Goal: Task Accomplishment & Management: Complete application form

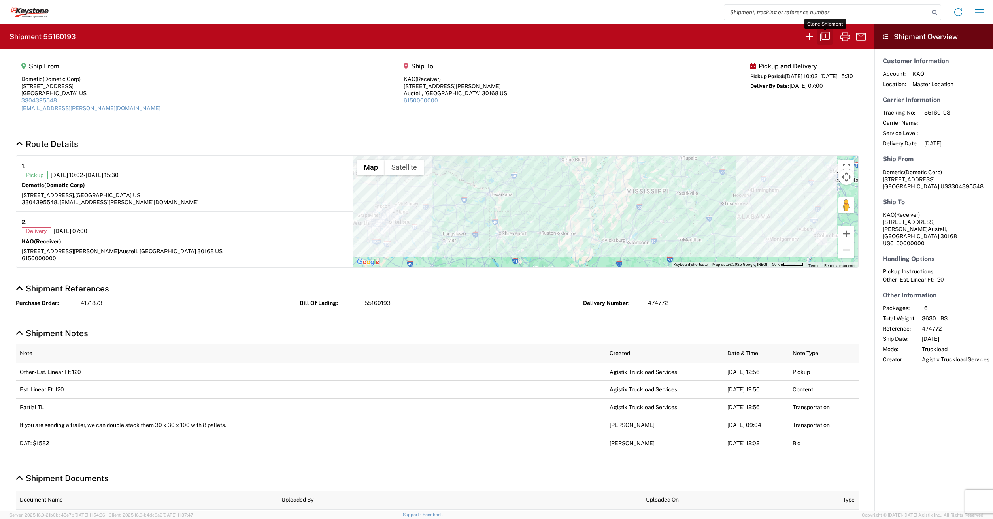
click at [825, 34] on icon "button" at bounding box center [824, 36] width 13 height 13
select select "STDV"
select select "PARTIAL_TL"
select select "LBS"
select select "IN"
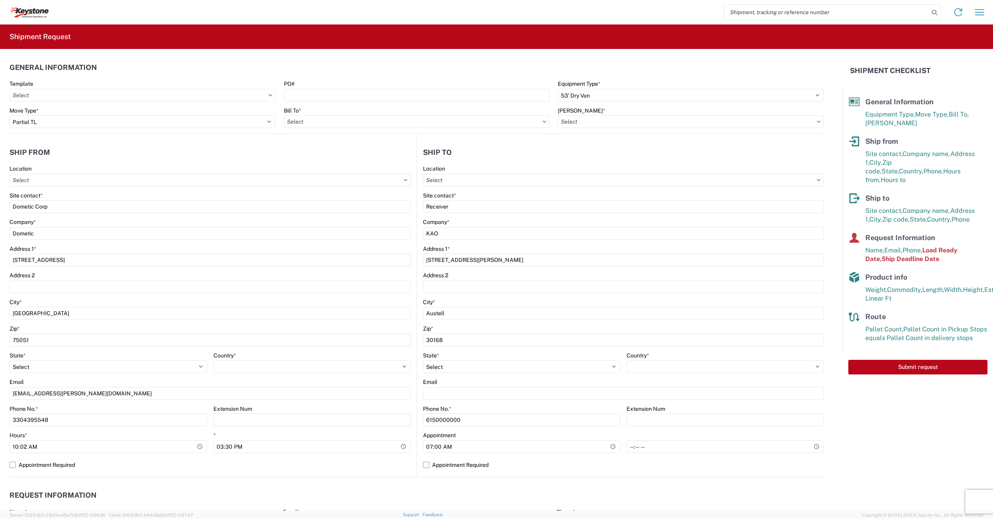
type input "8402 - Austell - KAO Warehouse [GEOGRAPHIC_DATA]"
type input "8401-6300-66012-0000 - 8401 Transfers, 8401-6300-66012-0000 - 8401 Transfers"
type input "8401 - [GEOGRAPHIC_DATA] - KAO Warehouse"
drag, startPoint x: 33, startPoint y: 6, endPoint x: 32, endPoint y: 10, distance: 4.3
click at [32, 9] on agx-form-navbar "Home Shipment request Shipment tracking" at bounding box center [496, 12] width 993 height 24
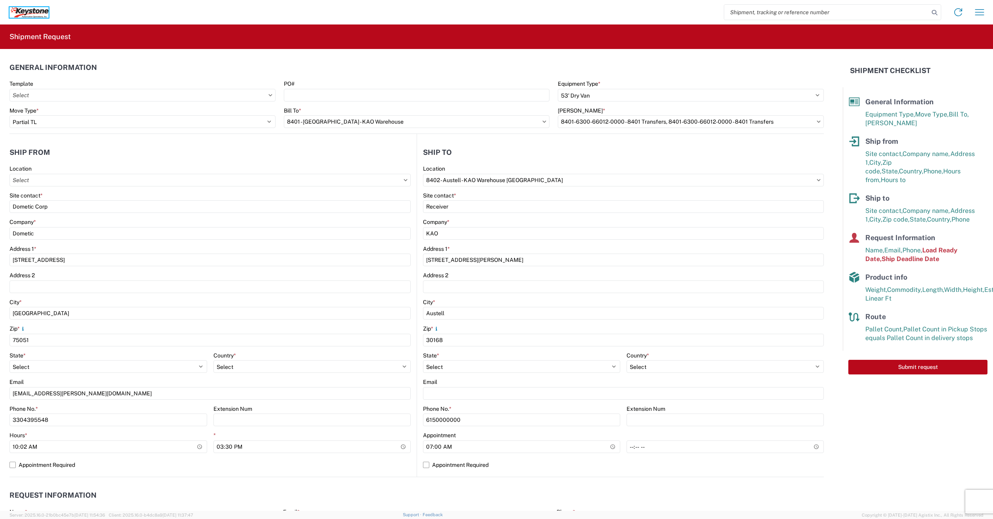
click at [32, 10] on icon at bounding box center [31, 11] width 4 height 4
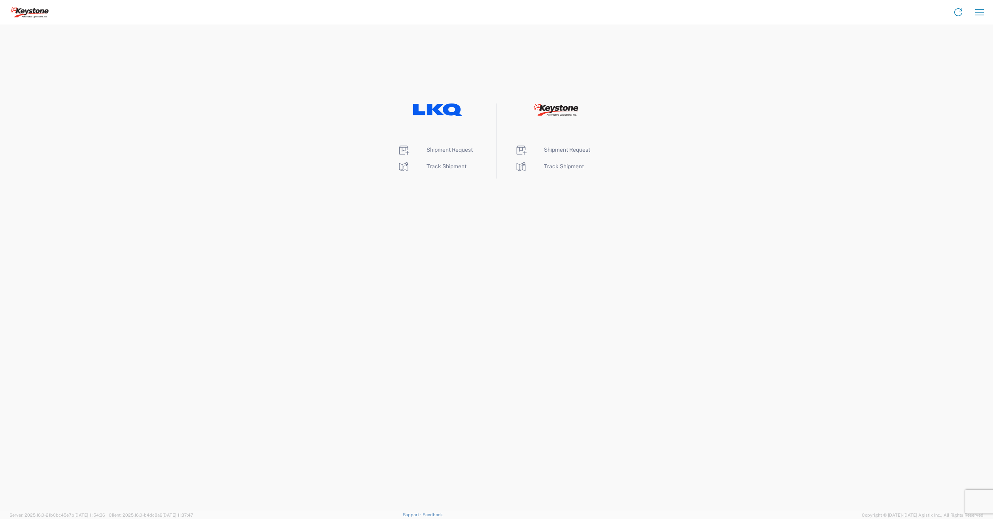
drag, startPoint x: 559, startPoint y: 97, endPoint x: 559, endPoint y: 105, distance: 7.5
click at [559, 97] on agx-landing-component "Shipment Request Track Shipment Shipment Request Track Shipment" at bounding box center [496, 267] width 993 height 486
click at [559, 109] on icon at bounding box center [556, 108] width 4 height 5
click at [559, 156] on li "Shipment Request" at bounding box center [554, 150] width 81 height 13
click at [559, 150] on span "Shipment Request" at bounding box center [567, 150] width 46 height 6
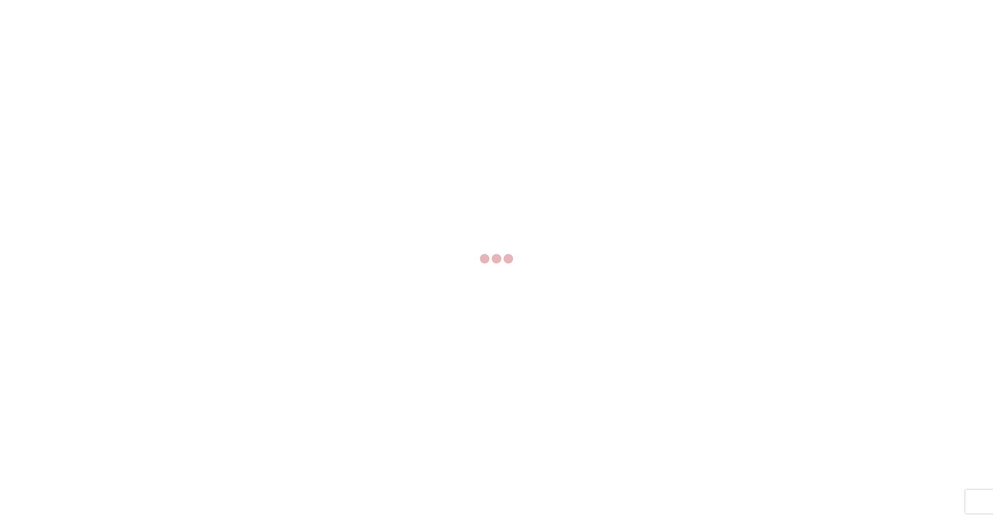
select select "FULL"
select select "LBS"
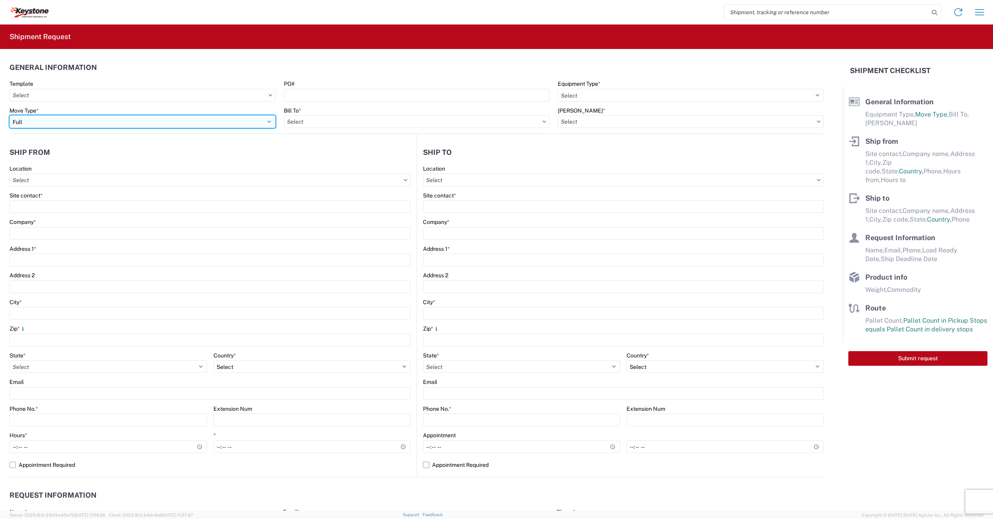
click at [72, 121] on select "Select Full Partial TL" at bounding box center [142, 121] width 266 height 13
select select "PARTIAL_TL"
click at [9, 115] on select "Select Full Partial TL" at bounding box center [142, 121] width 266 height 13
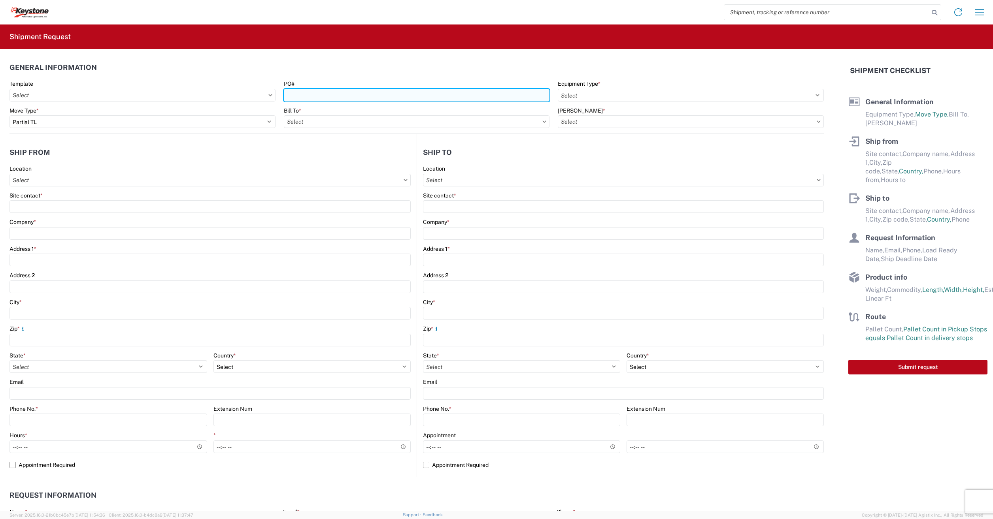
click at [295, 97] on input "PO#" at bounding box center [417, 95] width 266 height 13
type input "2820026,2817251,2817513,281831,2818435"
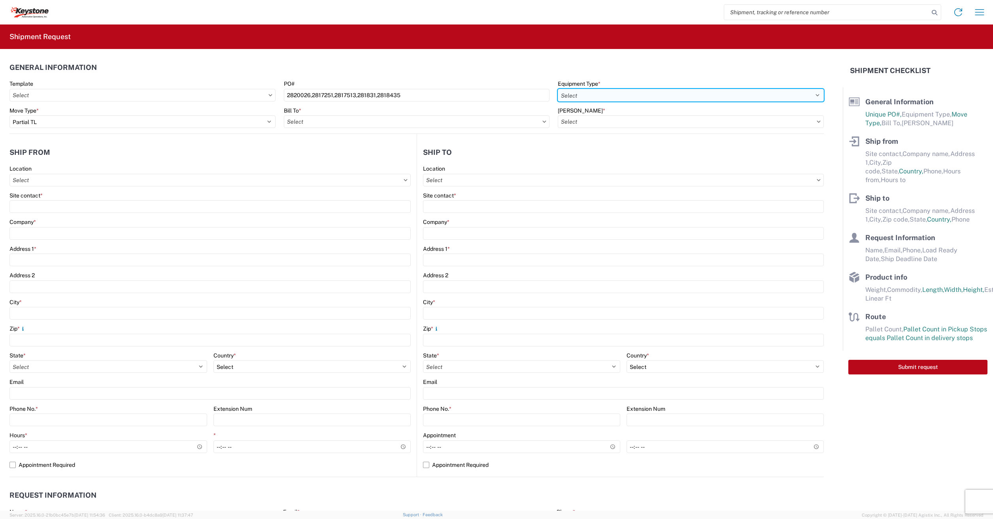
click at [632, 89] on select "Select 53’ Dry Van Flatbed Dropdeck (van) Lowboy (flatbed) Rail" at bounding box center [690, 95] width 266 height 13
select select "STDV"
click at [557, 89] on select "Select 53’ Dry Van Flatbed Dropdeck (van) Lowboy (flatbed) Rail" at bounding box center [690, 95] width 266 height 13
click at [319, 119] on input "Bill To *" at bounding box center [417, 121] width 266 height 13
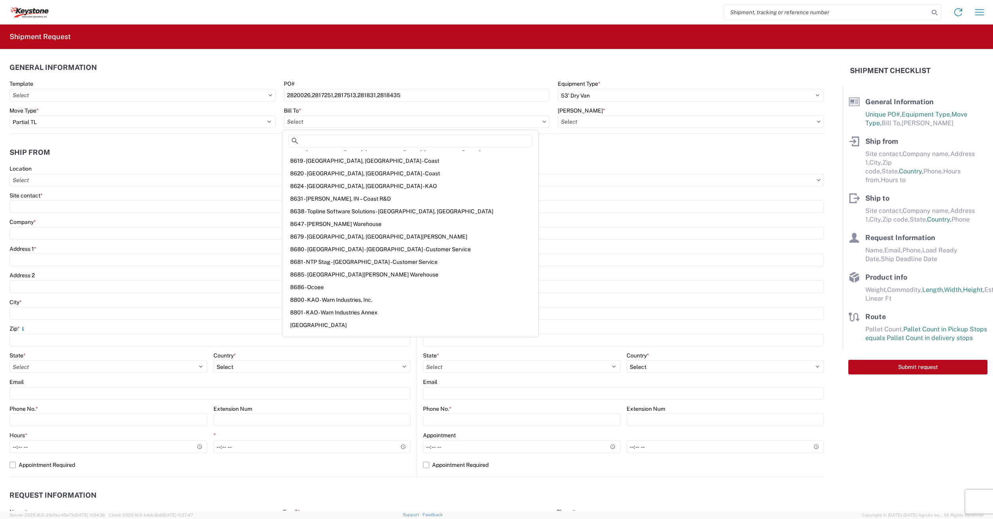
scroll to position [1092, 0]
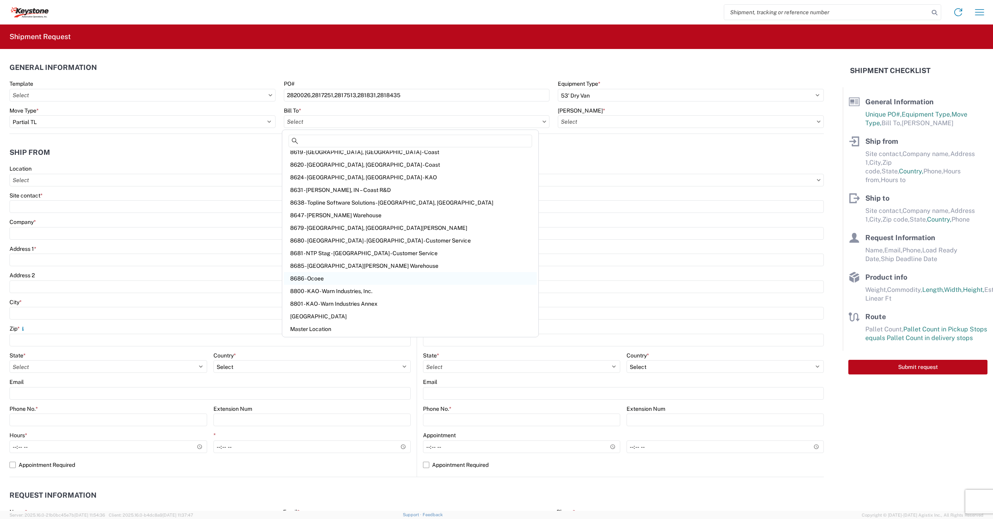
click at [318, 281] on div "8686 - Ocoee" at bounding box center [410, 278] width 253 height 13
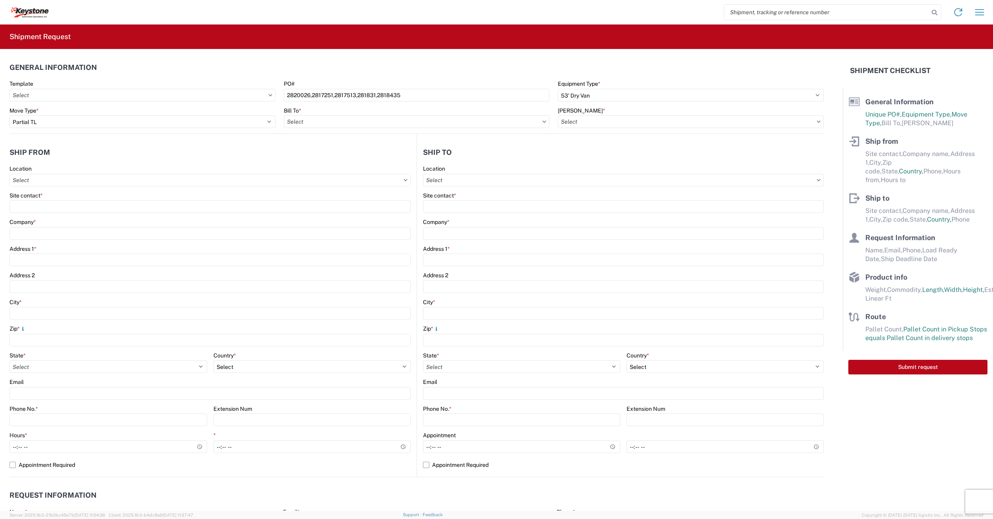
type input "8686 - Ocoee"
click at [567, 118] on input "[PERSON_NAME] *" at bounding box center [690, 121] width 266 height 13
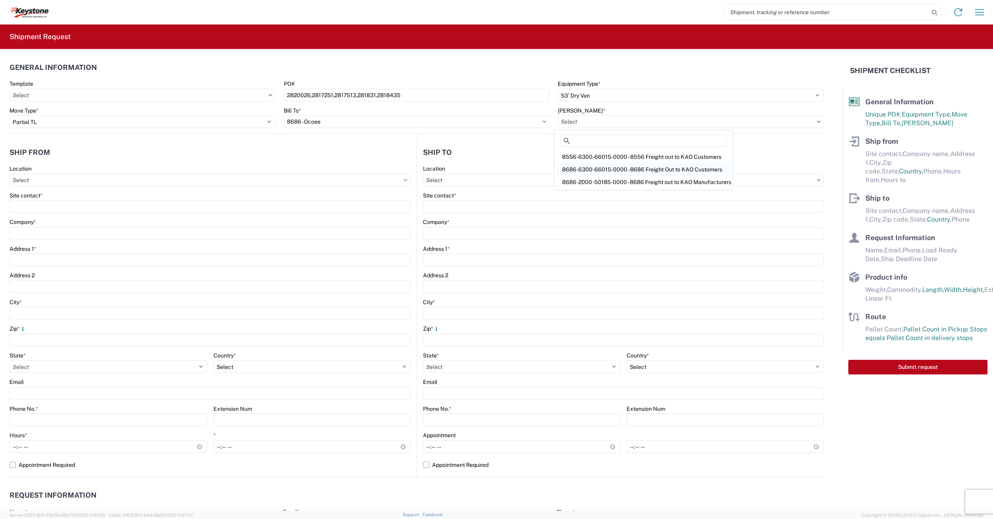
click at [589, 170] on div "8686-6300-66015-0000 - 8686 Freight Out to KAO Customers" at bounding box center [643, 169] width 175 height 13
type input "8686-6300-66015-0000 - 8686 Freight Out to KAO Customers"
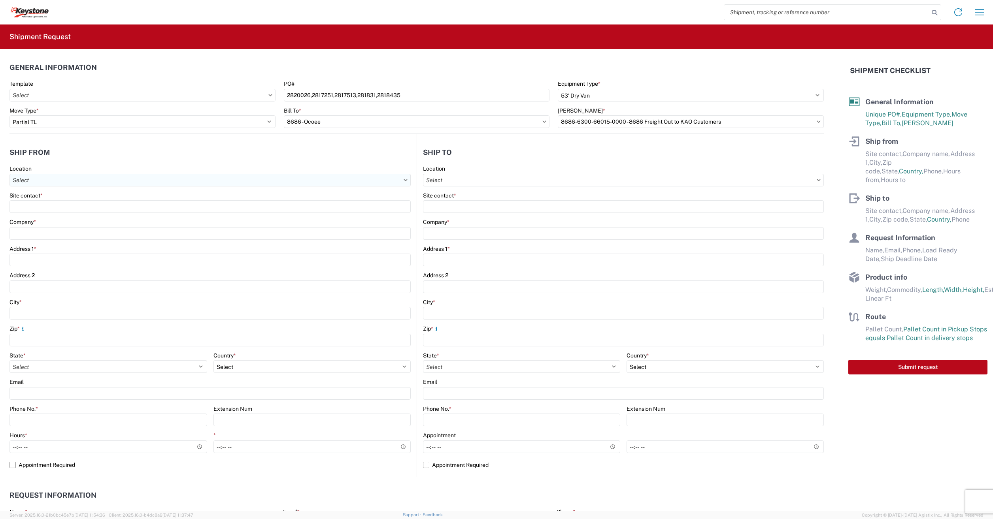
click at [36, 183] on input "Location" at bounding box center [209, 180] width 401 height 13
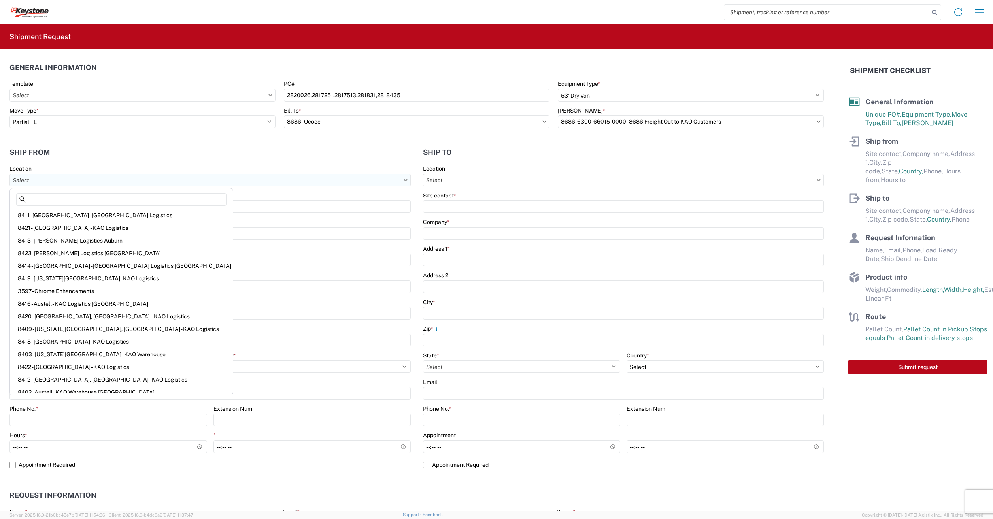
click at [47, 185] on input "Location" at bounding box center [209, 180] width 401 height 13
drag, startPoint x: 239, startPoint y: 202, endPoint x: 238, endPoint y: 207, distance: 4.9
click at [239, 203] on input "Site contact *" at bounding box center [209, 206] width 401 height 13
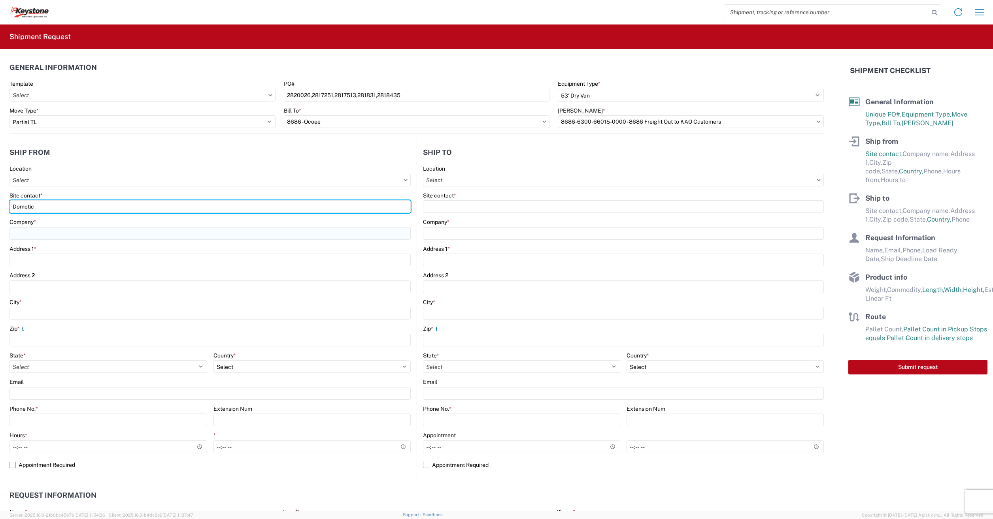
type input "Dometic"
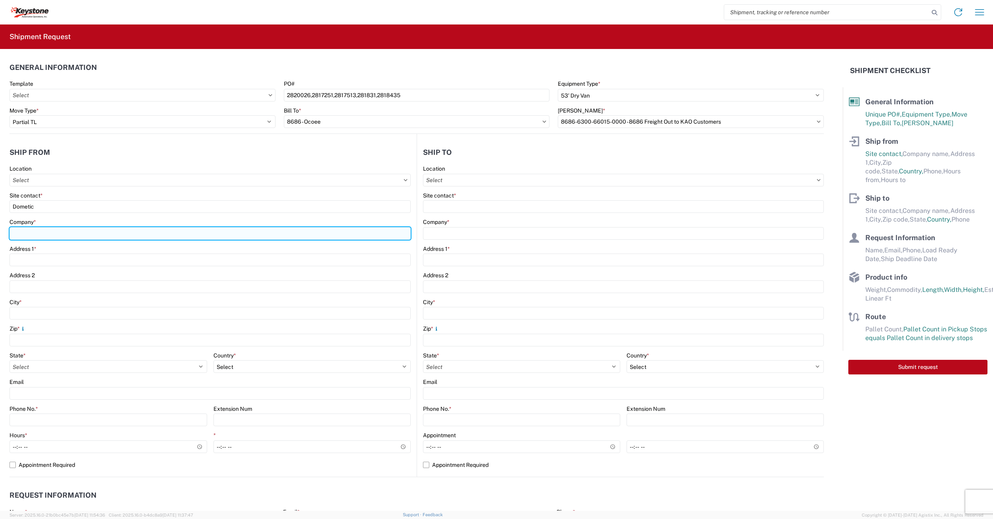
click at [71, 234] on input "Company *" at bounding box center [209, 233] width 401 height 13
type input "Dometic"
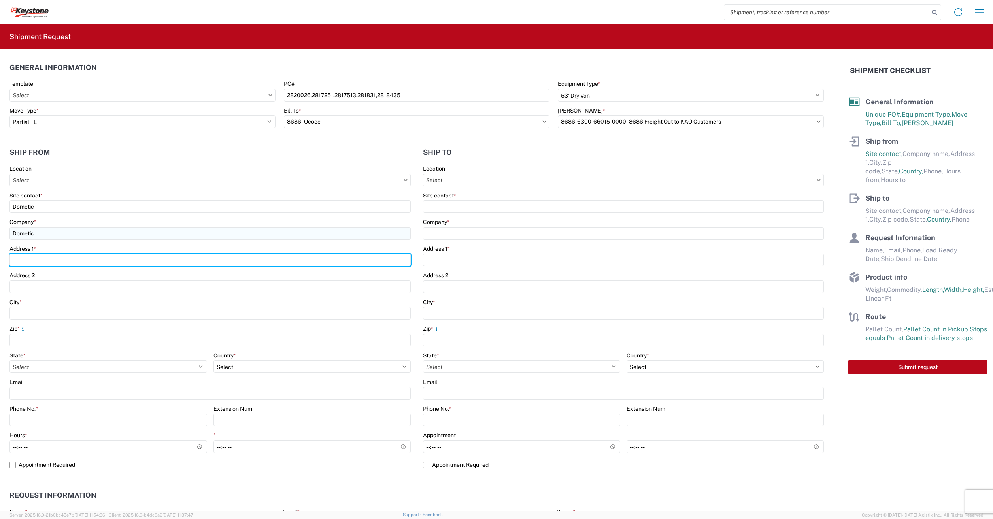
type input "[STREET_ADDRESS]"
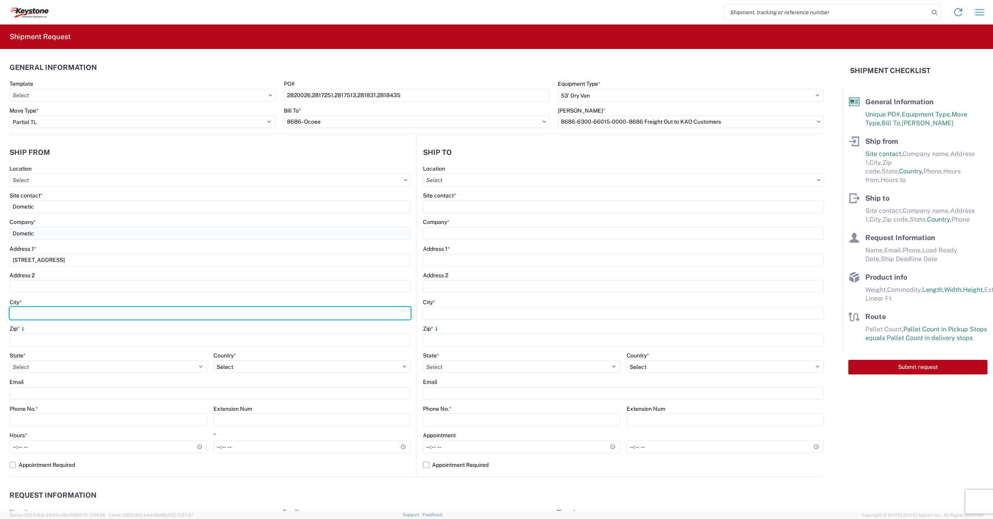
type input "[GEOGRAPHIC_DATA]"
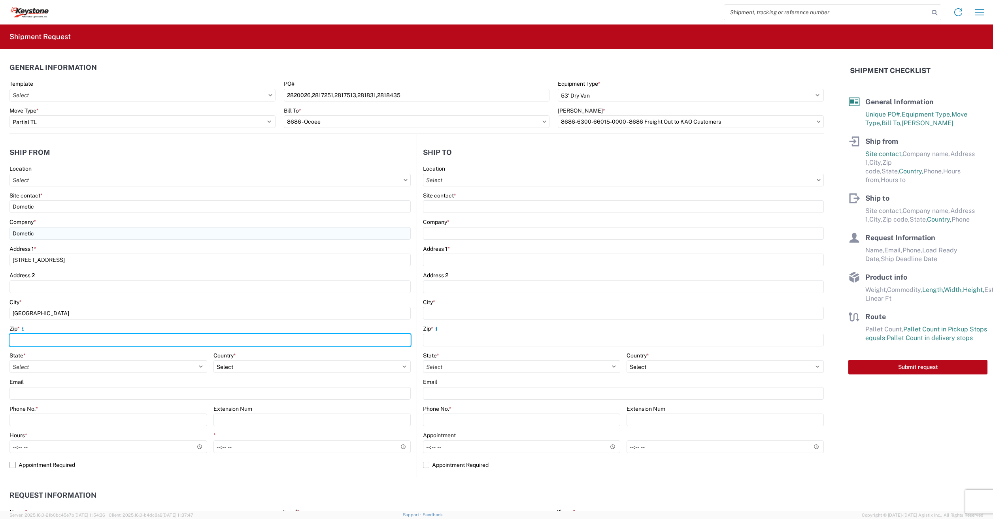
type input "75051"
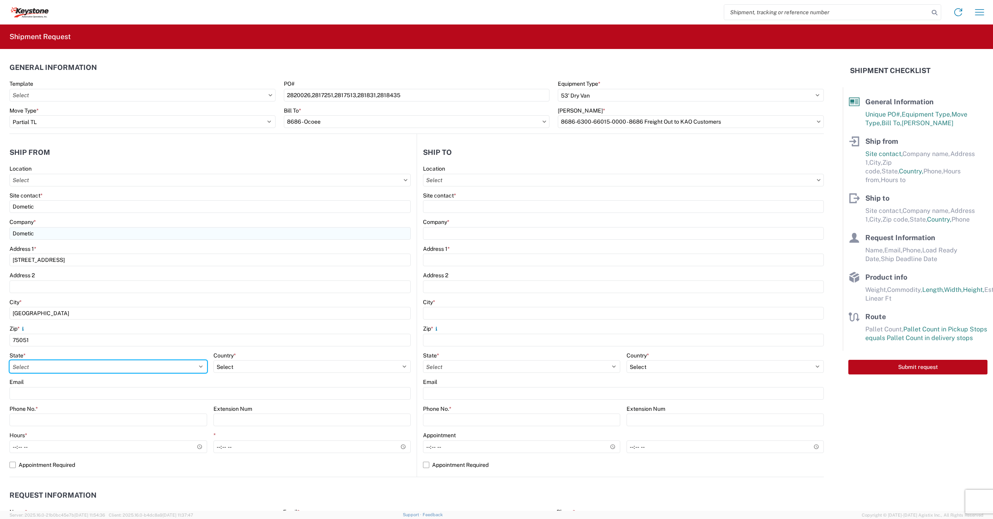
select select "[GEOGRAPHIC_DATA]"
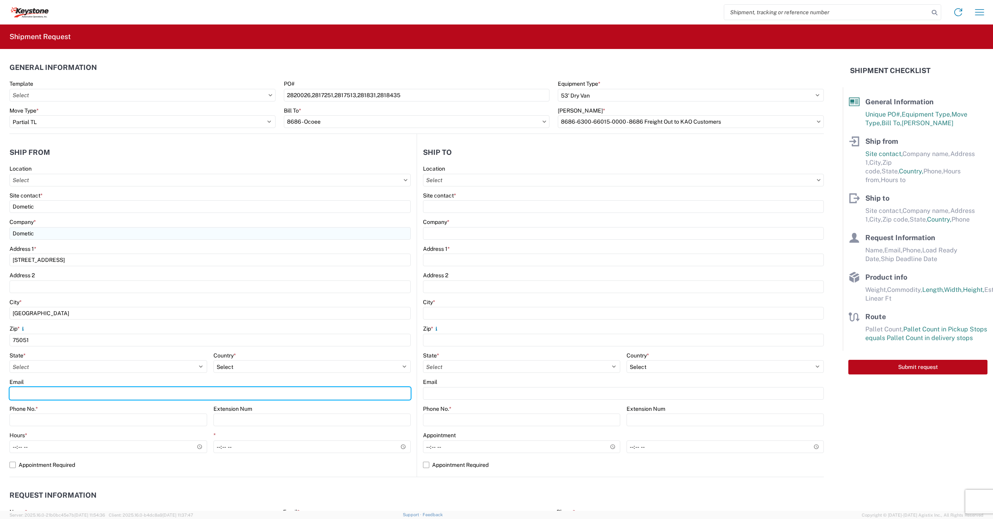
type input "[EMAIL_ADDRESS][PERSON_NAME][DOMAIN_NAME]"
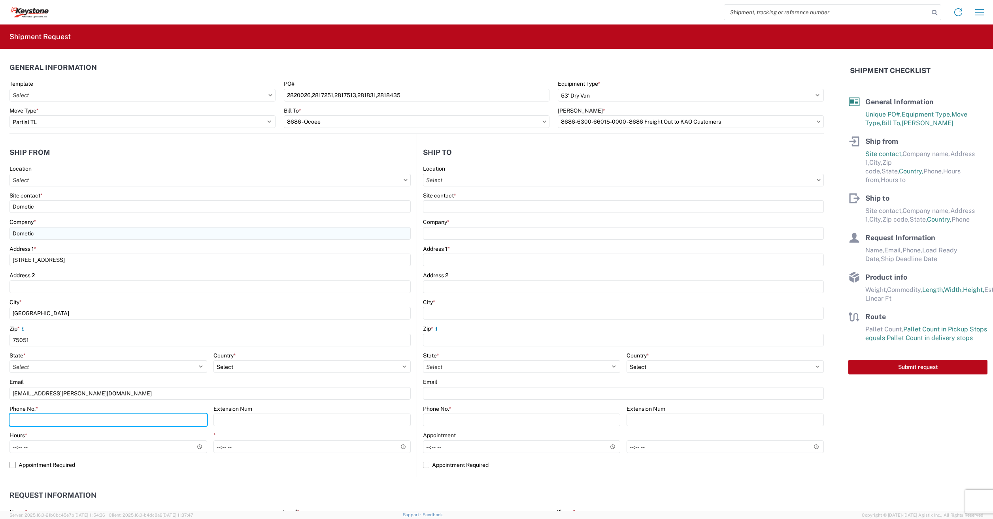
type input "3304395548"
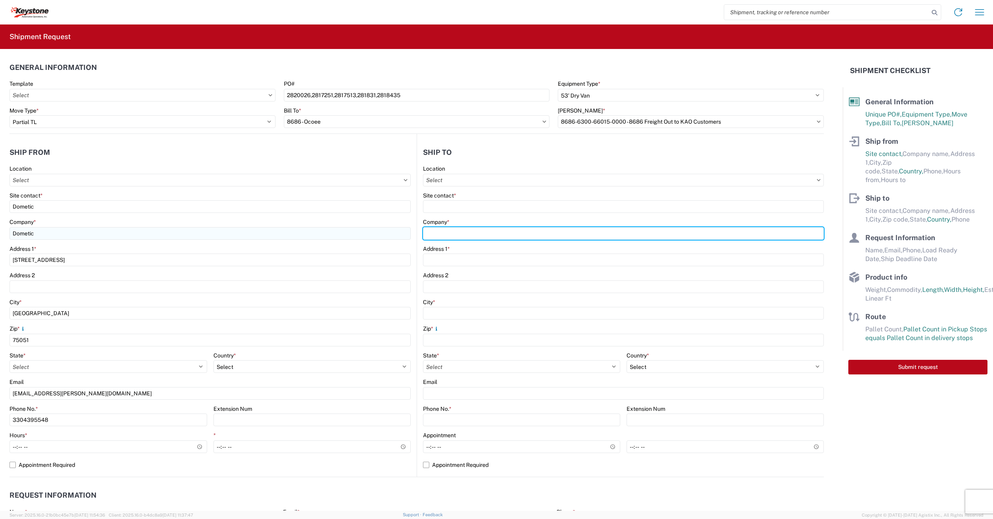
type input "Dometic"
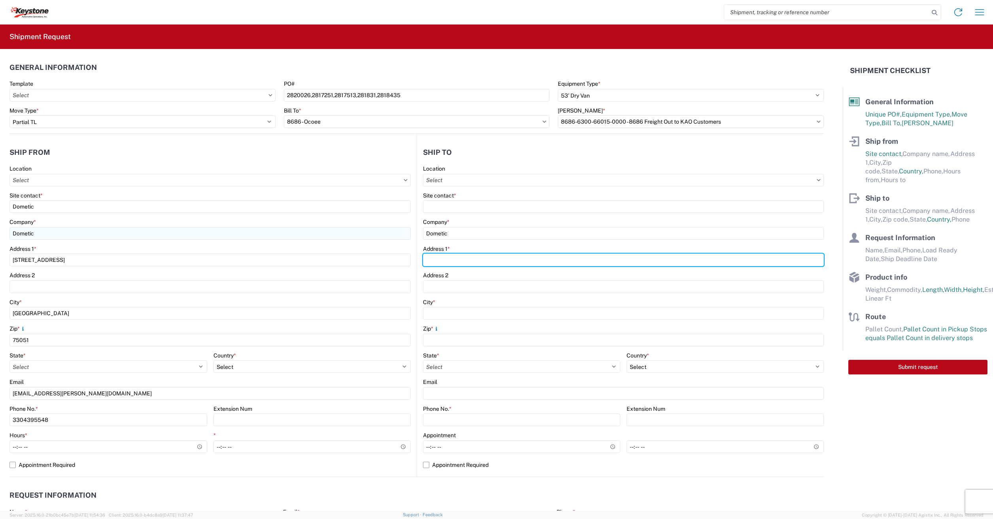
type input "[STREET_ADDRESS]"
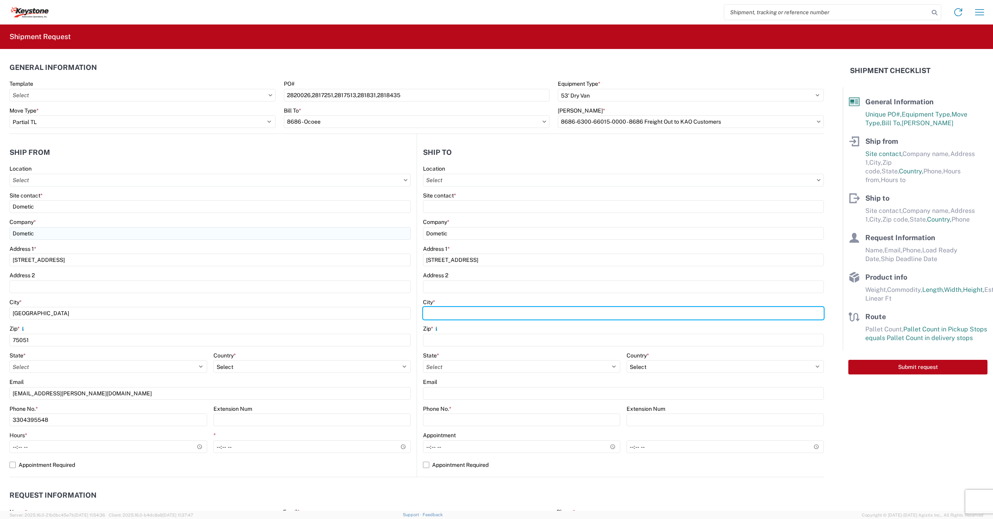
type input "[GEOGRAPHIC_DATA]"
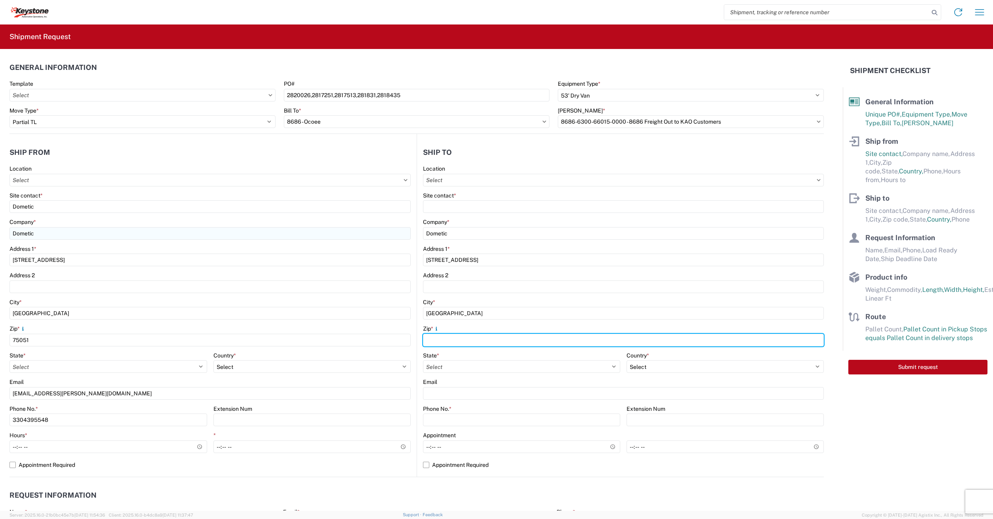
type input "75051"
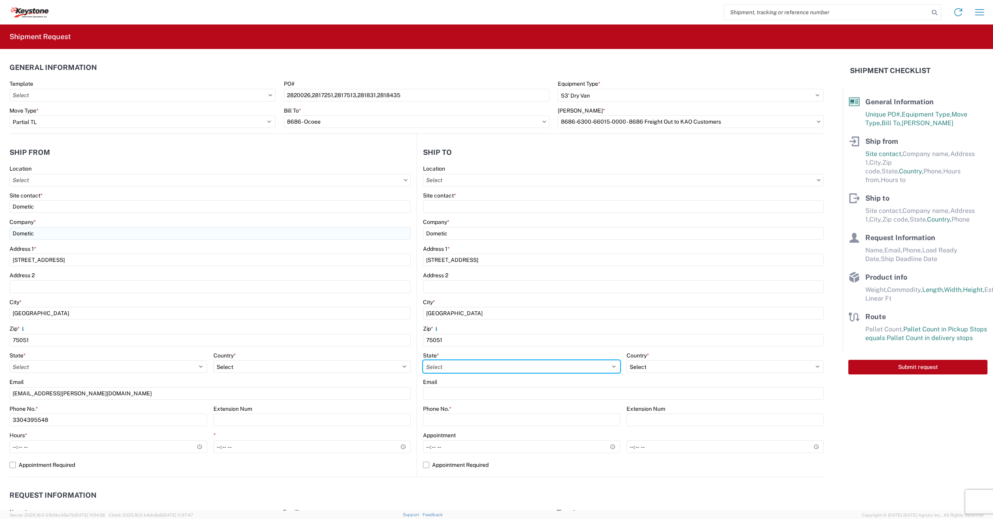
select select "[GEOGRAPHIC_DATA]"
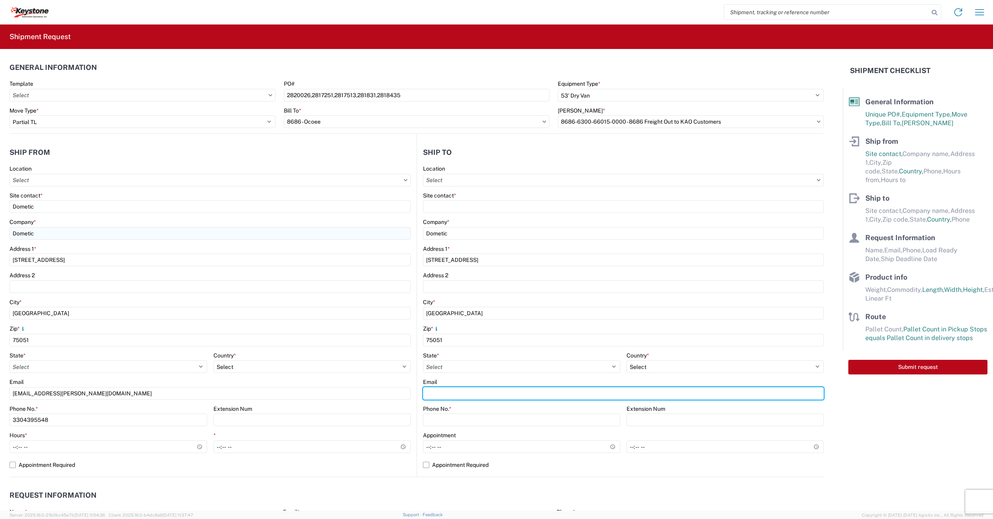
type input "[EMAIL_ADDRESS][PERSON_NAME][DOMAIN_NAME]"
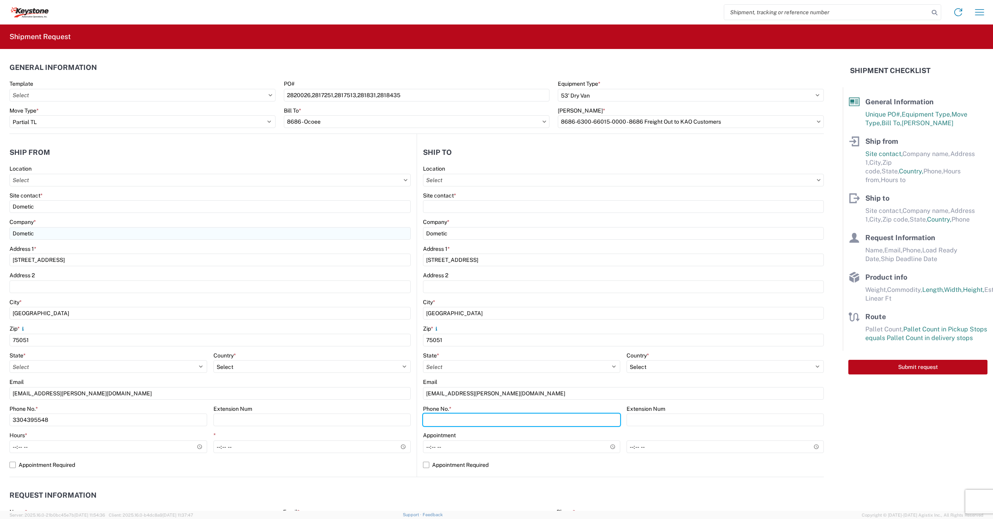
type input "3304395548"
type input "[PERSON_NAME]"
type input "[EMAIL_ADDRESS][PERSON_NAME][DOMAIN_NAME]"
type input "3304395548"
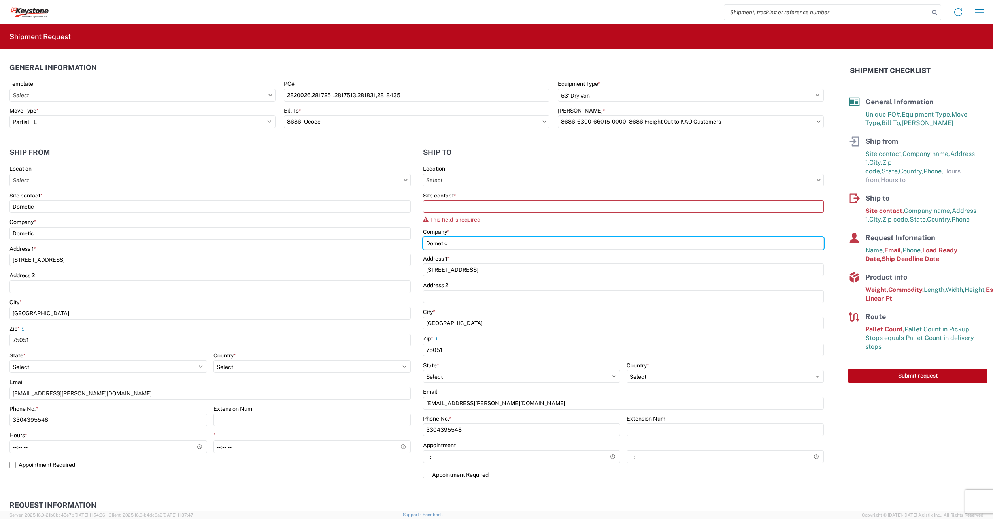
drag, startPoint x: 467, startPoint y: 241, endPoint x: 403, endPoint y: 250, distance: 64.6
click at [404, 250] on div "Ship from Location Site contact * Dometic Company * Dometic Address [STREET_ADD…" at bounding box center [416, 310] width 814 height 353
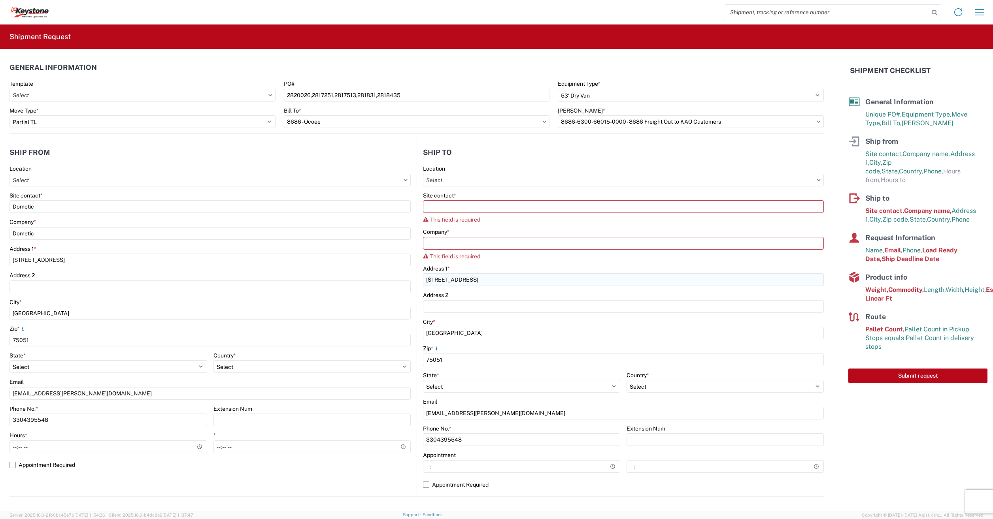
drag, startPoint x: 495, startPoint y: 277, endPoint x: 425, endPoint y: 280, distance: 70.0
click at [425, 280] on div "Address [STREET_ADDRESS]" at bounding box center [623, 275] width 401 height 21
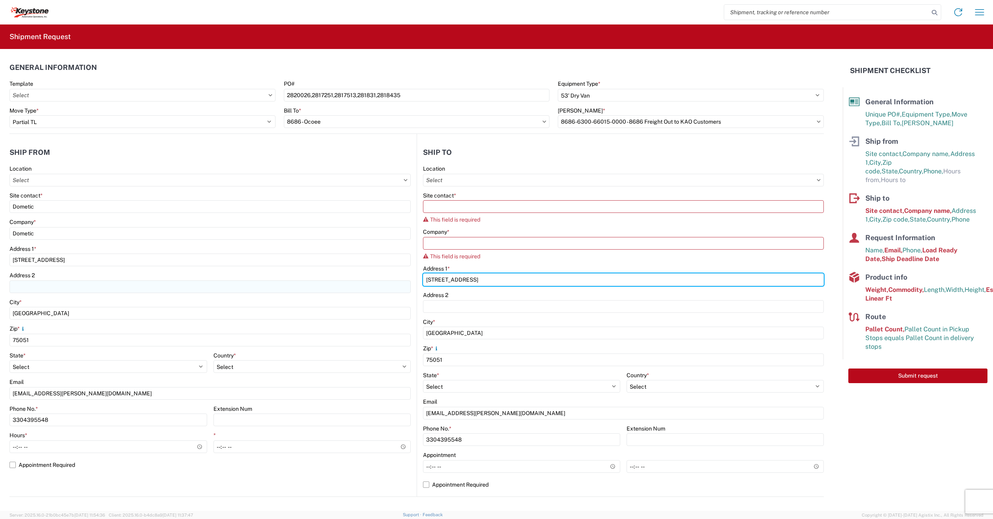
drag, startPoint x: 520, startPoint y: 278, endPoint x: 392, endPoint y: 286, distance: 128.3
click at [374, 279] on div "Ship from Location Site contact * Dometic Company * Dometic Address [STREET_ADD…" at bounding box center [416, 315] width 814 height 363
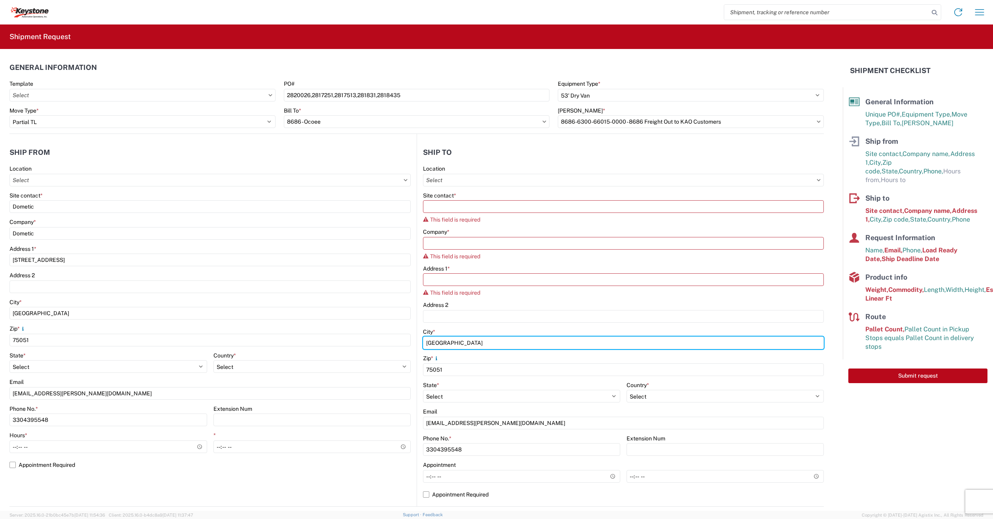
drag, startPoint x: 492, startPoint y: 339, endPoint x: 419, endPoint y: 362, distance: 76.0
click at [367, 341] on div "Ship from Location Site contact * Dometic Company * Dometic Address [STREET_ADD…" at bounding box center [416, 320] width 814 height 373
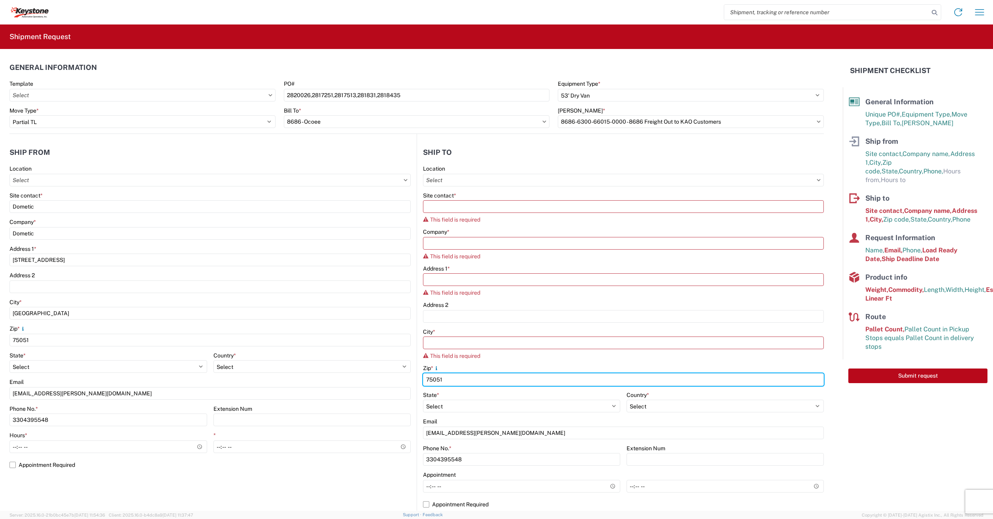
drag, startPoint x: 403, startPoint y: 377, endPoint x: 361, endPoint y: 386, distance: 43.2
click at [358, 384] on div "Ship from Location Site contact * Dometic Company * Dometic Address [STREET_ADD…" at bounding box center [416, 325] width 814 height 383
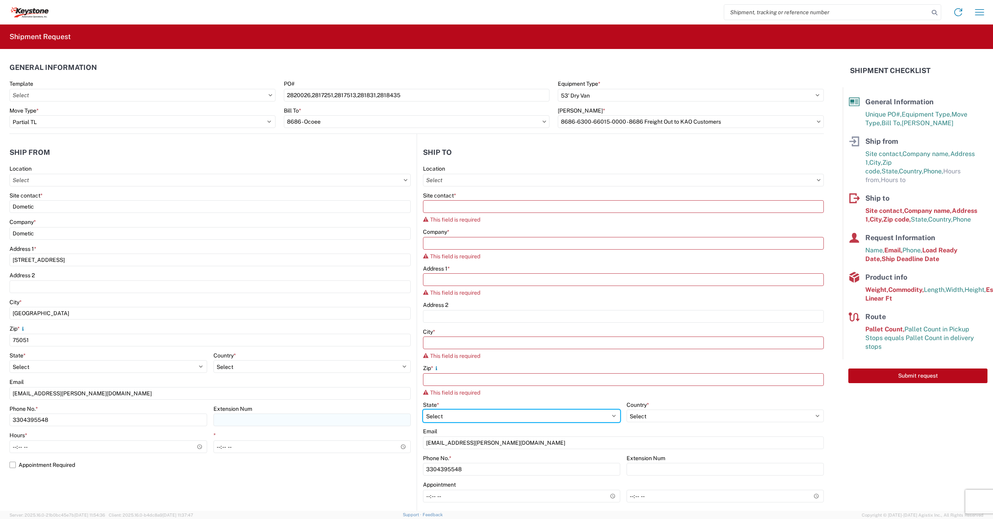
drag, startPoint x: 464, startPoint y: 414, endPoint x: 390, endPoint y: 421, distance: 75.0
click at [390, 421] on div "Ship from Location Site contact * Dometic Company * Dometic Address [STREET_ADD…" at bounding box center [416, 330] width 814 height 393
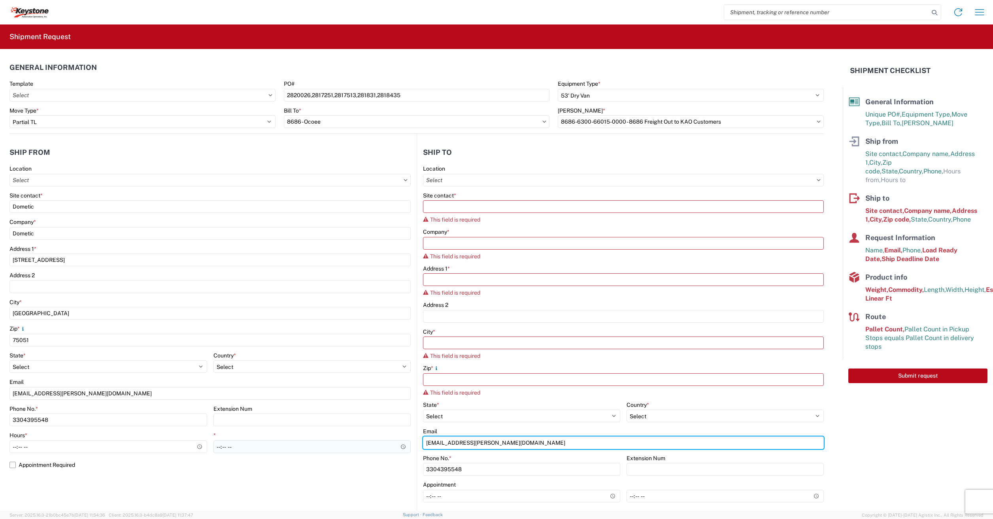
drag, startPoint x: 517, startPoint y: 443, endPoint x: 389, endPoint y: 448, distance: 128.1
click at [403, 446] on div "Ship from Location Site contact * Dometic Company * Dometic Address [STREET_ADD…" at bounding box center [416, 330] width 814 height 393
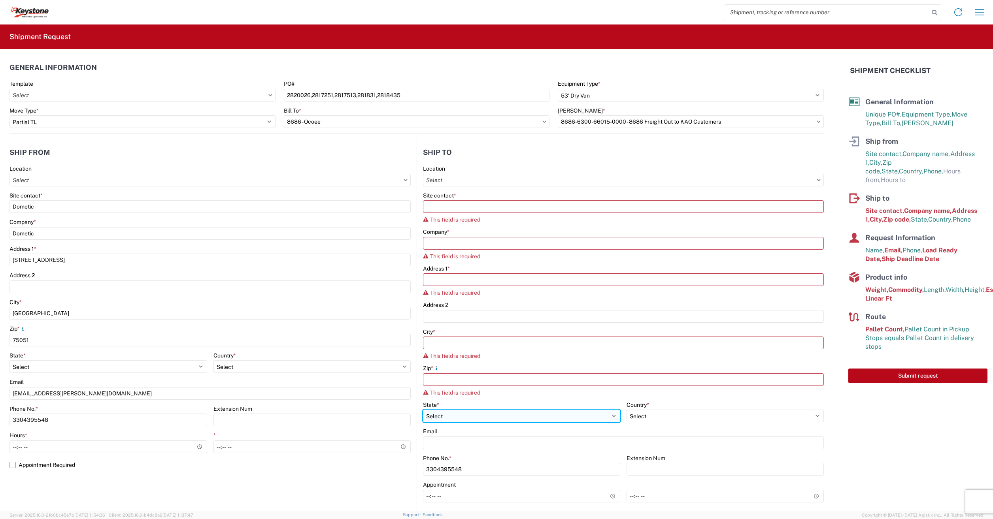
click at [207, 373] on select "Select [US_STATE] [US_STATE] [US_STATE] [US_STATE] Armed Forces Americas Armed …" at bounding box center [108, 366] width 198 height 13
select select
click at [207, 373] on select "Select [US_STATE] [US_STATE] [US_STATE] [US_STATE] Armed Forces Americas Armed …" at bounding box center [108, 366] width 198 height 13
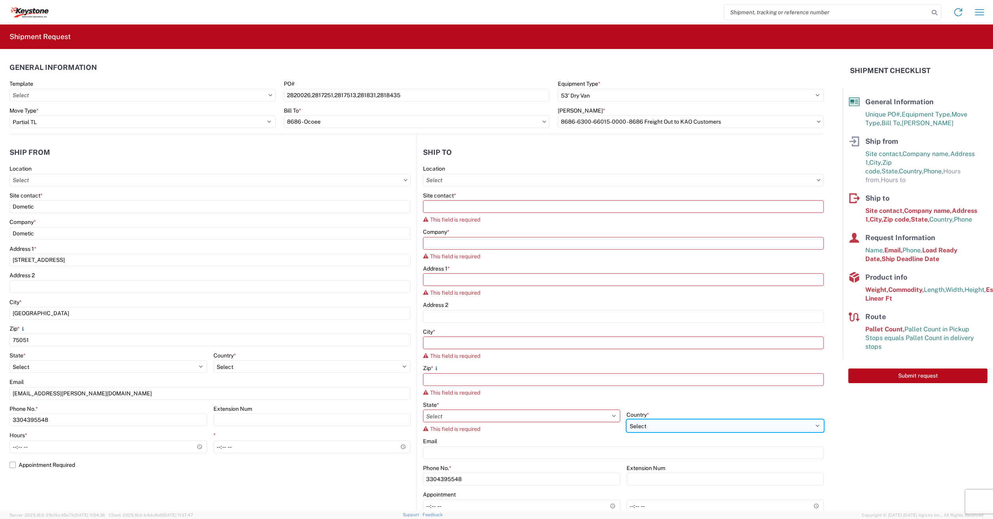
drag, startPoint x: 674, startPoint y: 428, endPoint x: 670, endPoint y: 428, distance: 4.7
click at [411, 373] on select "Select [GEOGRAPHIC_DATA] [GEOGRAPHIC_DATA] [GEOGRAPHIC_DATA] [GEOGRAPHIC_DATA] …" at bounding box center [312, 366] width 198 height 13
select select
click at [411, 373] on select "Select [GEOGRAPHIC_DATA] [GEOGRAPHIC_DATA] [GEOGRAPHIC_DATA] [GEOGRAPHIC_DATA] …" at bounding box center [312, 366] width 198 height 13
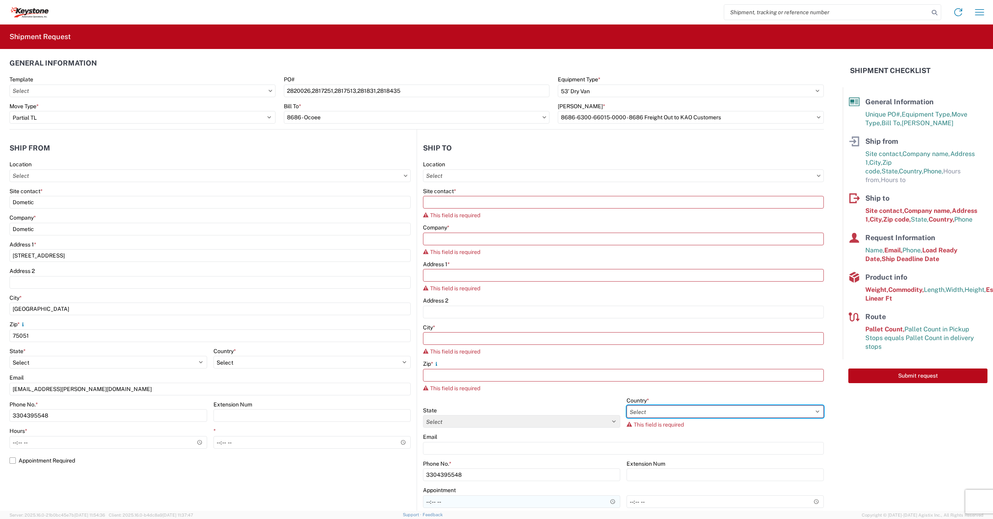
scroll to position [0, 0]
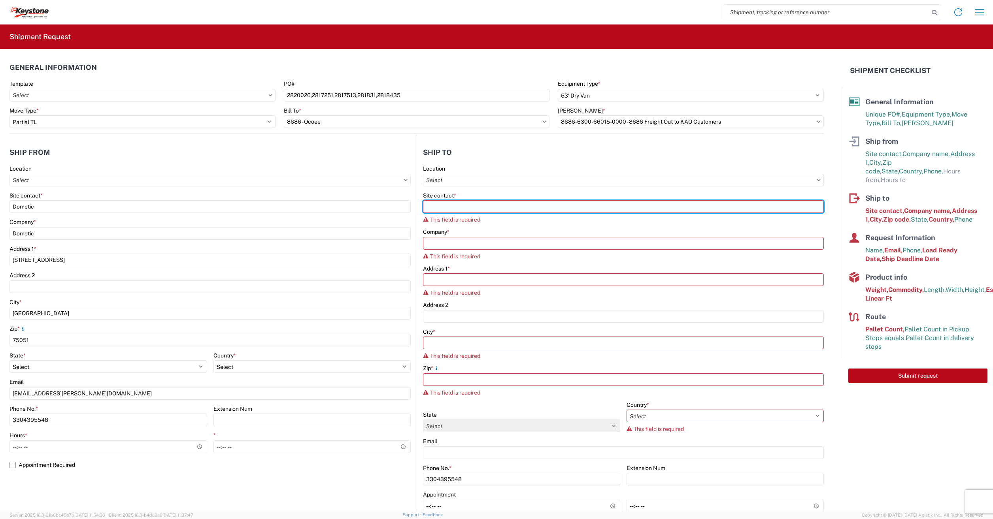
click at [442, 205] on input "Site contact *" at bounding box center [623, 206] width 401 height 13
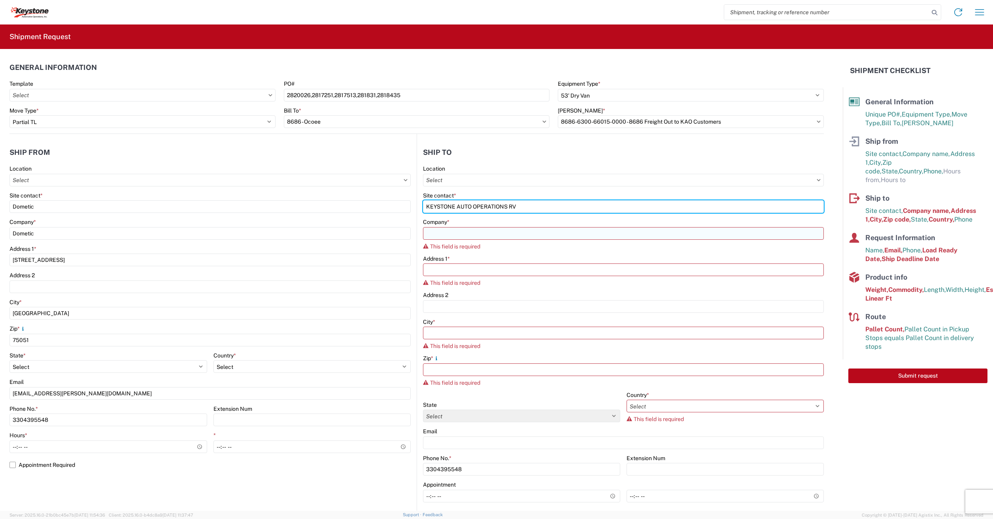
type input "KEYSTONE AUTO OPERATIONS RV"
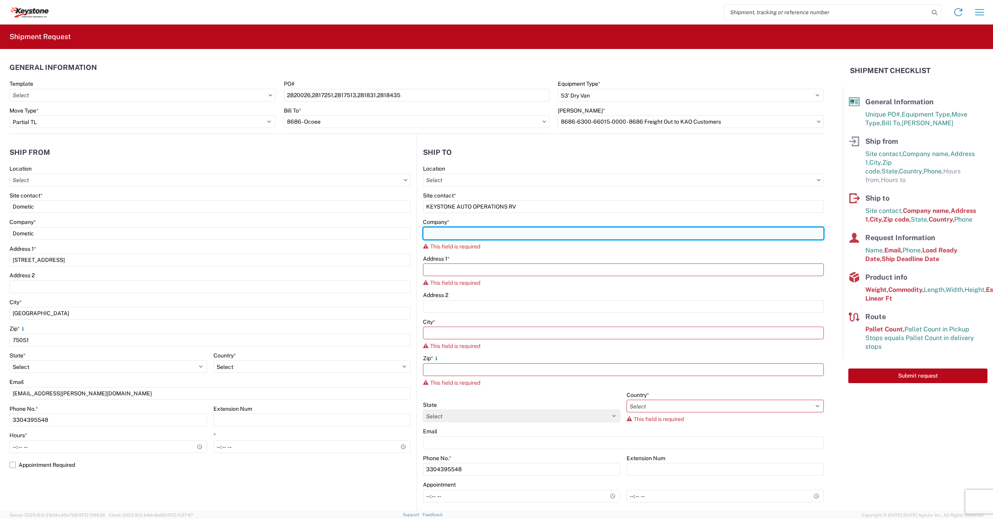
click at [433, 230] on input "Company *" at bounding box center [623, 233] width 401 height 13
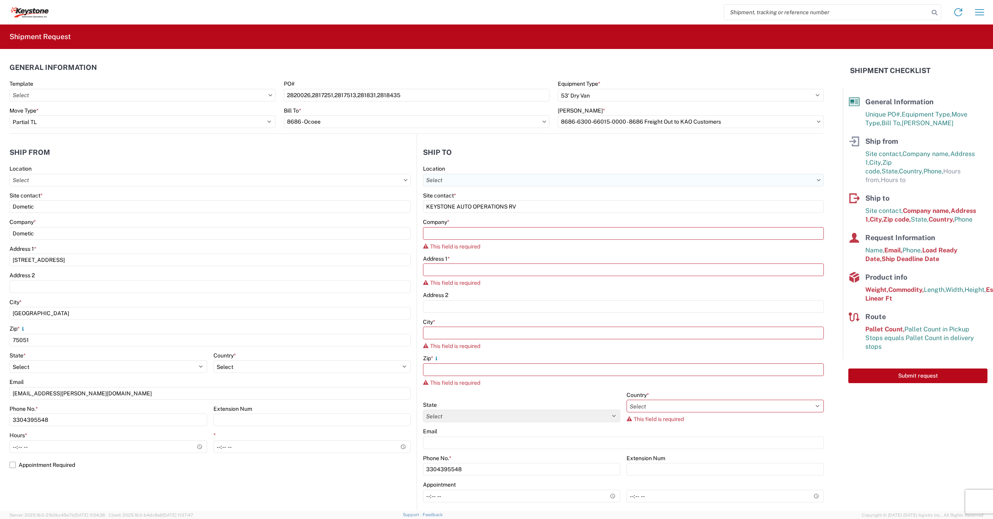
click at [411, 183] on input "Location" at bounding box center [209, 180] width 401 height 13
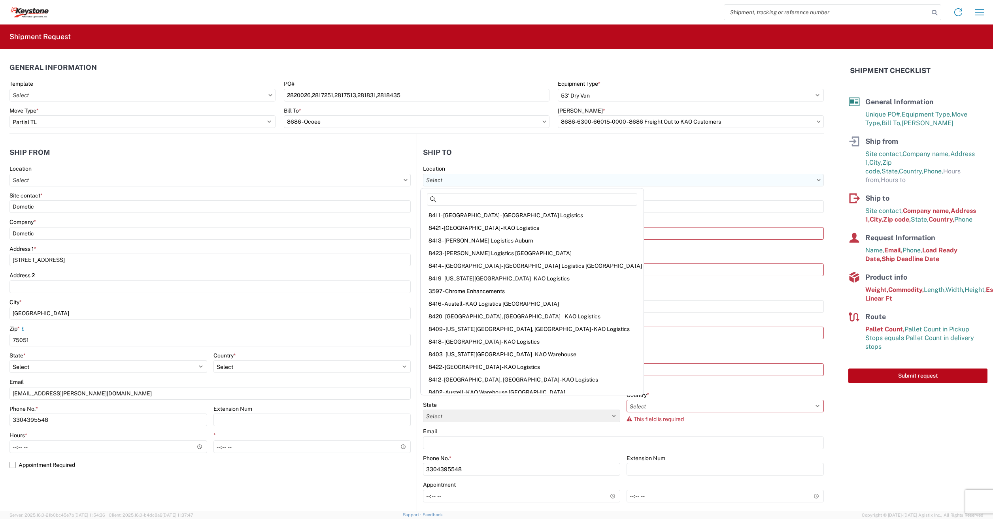
click at [411, 182] on input "Location" at bounding box center [209, 180] width 401 height 13
click at [622, 194] on div "Site contact *" at bounding box center [623, 195] width 401 height 7
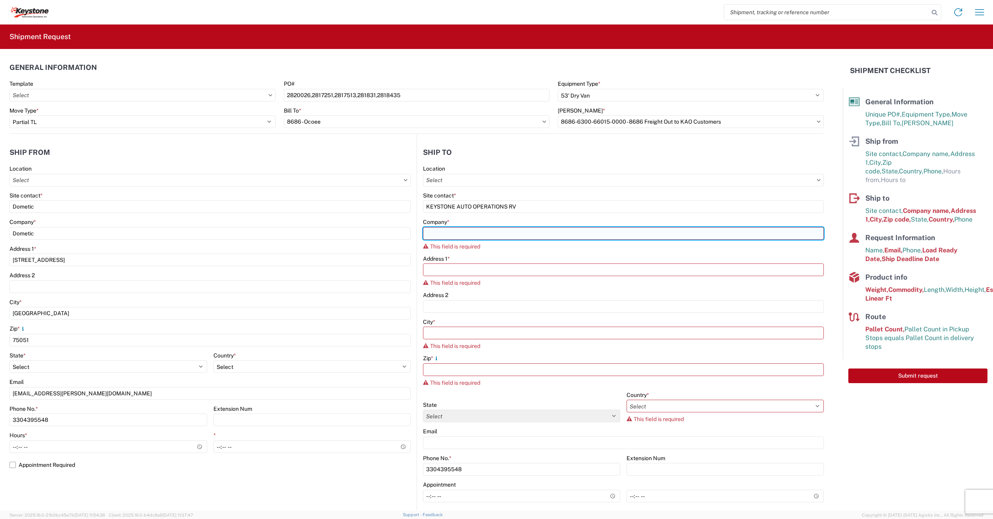
click at [437, 233] on input "Company *" at bounding box center [623, 233] width 401 height 13
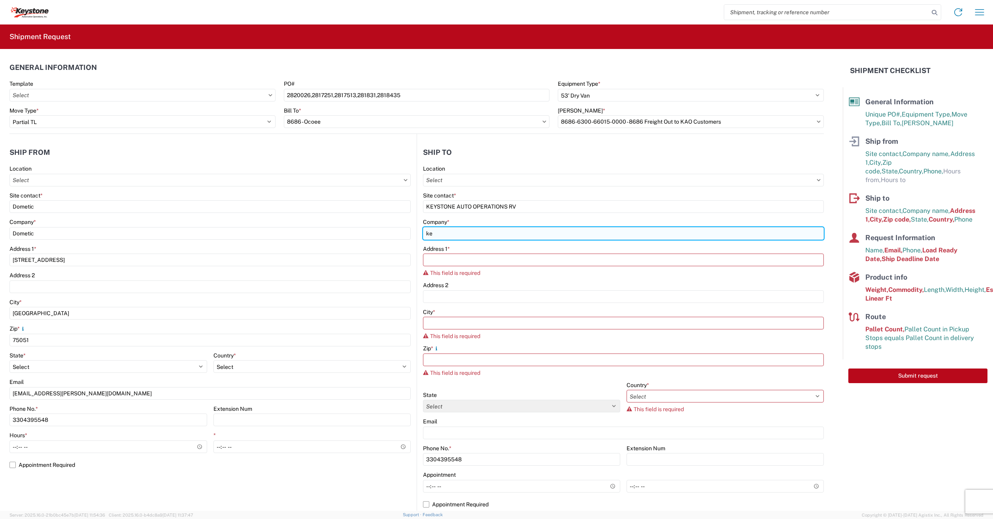
type input "k"
type input "KEYSTONE Automotive Operations"
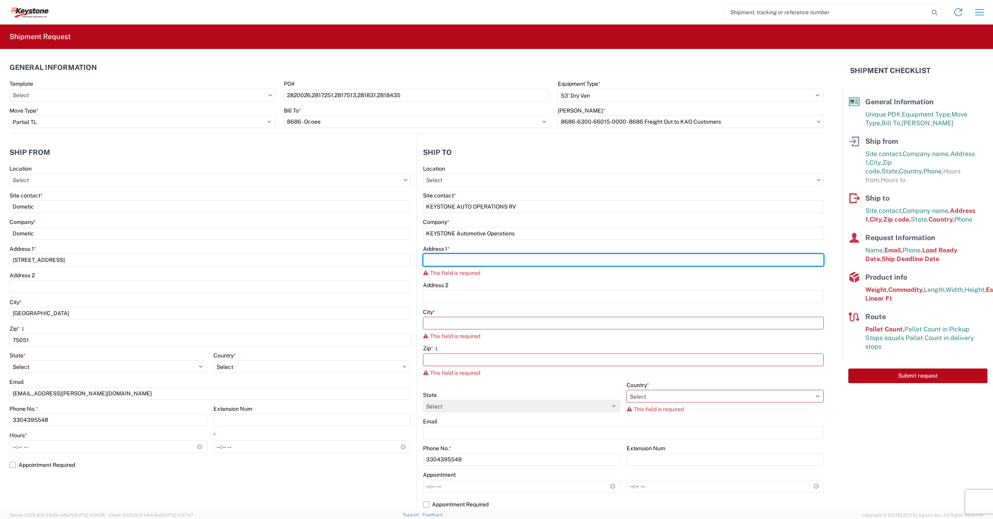
click at [439, 262] on input "Address 1 *" at bounding box center [623, 260] width 401 height 13
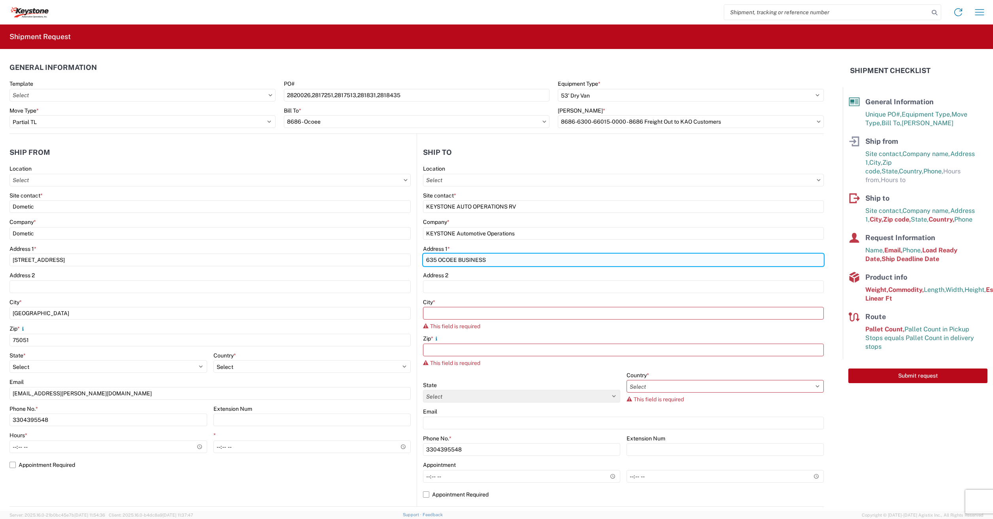
type input "635 OCOEE BUSINESS"
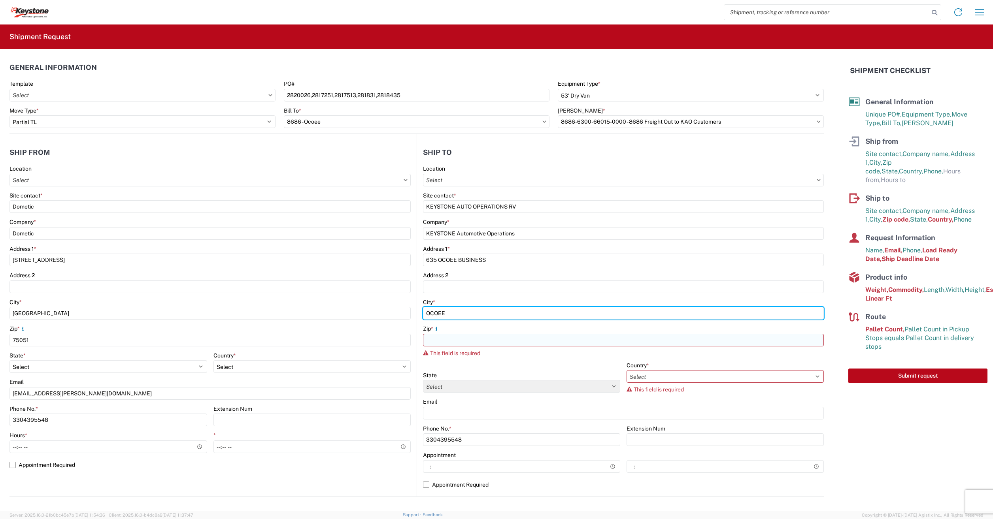
type input "OCOEE"
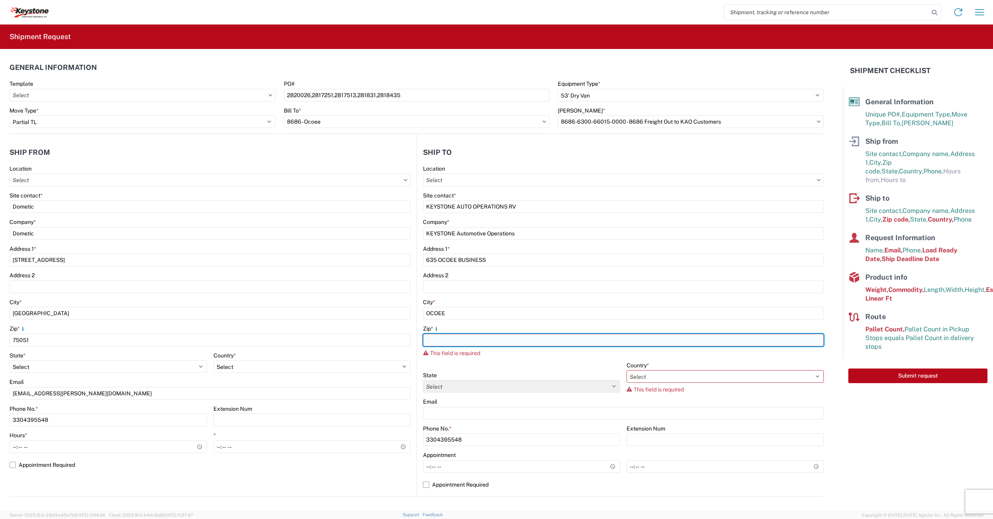
click at [448, 338] on input "Zip *" at bounding box center [623, 340] width 401 height 13
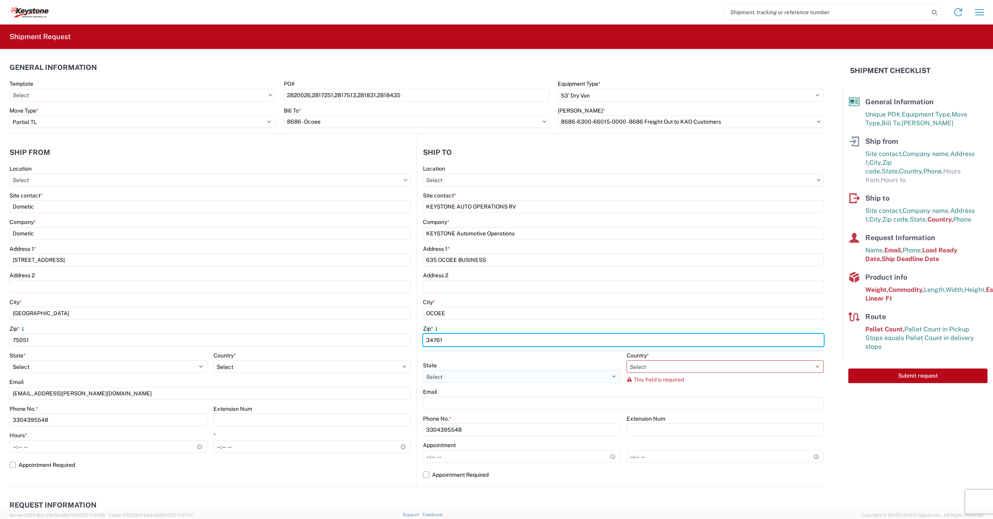
type input "34761"
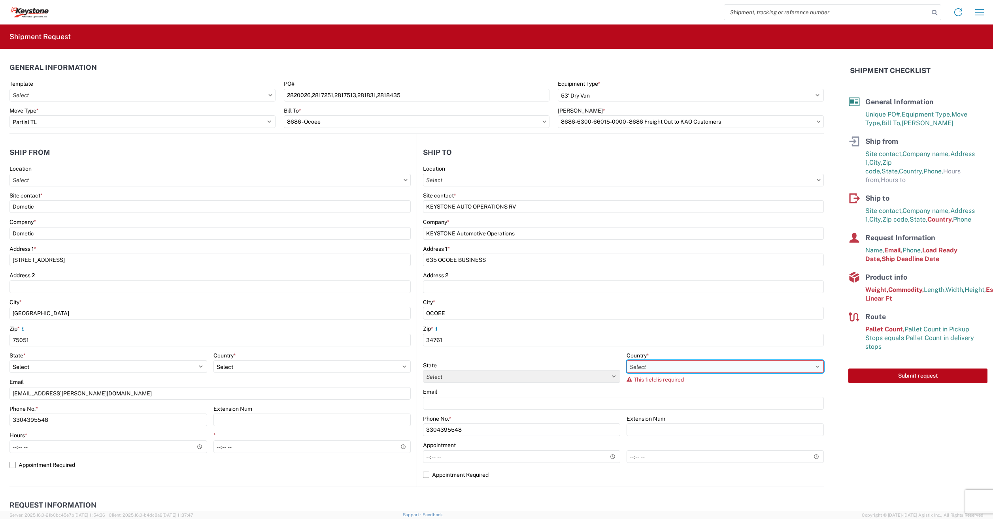
click at [633, 363] on select "Select [GEOGRAPHIC_DATA] [GEOGRAPHIC_DATA] [GEOGRAPHIC_DATA] [GEOGRAPHIC_DATA] …" at bounding box center [724, 366] width 197 height 13
select select "US"
click at [626, 360] on select "Select [GEOGRAPHIC_DATA] [GEOGRAPHIC_DATA] [GEOGRAPHIC_DATA] [GEOGRAPHIC_DATA] …" at bounding box center [724, 366] width 197 height 13
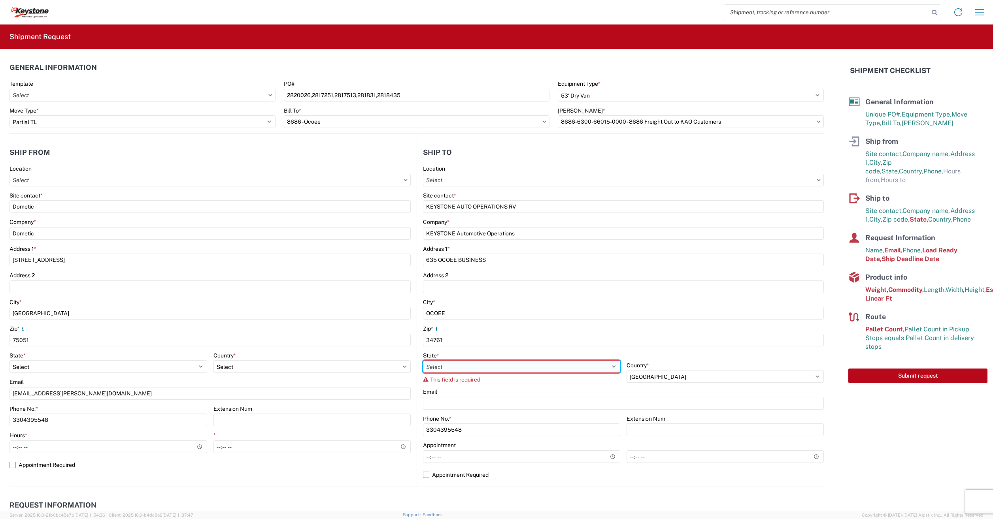
click at [441, 369] on select "Select [US_STATE] [US_STATE] [US_STATE] [US_STATE] Armed Forces Americas Armed …" at bounding box center [521, 366] width 197 height 13
select select "FL"
click at [423, 360] on select "Select [US_STATE] [US_STATE] [US_STATE] [US_STATE] Armed Forces Americas Armed …" at bounding box center [521, 366] width 197 height 13
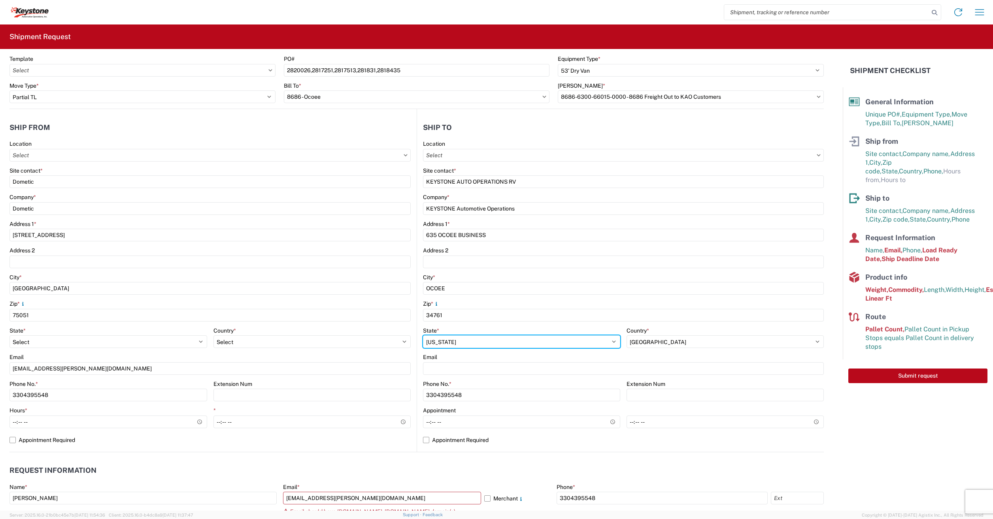
scroll to position [79, 0]
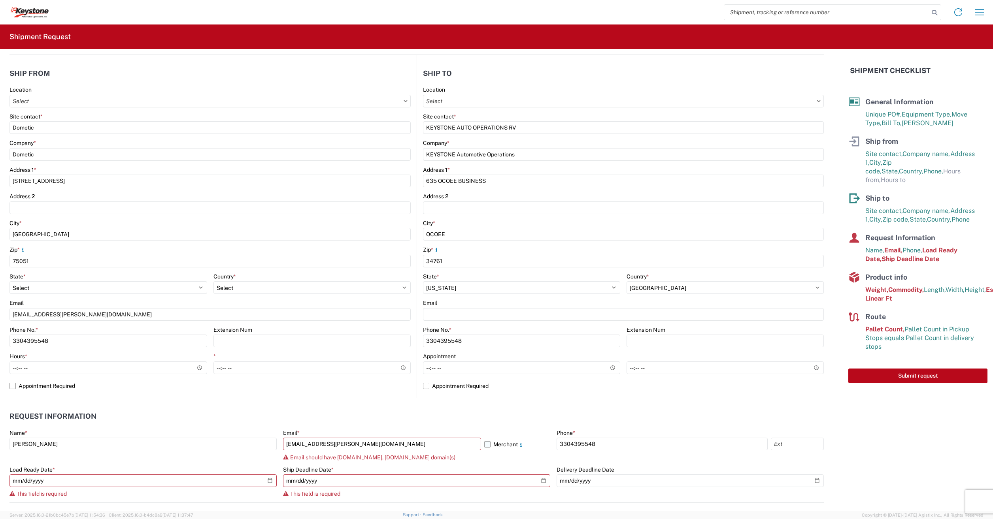
click at [484, 446] on label "Merchant" at bounding box center [517, 444] width 66 height 13
click at [0, 0] on input "Merchant" at bounding box center [0, 0] width 0 height 0
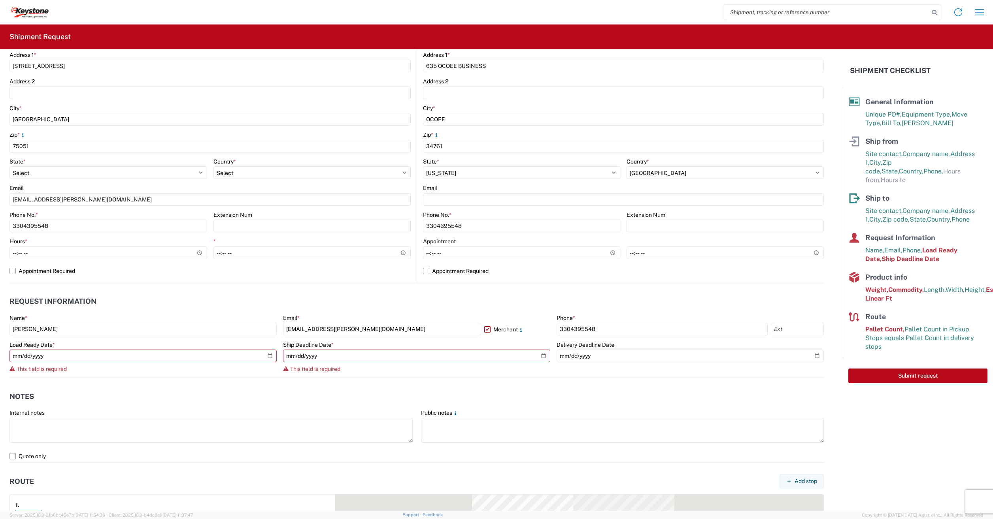
scroll to position [198, 0]
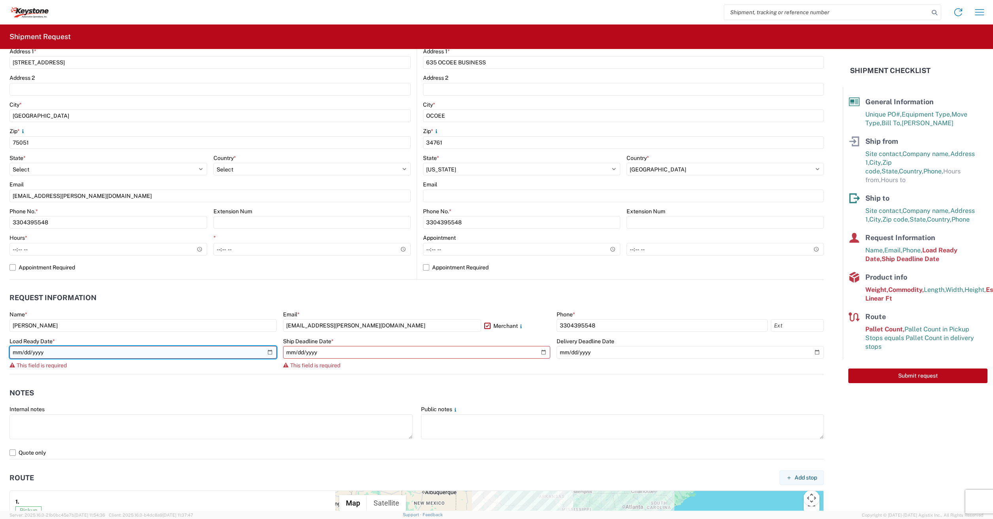
click at [269, 355] on input "date" at bounding box center [142, 352] width 267 height 13
click at [269, 353] on input "[DATE]" at bounding box center [142, 352] width 267 height 13
type input "[DATE]"
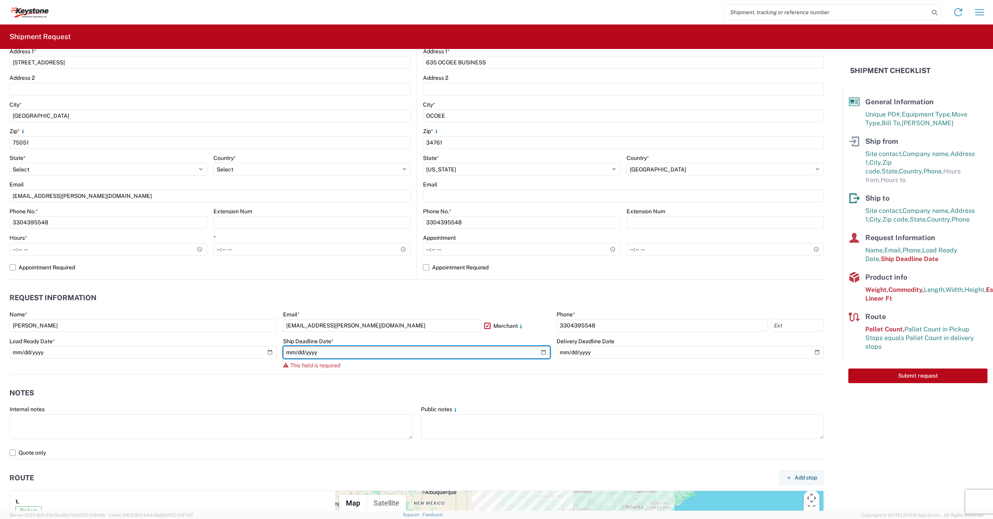
click at [543, 355] on input "date" at bounding box center [416, 352] width 267 height 13
click at [541, 356] on input "date" at bounding box center [416, 352] width 267 height 13
click at [541, 354] on input "date" at bounding box center [416, 352] width 267 height 13
type input "[DATE]"
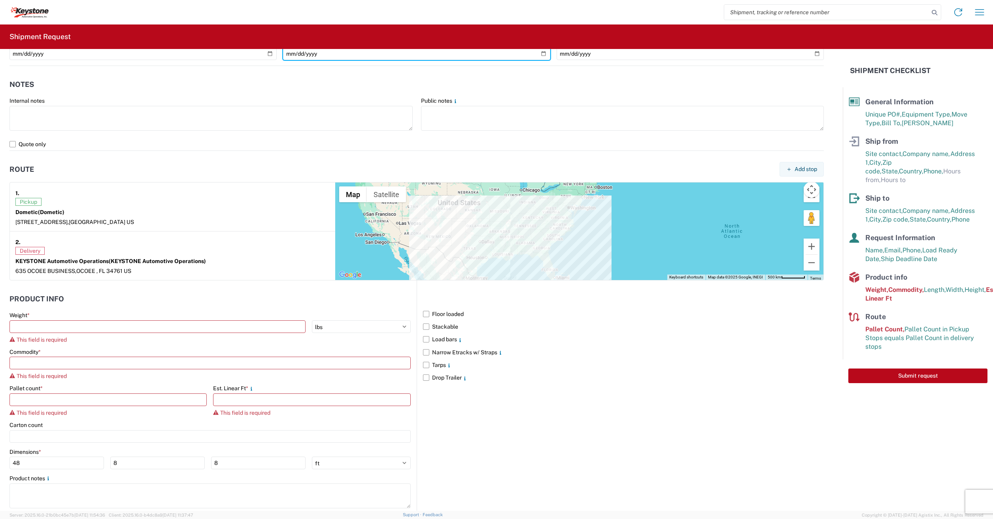
scroll to position [516, 0]
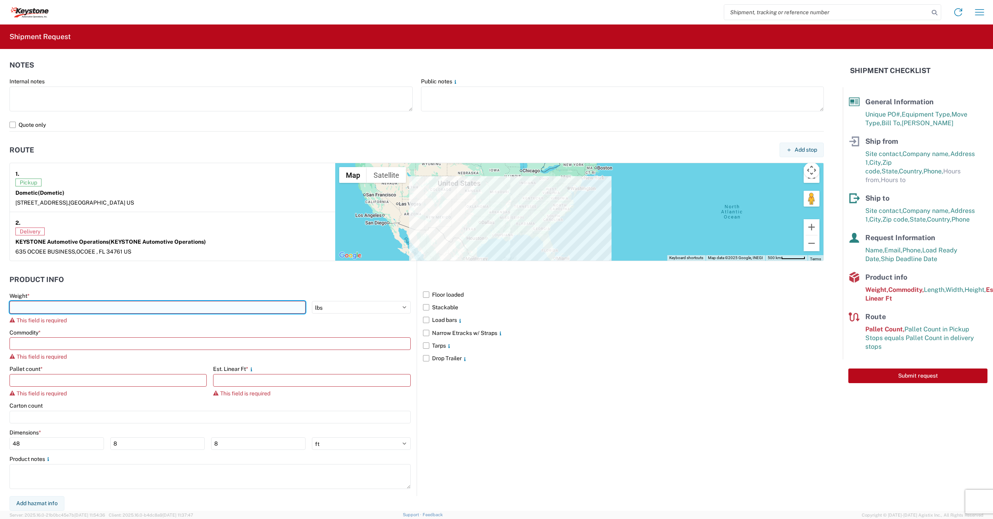
click at [40, 307] on input "number" at bounding box center [157, 307] width 296 height 13
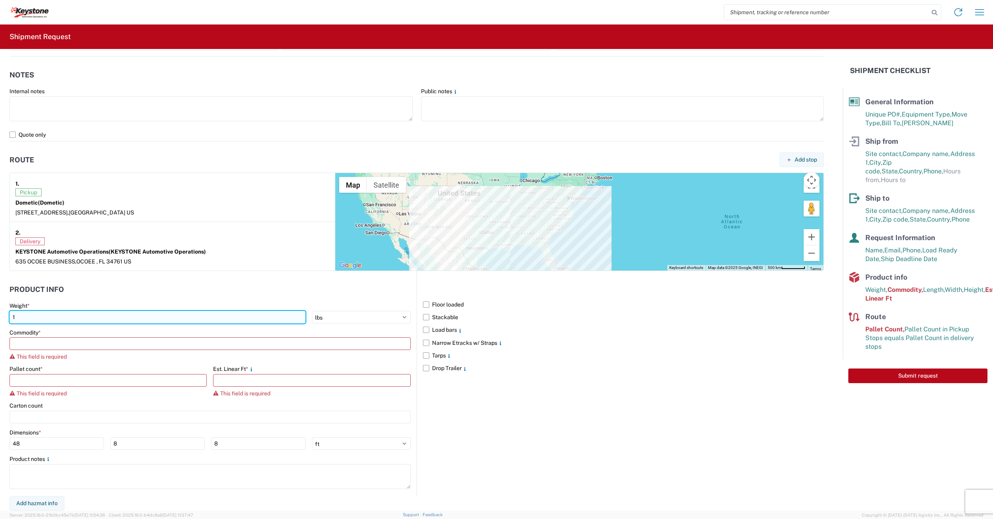
scroll to position [506, 0]
type input "1289"
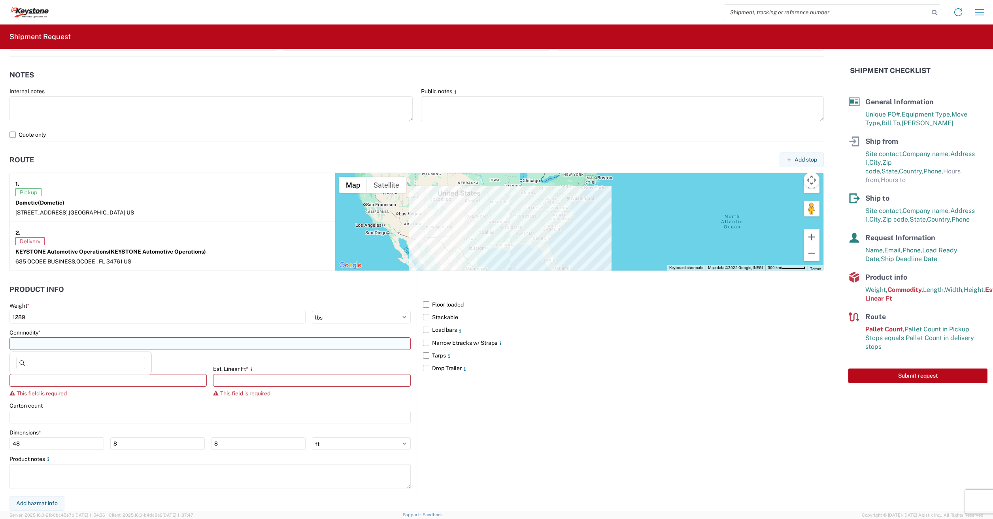
click at [23, 339] on input at bounding box center [209, 343] width 401 height 13
click at [35, 426] on div "Other" at bounding box center [80, 429] width 138 height 13
type input "Other"
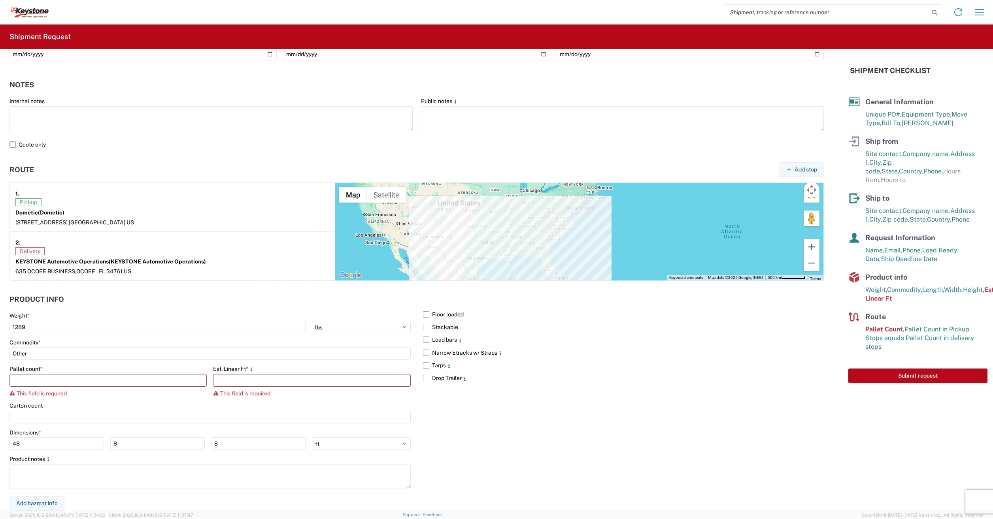
scroll to position [496, 0]
click at [38, 385] on input "number" at bounding box center [107, 380] width 197 height 13
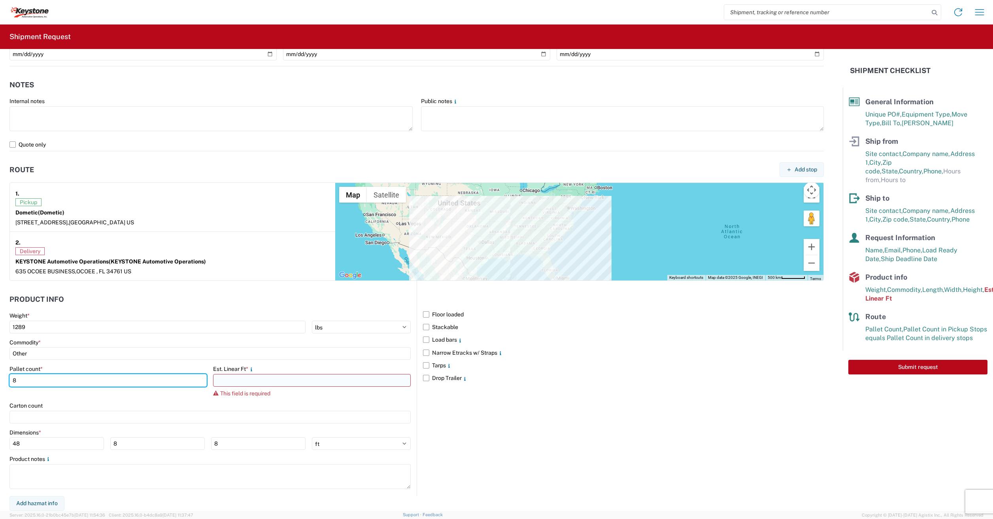
type input "8"
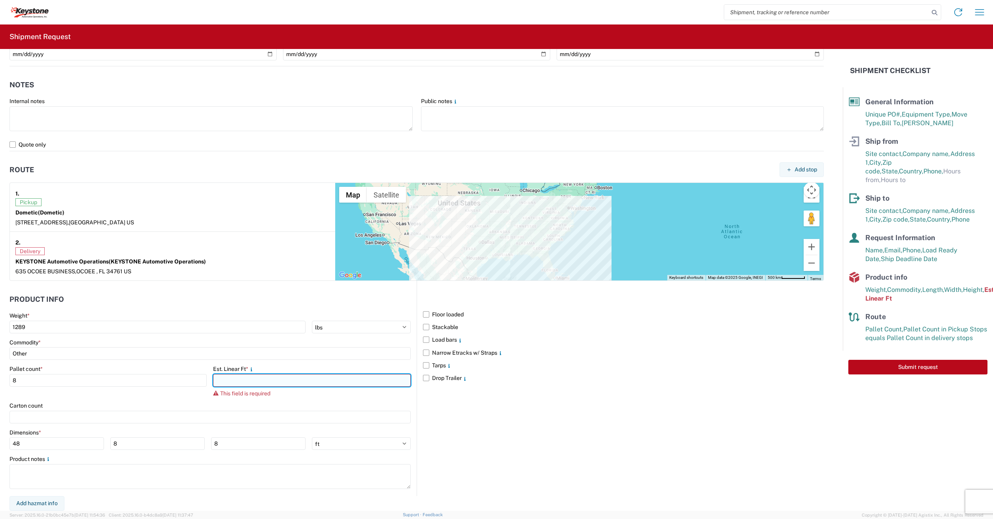
click at [251, 381] on input "number" at bounding box center [311, 380] width 197 height 13
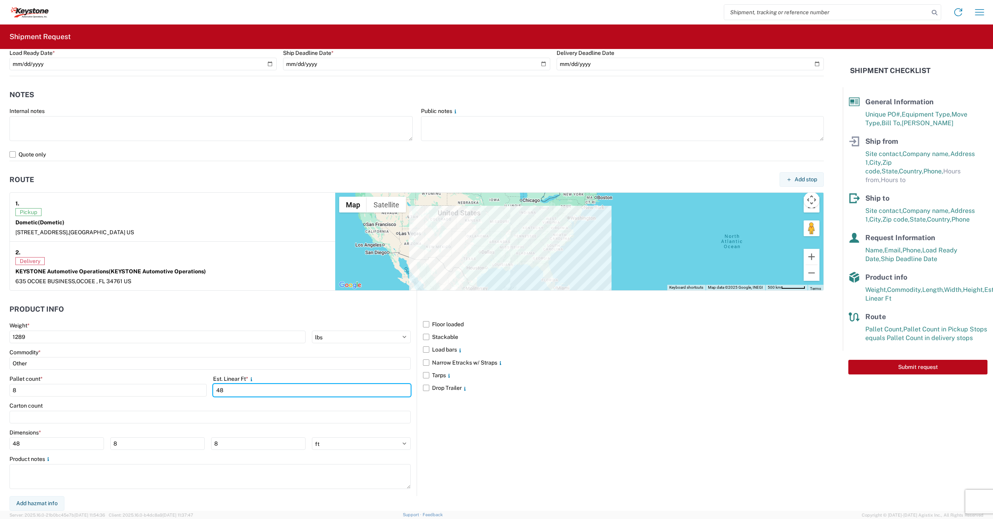
type input "48"
click at [391, 501] on form "General Information Template PO# 2820026,2817251,2817513,281831,2818435 Equipme…" at bounding box center [421, 280] width 842 height 462
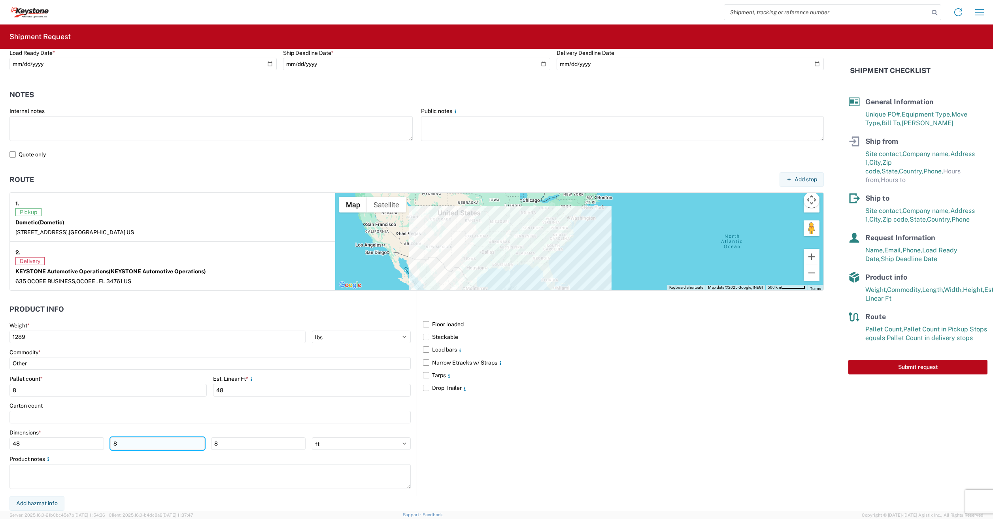
click at [137, 445] on input "8" at bounding box center [157, 443] width 94 height 13
click at [77, 445] on input "48" at bounding box center [56, 443] width 94 height 13
click at [78, 444] on input "48" at bounding box center [56, 443] width 94 height 13
click at [79, 445] on input "48" at bounding box center [56, 443] width 94 height 13
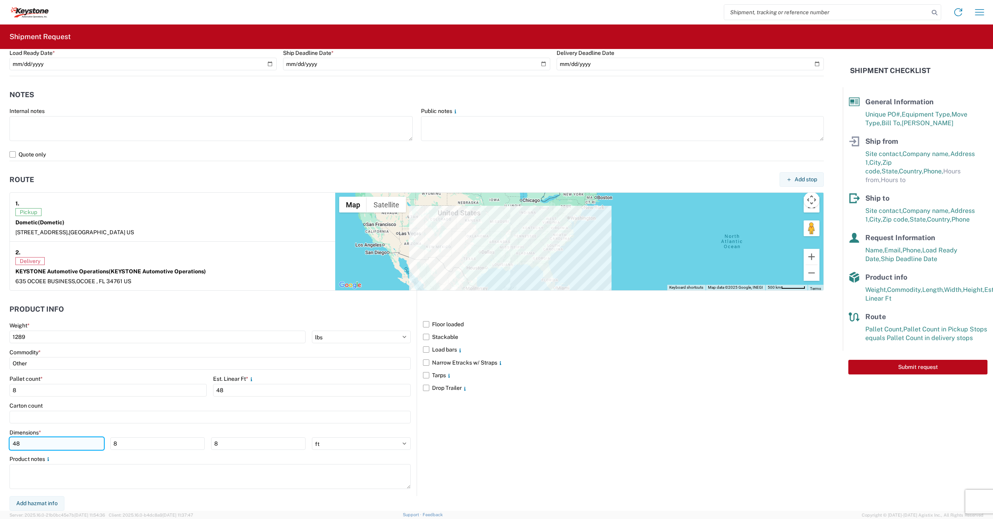
click at [80, 444] on input "48" at bounding box center [56, 443] width 94 height 13
drag, startPoint x: 29, startPoint y: 444, endPoint x: -2, endPoint y: 449, distance: 31.2
click at [0, 449] on html "Home Shipment request Shipment tracking Shipment Request General Information Te…" at bounding box center [496, 259] width 993 height 519
type input "56"
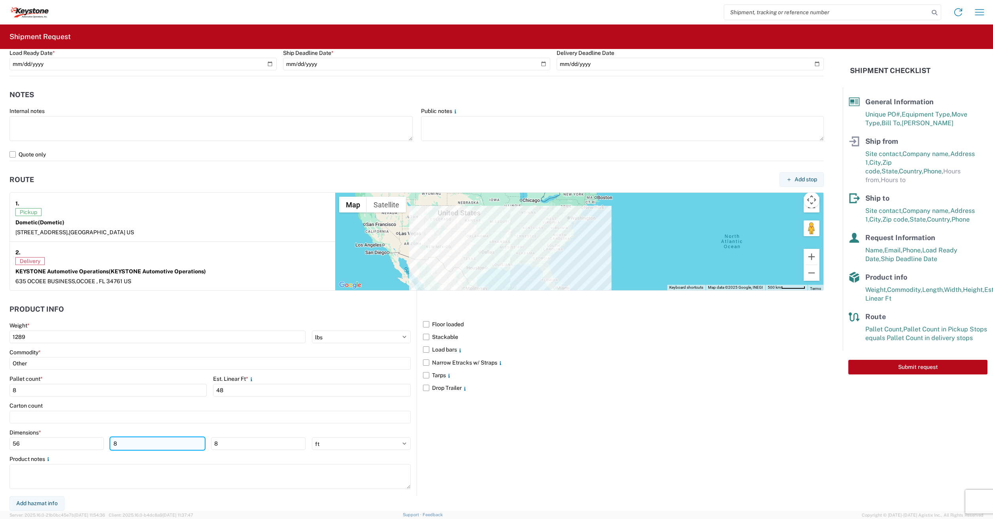
click at [133, 445] on input "8" at bounding box center [157, 443] width 94 height 13
type input "40"
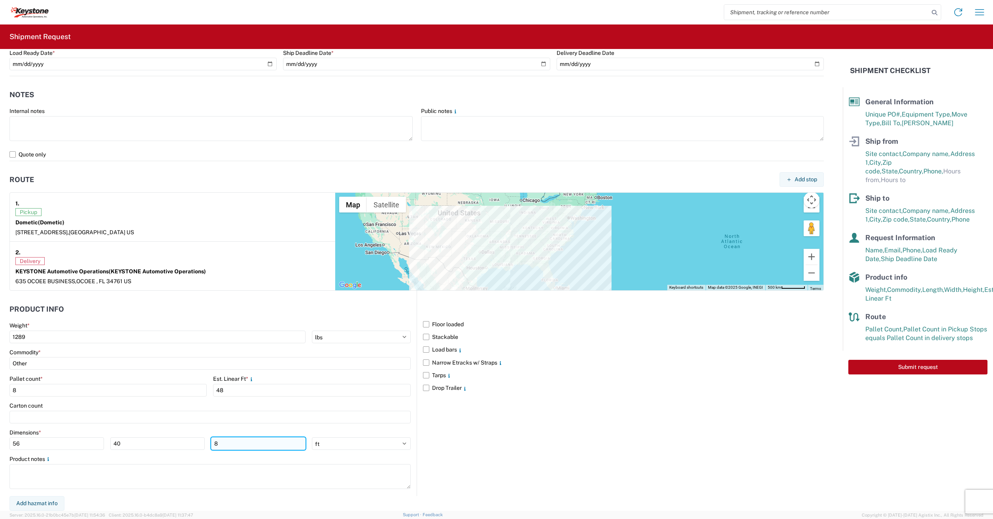
click at [256, 443] on input "8" at bounding box center [258, 443] width 94 height 13
click at [258, 443] on input "8" at bounding box center [258, 443] width 94 height 13
click at [260, 443] on input "8" at bounding box center [258, 443] width 94 height 13
type input "8"
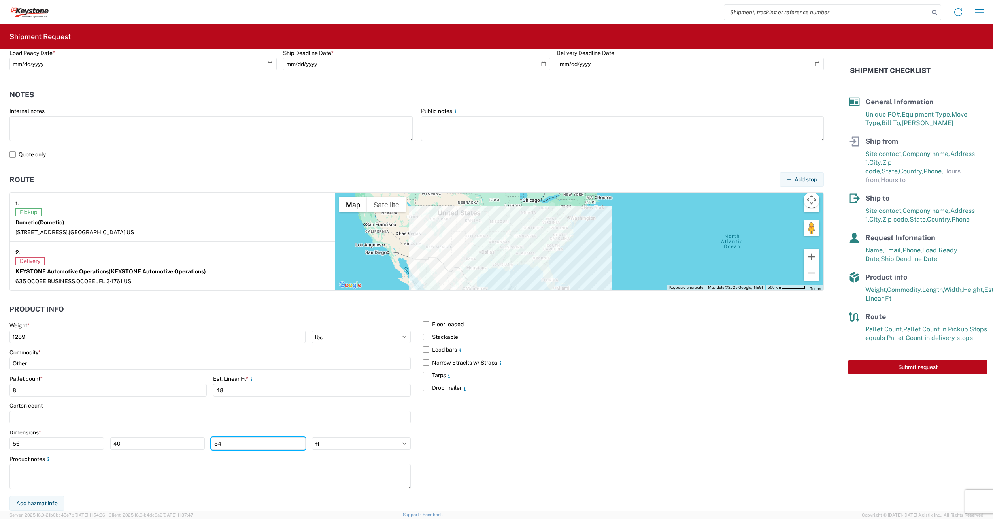
type input "54"
click at [481, 441] on div "Floor loaded Stackable Load bars Narrow Etracks w/ Straps Tarps Drop Trailer" at bounding box center [619, 393] width 407 height 205
click at [887, 360] on button "Submit request" at bounding box center [917, 367] width 139 height 15
select select "US"
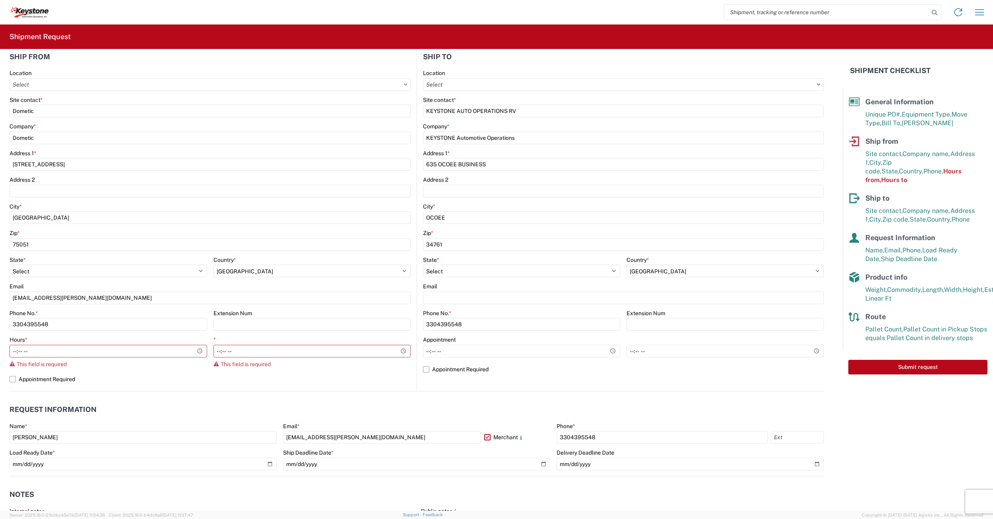
scroll to position [0, 0]
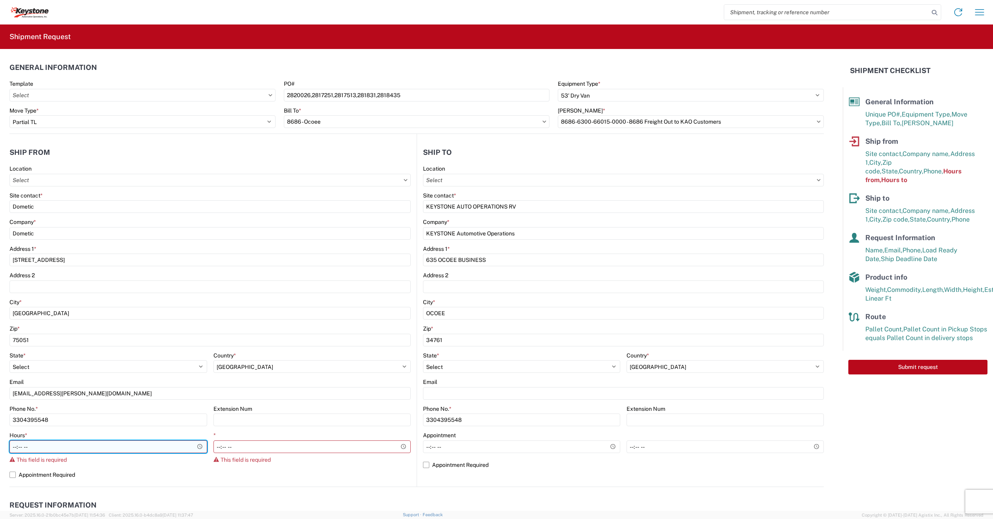
click at [195, 447] on input "Hours *" at bounding box center [108, 447] width 198 height 13
type input "06:00"
click at [205, 475] on label "Appointment Required" at bounding box center [209, 475] width 401 height 13
click at [0, 0] on input "Appointment Required" at bounding box center [0, 0] width 0 height 0
select select "[GEOGRAPHIC_DATA]"
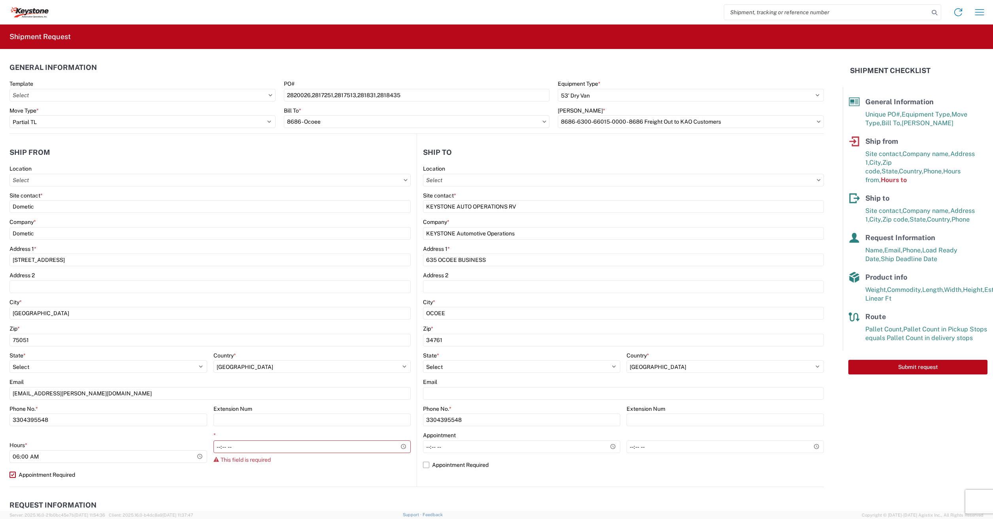
select select "US"
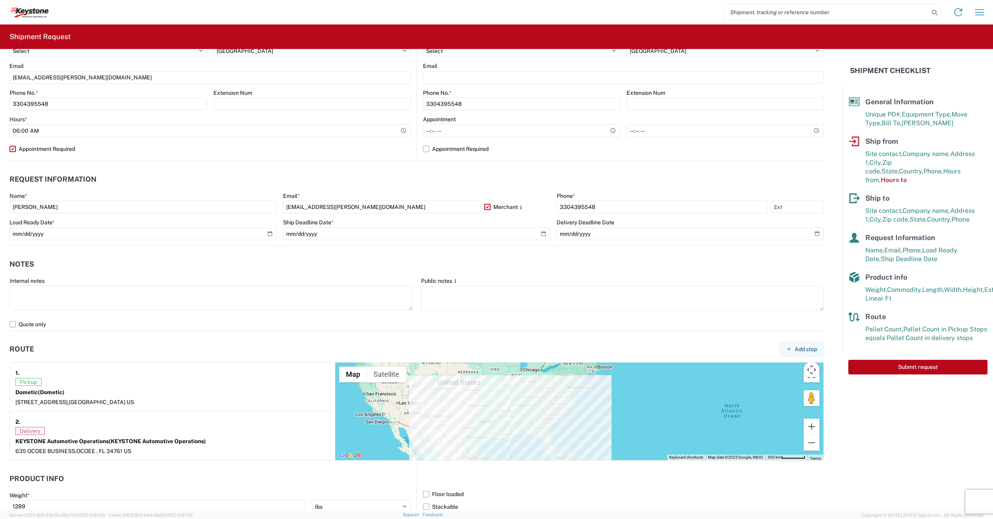
scroll to position [486, 0]
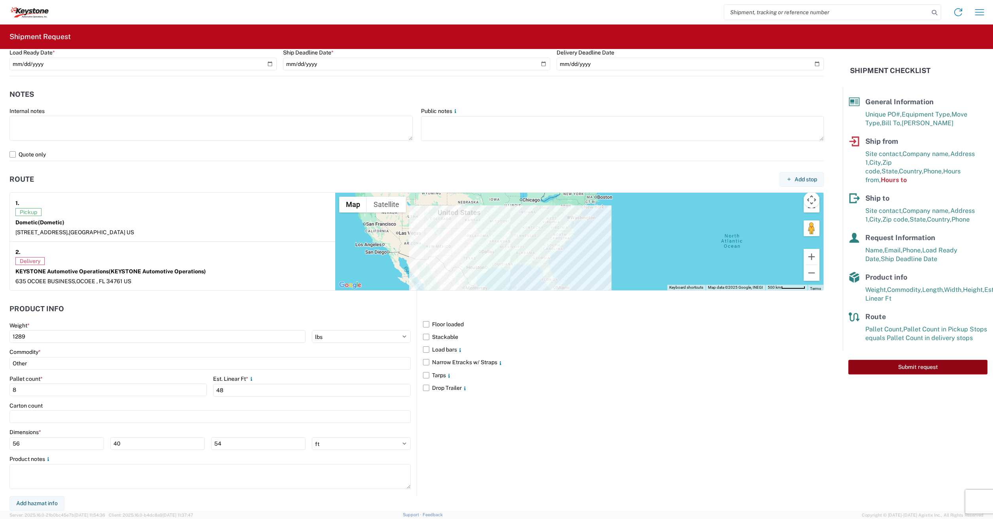
click at [876, 363] on button "Submit request" at bounding box center [917, 367] width 139 height 15
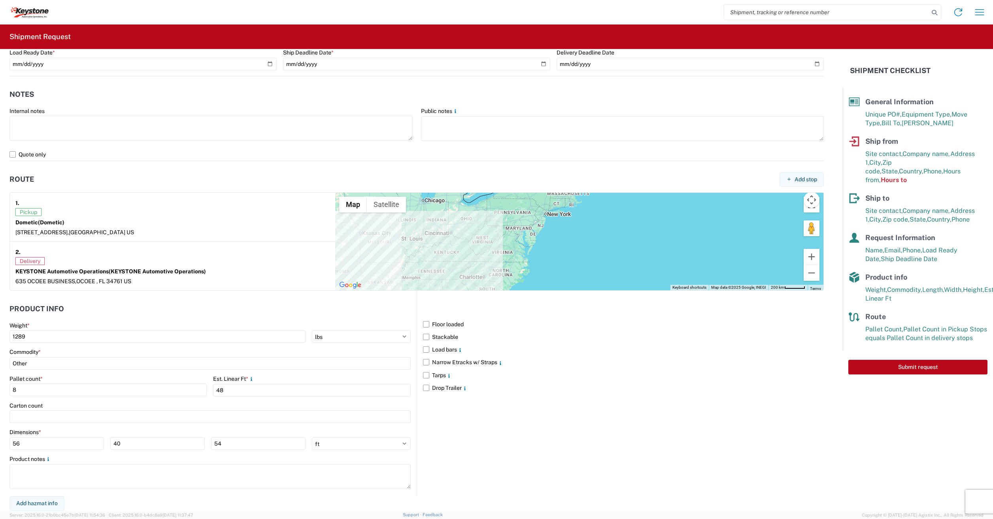
click at [710, 401] on div "Floor loaded Stackable Load bars Narrow Etracks w/ Straps Tarps Drop Trailer" at bounding box center [619, 393] width 407 height 205
click at [940, 360] on button "Submit request" at bounding box center [917, 367] width 139 height 15
click at [691, 407] on div "Floor loaded Stackable Load bars Narrow Etracks w/ Straps Tarps Drop Trailer" at bounding box center [619, 393] width 407 height 205
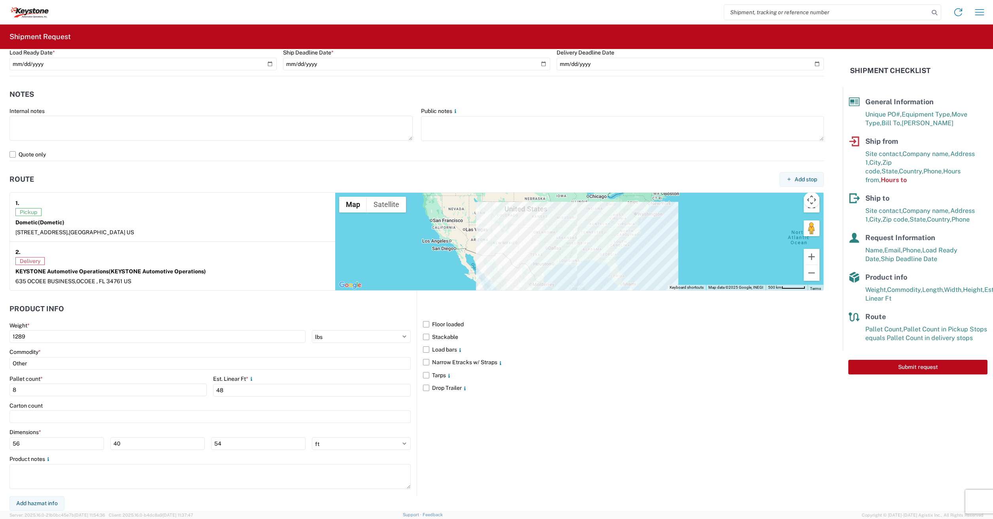
click at [635, 415] on div "Floor loaded Stackable Load bars Narrow Etracks w/ Straps Tarps Drop Trailer" at bounding box center [619, 393] width 407 height 205
click at [878, 363] on button "Submit request" at bounding box center [917, 367] width 139 height 15
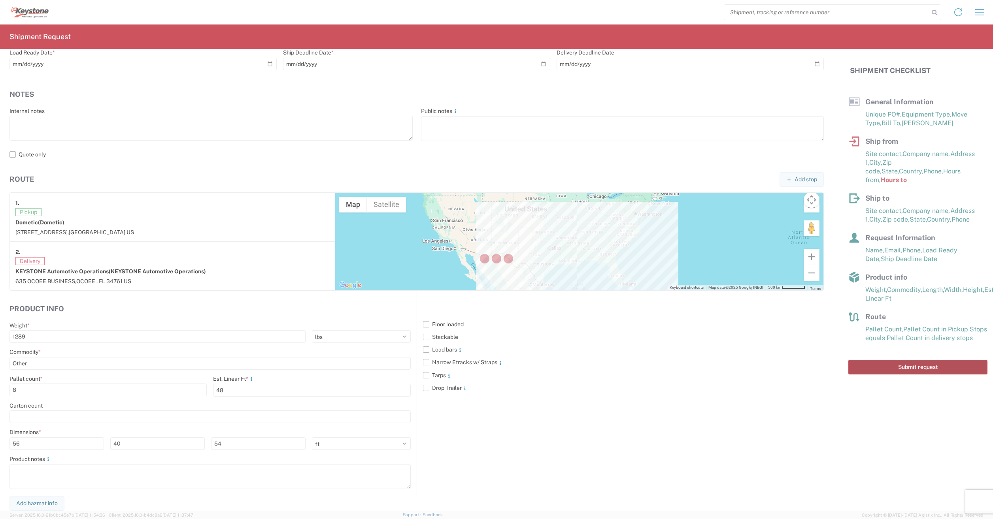
click at [878, 363] on div at bounding box center [496, 259] width 993 height 519
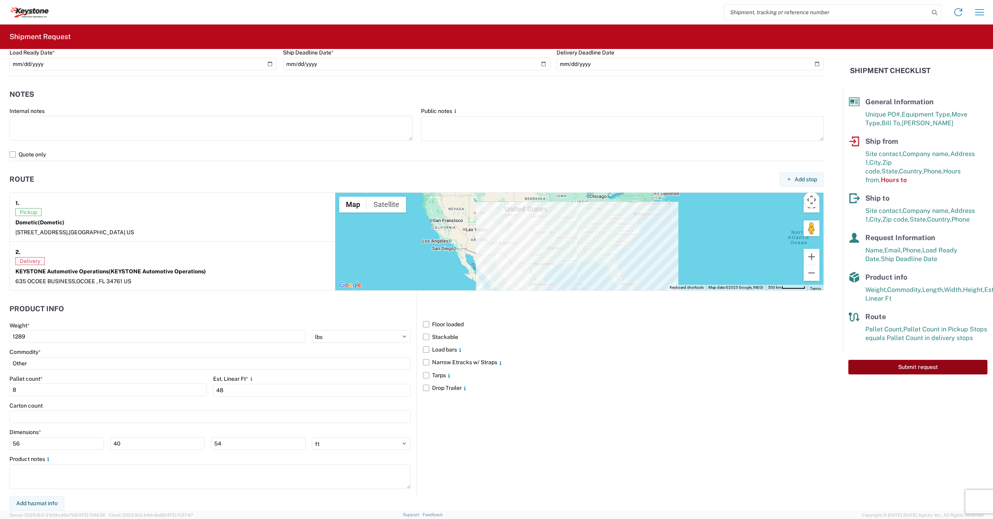
click at [878, 363] on button "Submit request" at bounding box center [917, 367] width 139 height 15
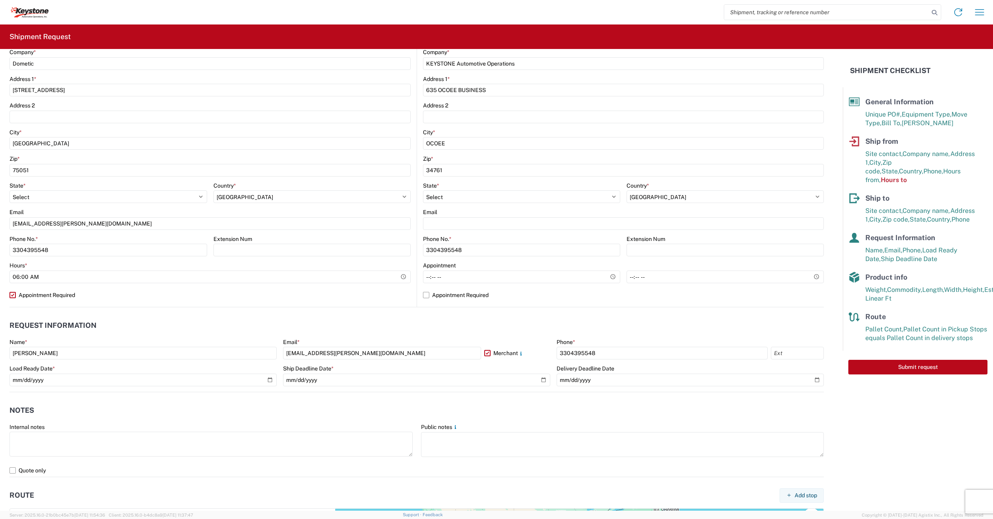
scroll to position [0, 0]
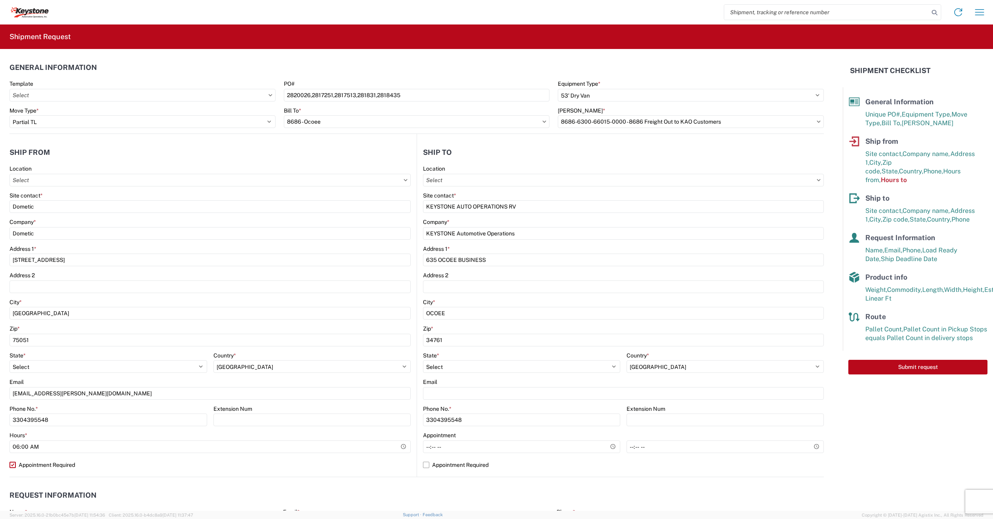
click at [105, 75] on header "General Information" at bounding box center [416, 67] width 814 height 18
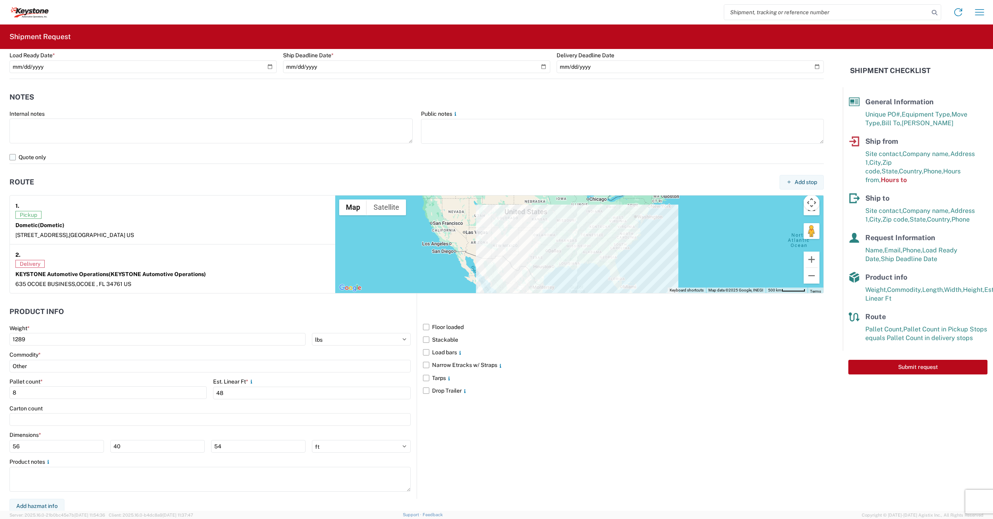
scroll to position [486, 0]
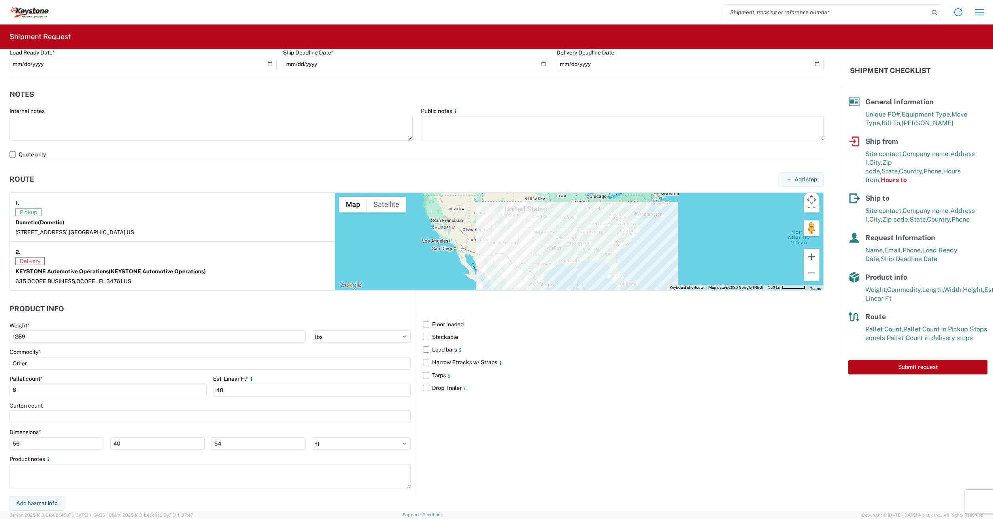
click at [99, 461] on div "Product notes" at bounding box center [209, 459] width 401 height 7
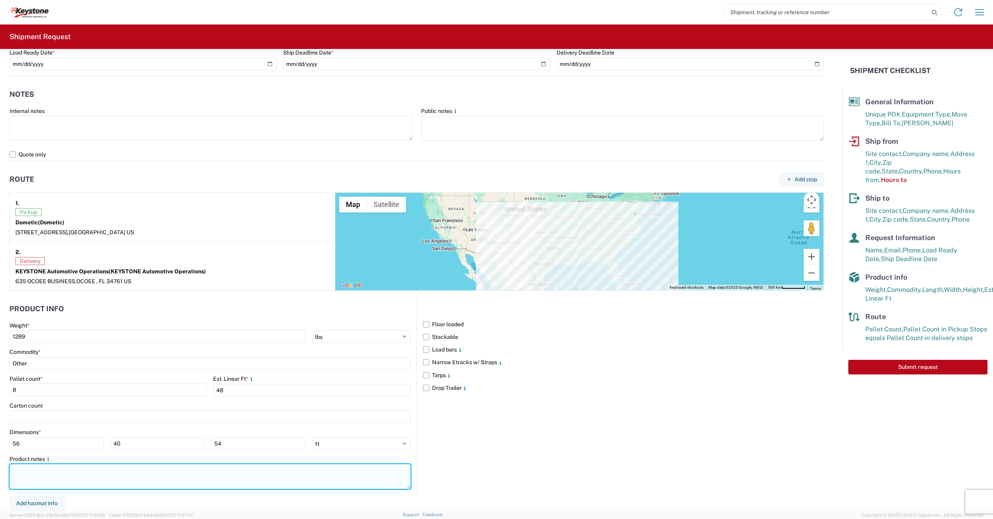
click at [146, 478] on textarea at bounding box center [209, 476] width 401 height 25
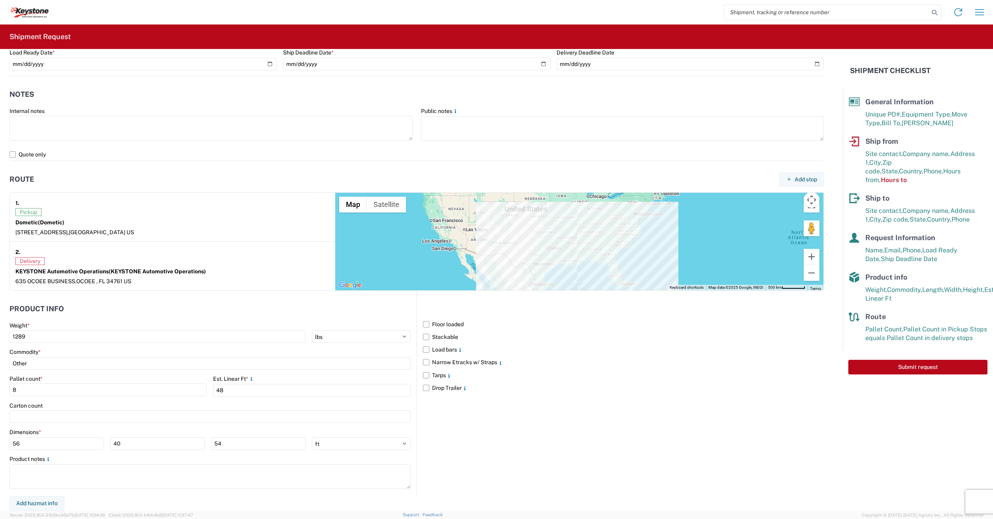
click at [204, 259] on div "Delivery" at bounding box center [172, 261] width 314 height 8
click at [100, 269] on strong "KEYSTONE Automotive Operations (KEYSTONE Automotive Operations)" at bounding box center [110, 271] width 190 height 6
click at [39, 208] on span "Pickup" at bounding box center [28, 212] width 26 height 8
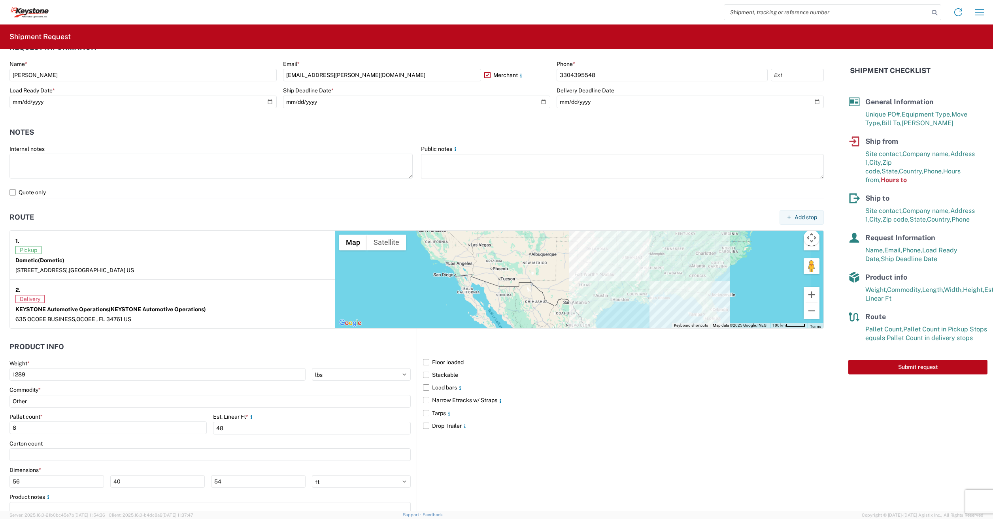
scroll to position [407, 0]
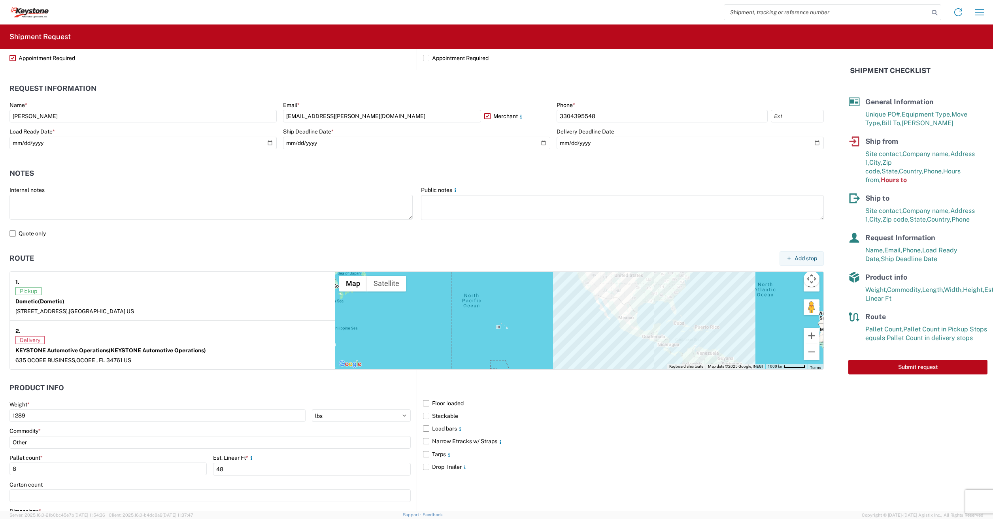
drag, startPoint x: 972, startPoint y: 449, endPoint x: 969, endPoint y: 444, distance: 5.7
click at [972, 448] on agx-form-checklist "Shipment Checklist General Information Unique PO#, Equipment Type, Move Type, B…" at bounding box center [917, 280] width 150 height 462
click at [874, 68] on h2 "Shipment Checklist" at bounding box center [889, 70] width 81 height 9
drag, startPoint x: 878, startPoint y: 327, endPoint x: 879, endPoint y: 320, distance: 6.4
click at [879, 327] on span "Pallet Count in Pickup Stops equals Pallet Count in delivery stops" at bounding box center [926, 334] width 122 height 16
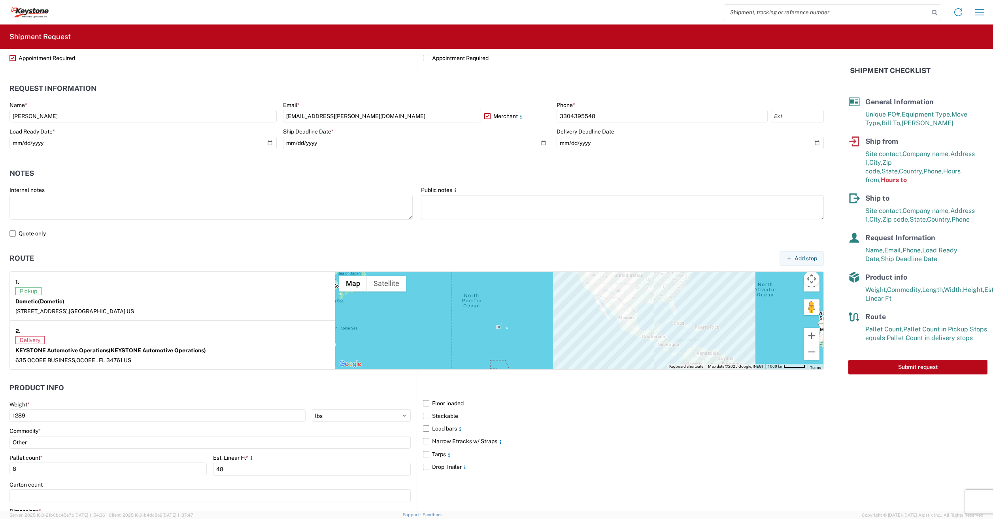
drag, startPoint x: 855, startPoint y: 305, endPoint x: 854, endPoint y: 292, distance: 12.7
click at [855, 311] on icon at bounding box center [853, 316] width 11 height 11
click at [853, 278] on agx-form-checklist-section "Product info Weight, Commodity, Length, Width, Height, Est. Linear Ft" at bounding box center [917, 287] width 139 height 31
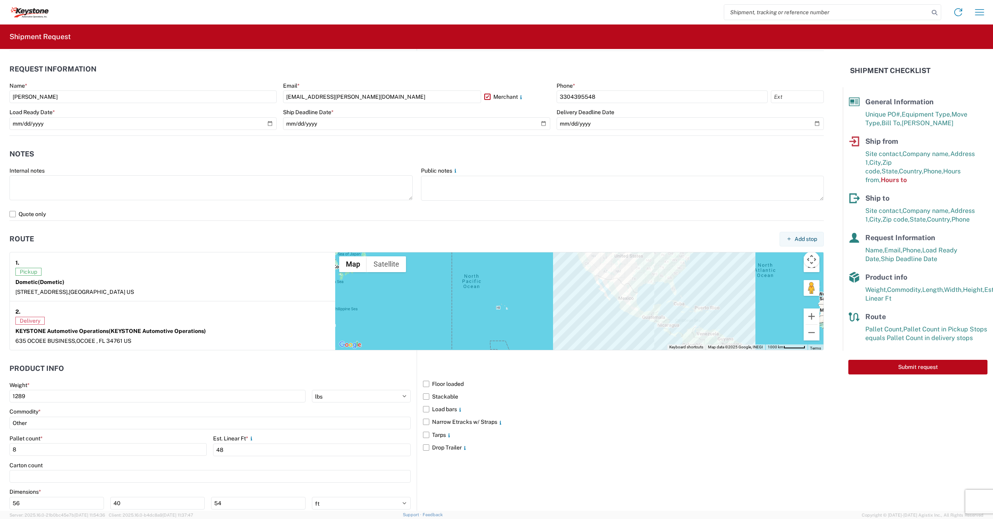
scroll to position [486, 0]
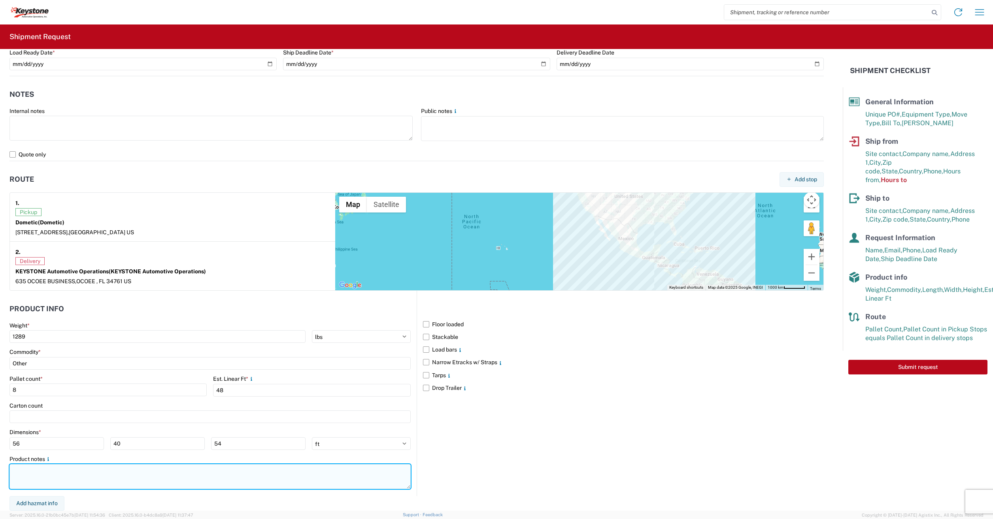
click at [197, 477] on textarea at bounding box center [209, 476] width 401 height 25
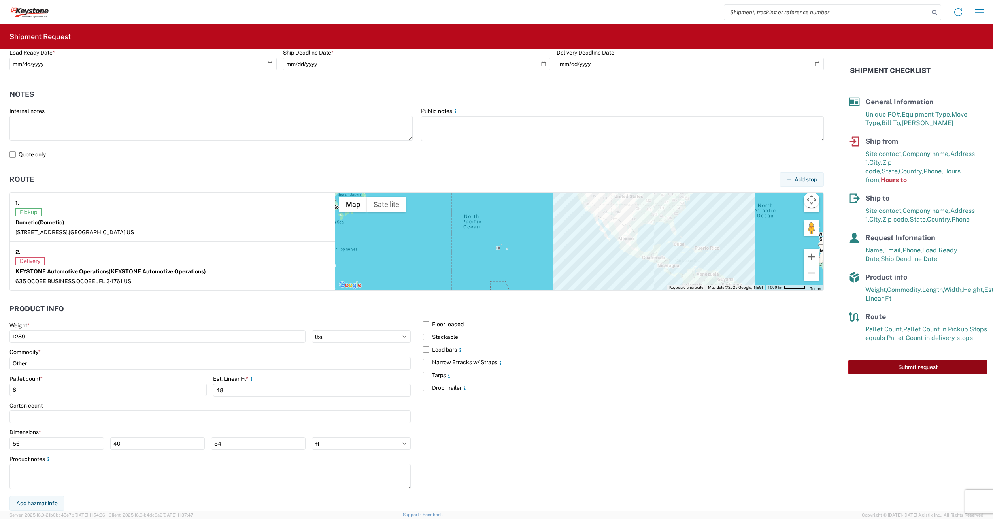
click at [935, 360] on button "Submit request" at bounding box center [917, 367] width 139 height 15
click at [935, 355] on div at bounding box center [496, 259] width 993 height 519
click at [935, 360] on button "Submit request" at bounding box center [917, 367] width 139 height 15
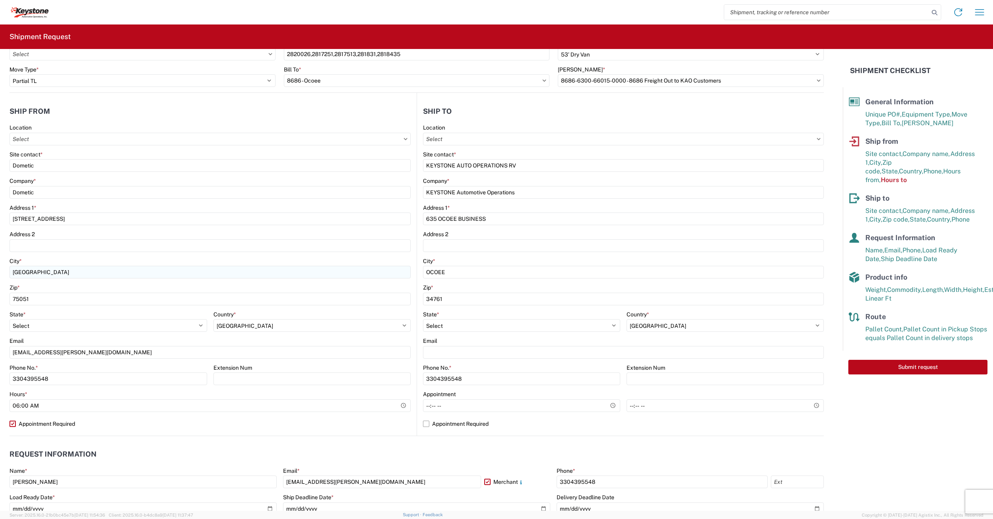
scroll to position [0, 0]
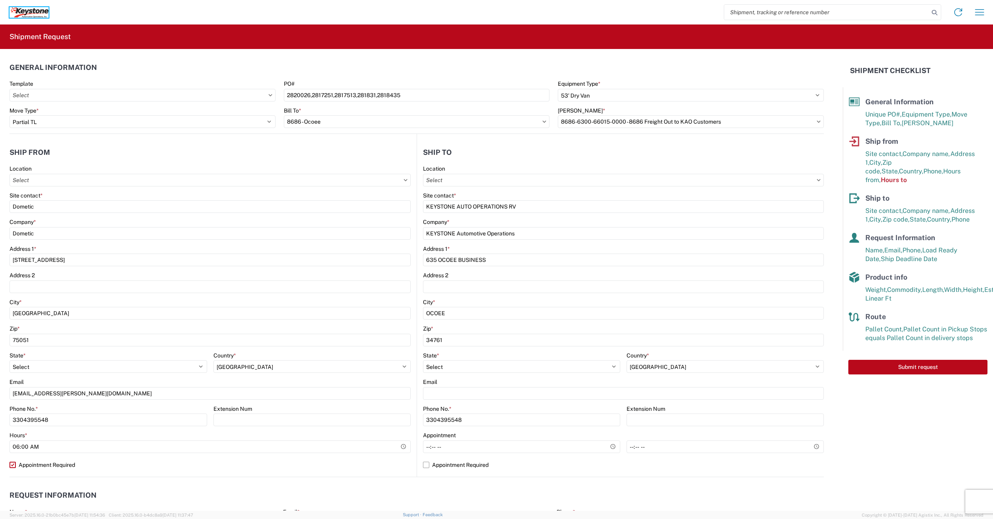
click at [43, 9] on icon at bounding box center [28, 12] width 39 height 11
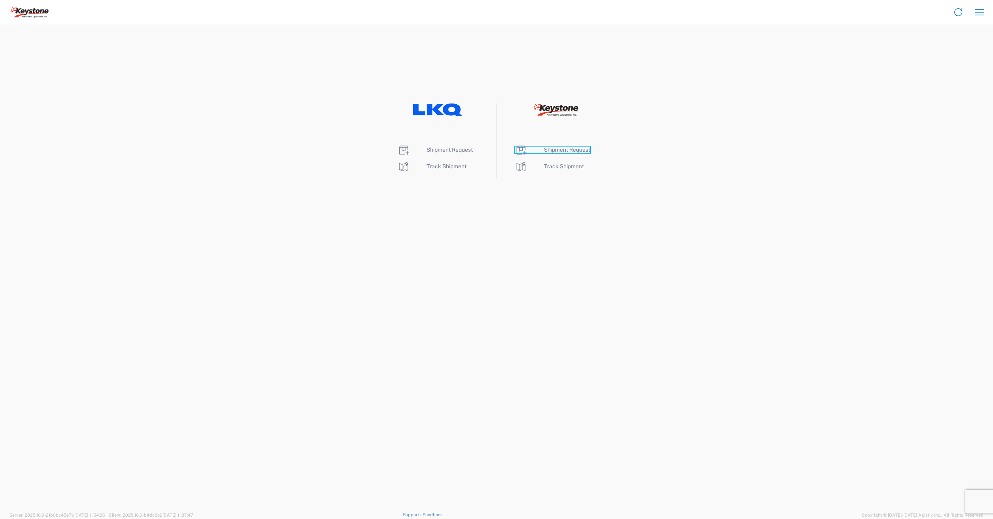
click at [546, 151] on span "Shipment Request" at bounding box center [567, 150] width 46 height 6
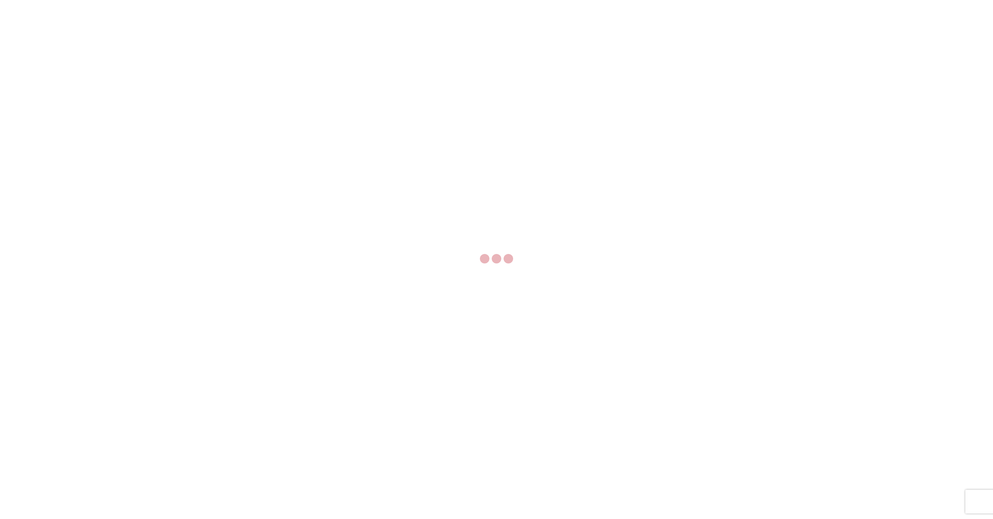
select select "FULL"
select select "LBS"
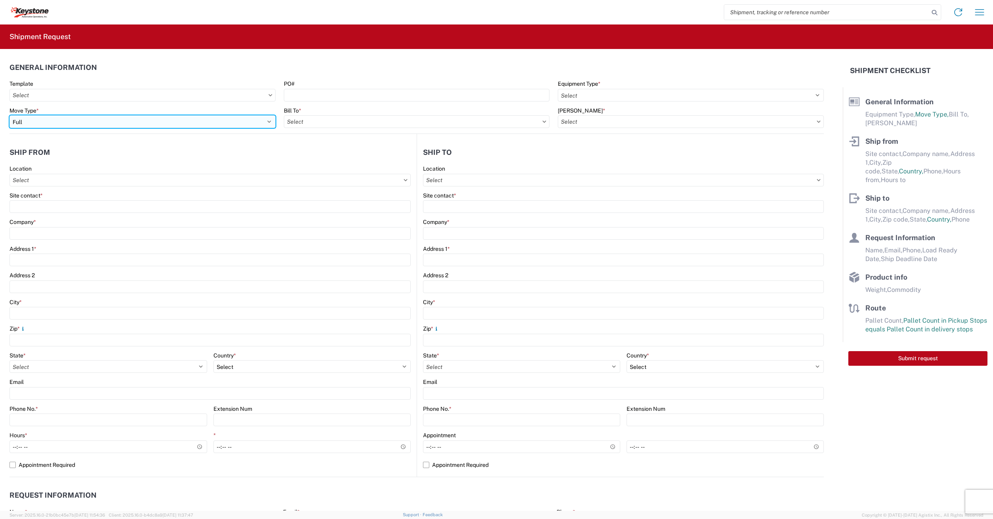
click at [34, 123] on select "Select Full Partial TL" at bounding box center [142, 121] width 266 height 13
select select "PARTIAL_TL"
click at [9, 115] on select "Select Full Partial TL" at bounding box center [142, 121] width 266 height 13
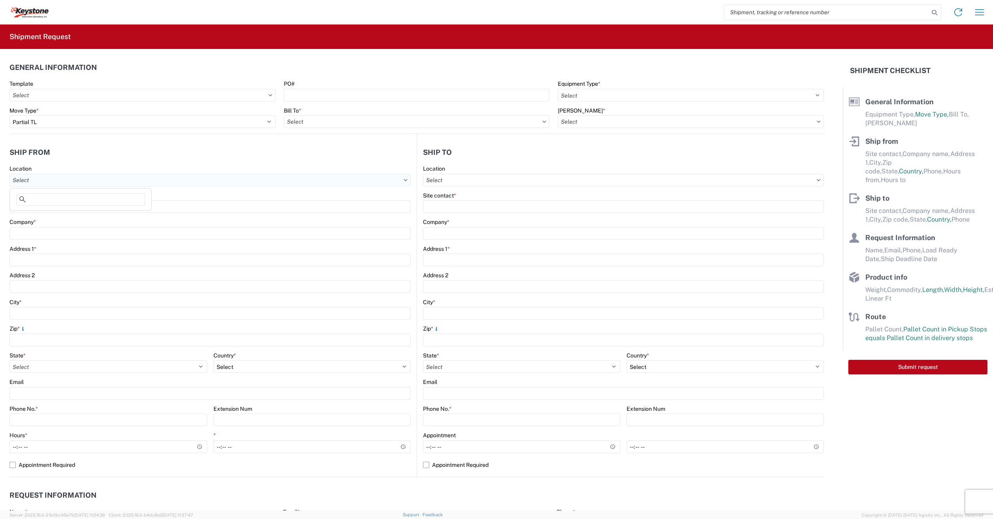
click at [47, 185] on input "Location" at bounding box center [209, 180] width 401 height 13
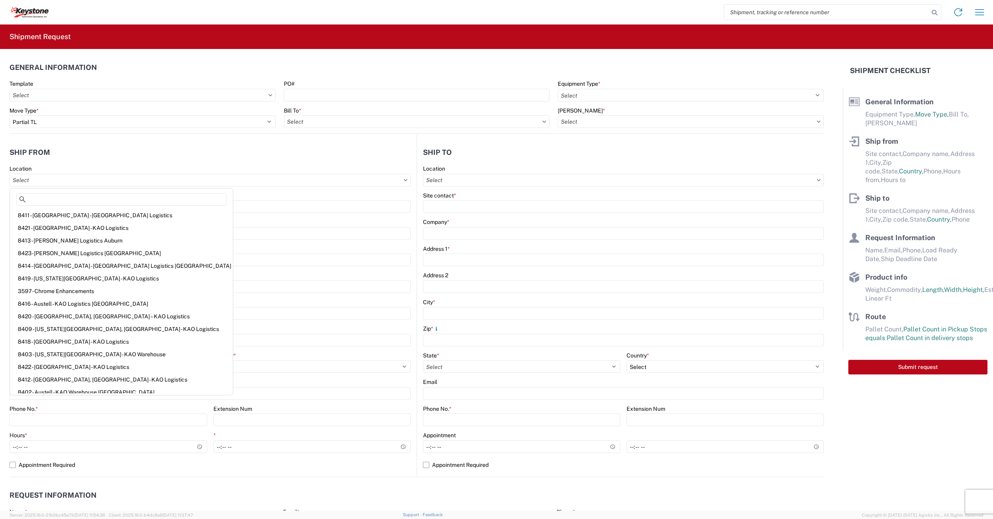
click at [220, 164] on agx-form-section "Ship from Location Site contact * Company * Address 1 * Address 2 City * Zip * …" at bounding box center [212, 309] width 407 height 333
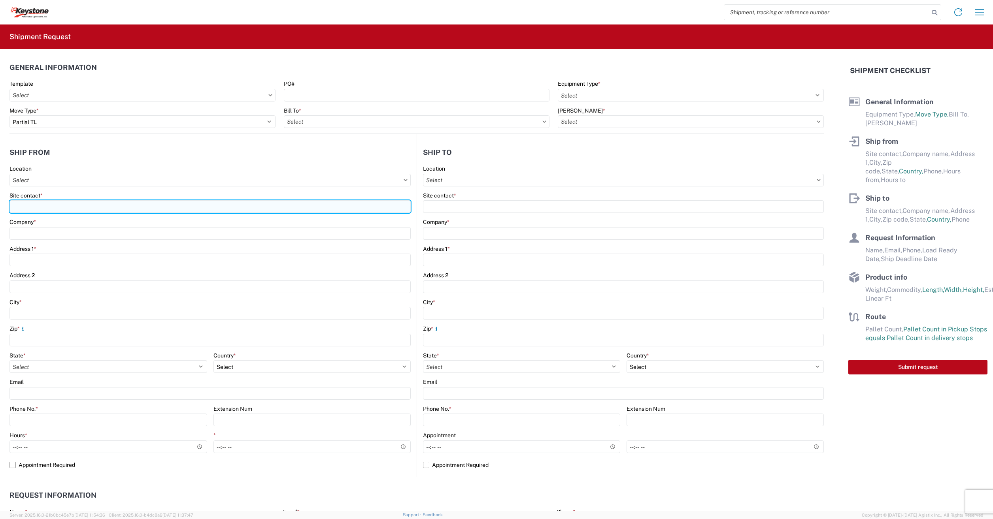
click at [51, 210] on input "Site contact *" at bounding box center [209, 206] width 401 height 13
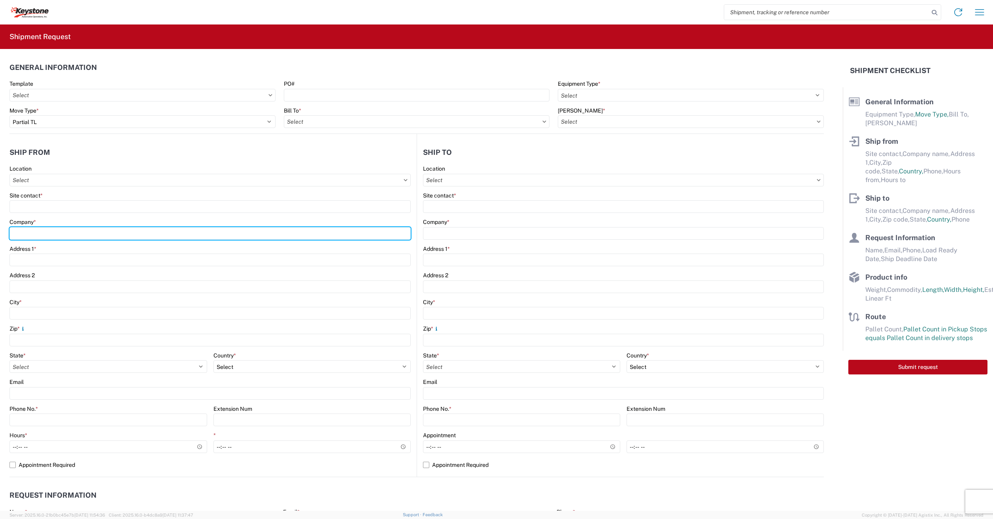
click at [35, 233] on div "Company *" at bounding box center [209, 228] width 401 height 21
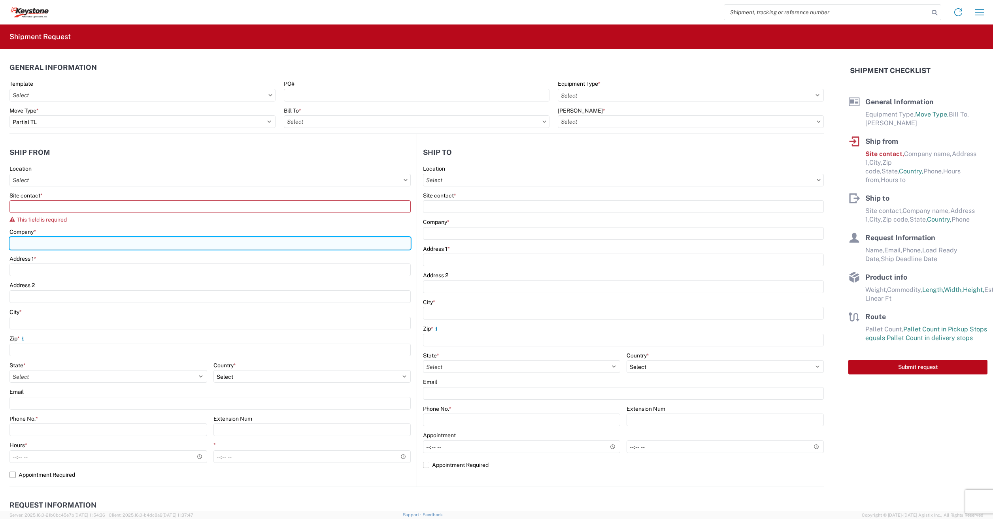
type input "Dometic"
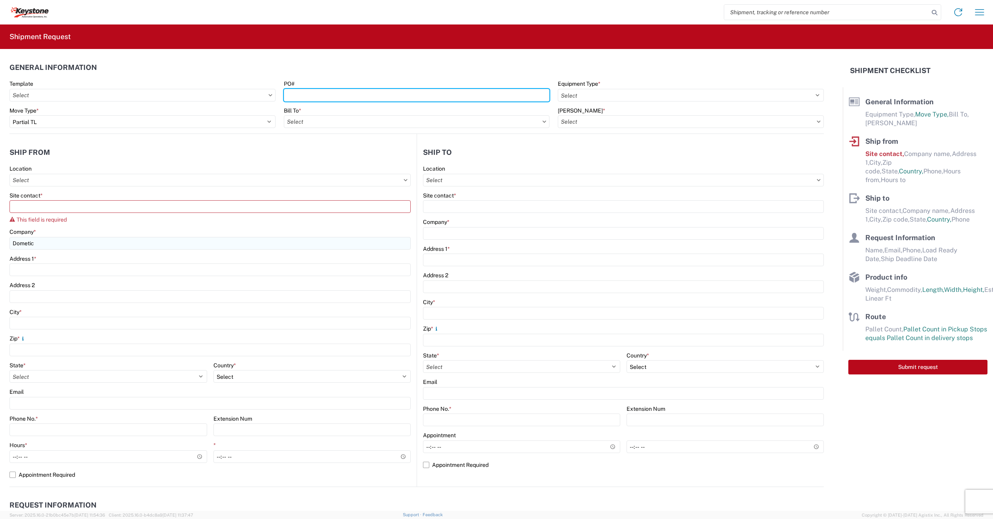
type input "2820026,2817251,2817513,281831,2818435"
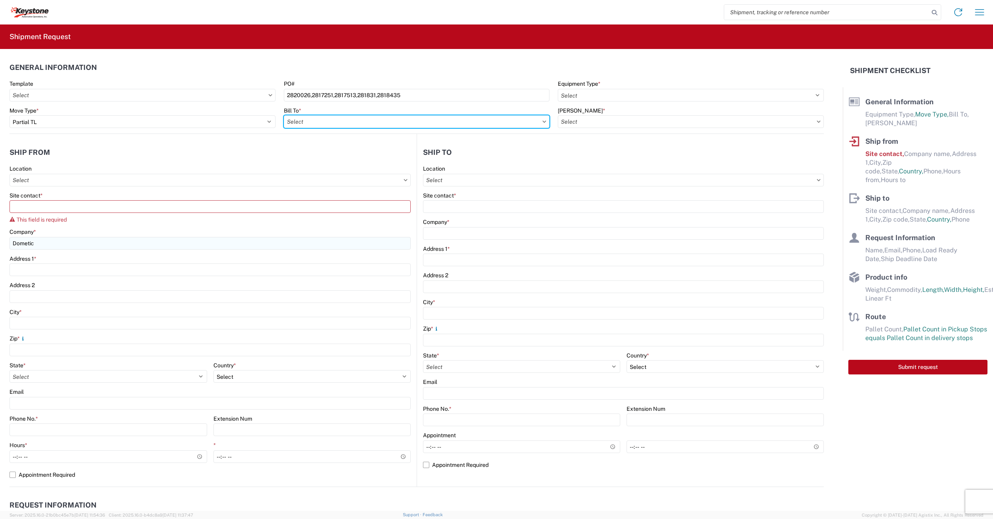
type input "8686 - Ocoee"
type input "8686-6300-66015-0000 - 8686 Freight Out to KAO Customers"
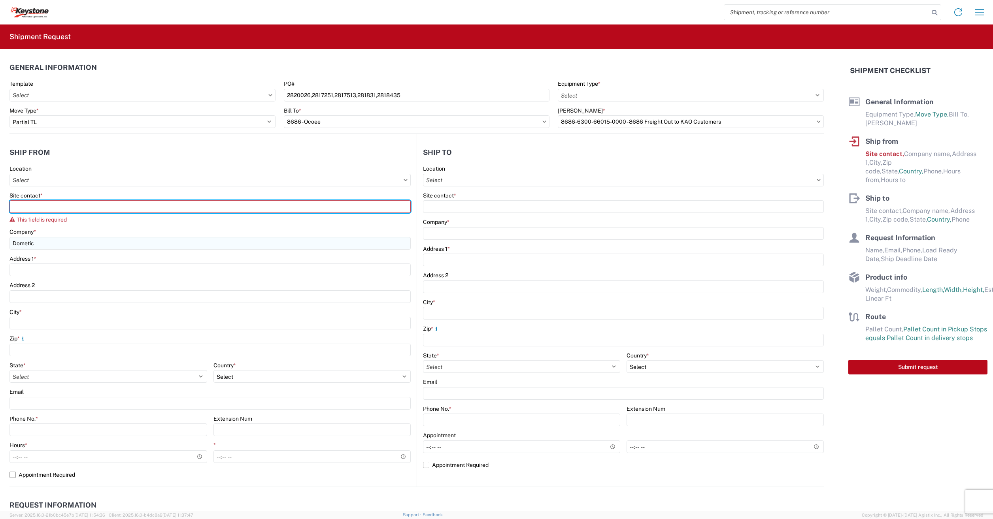
type input "Dometic"
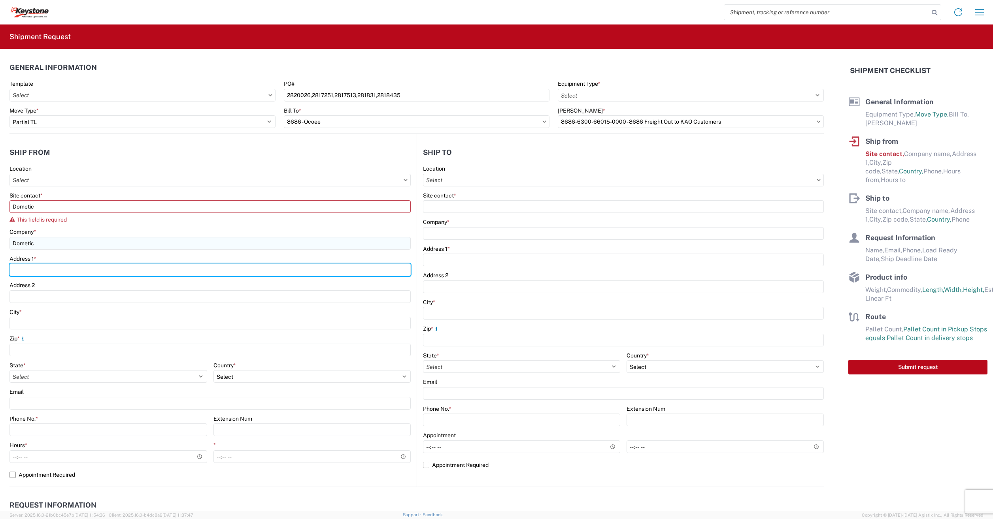
type input "[STREET_ADDRESS]"
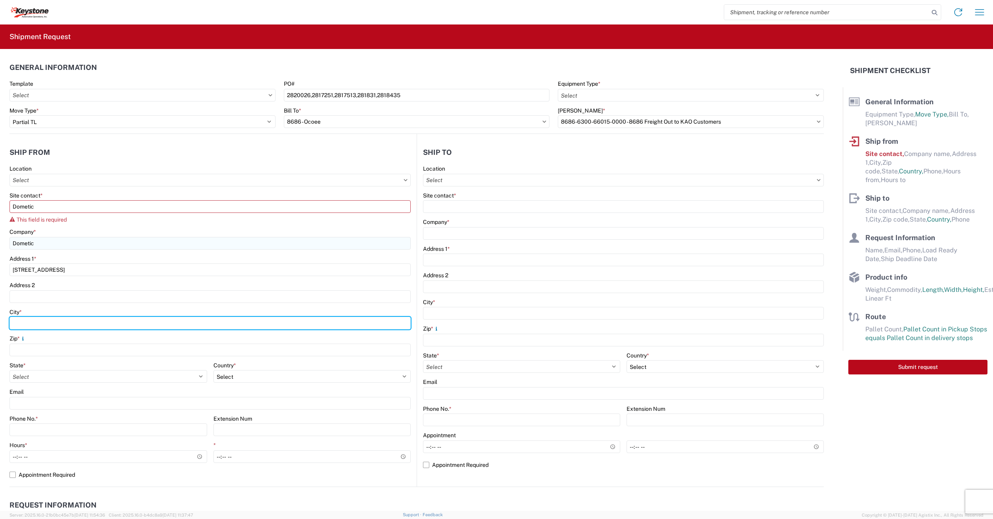
type input "[GEOGRAPHIC_DATA]"
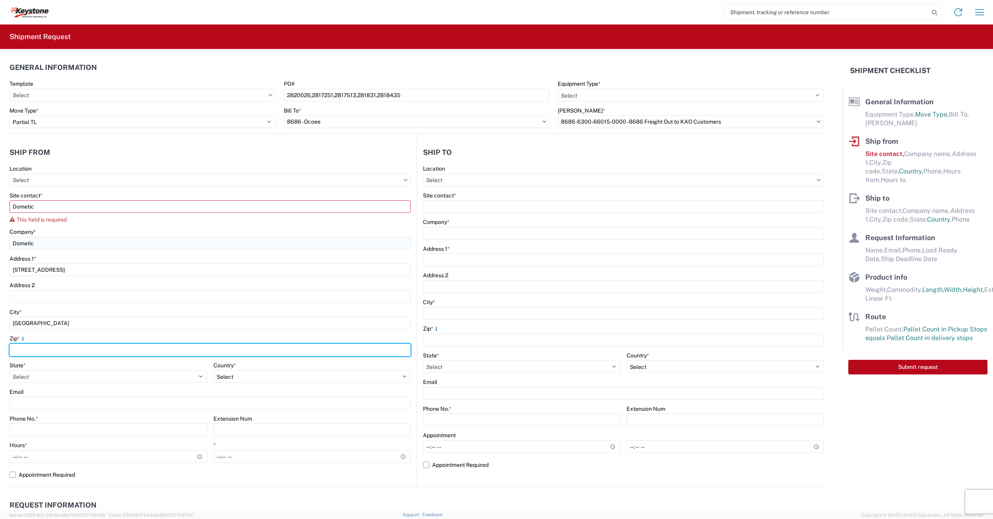
type input "75051"
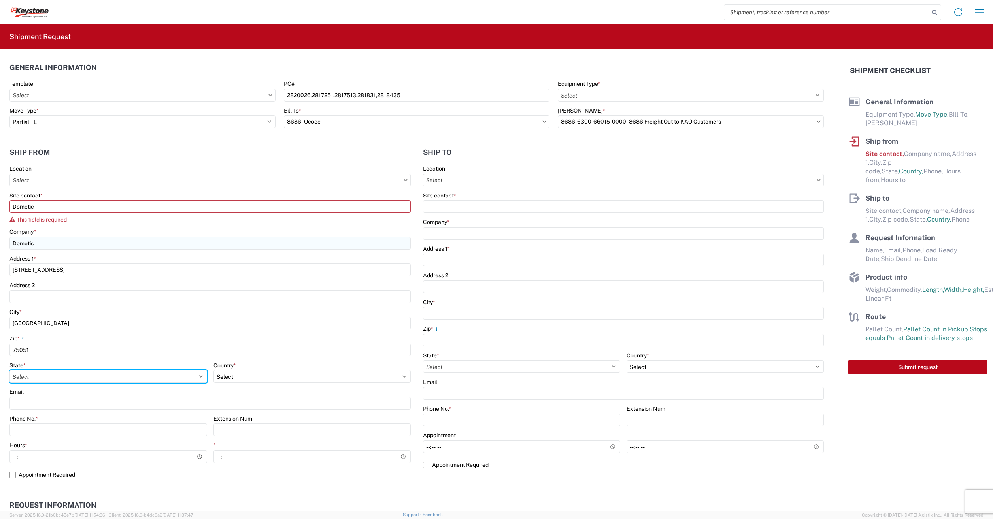
select select "[GEOGRAPHIC_DATA]"
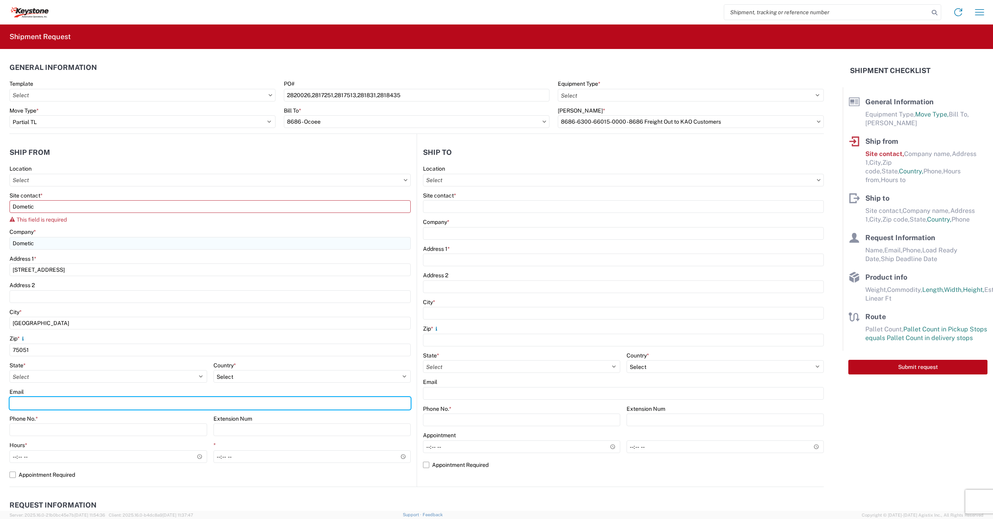
type input "[EMAIL_ADDRESS][PERSON_NAME][DOMAIN_NAME]"
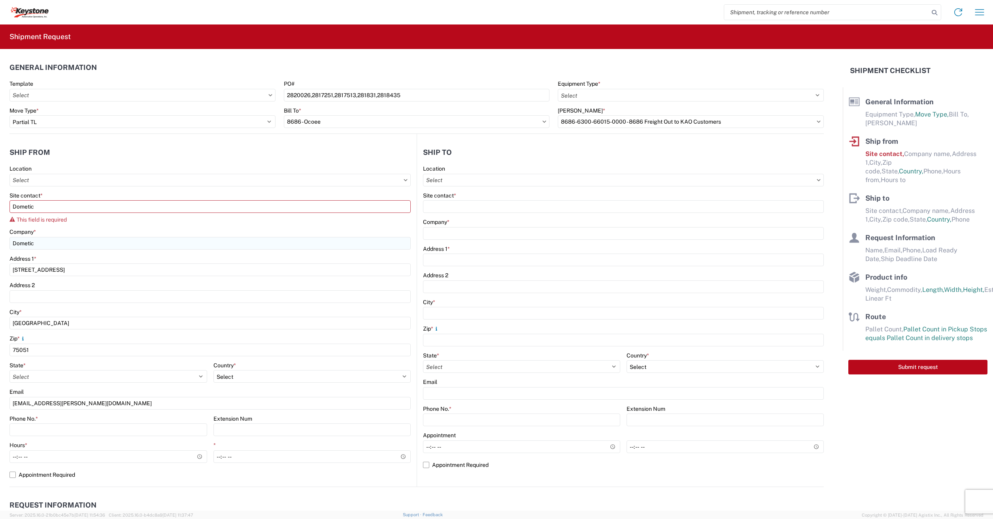
type input "3304395548"
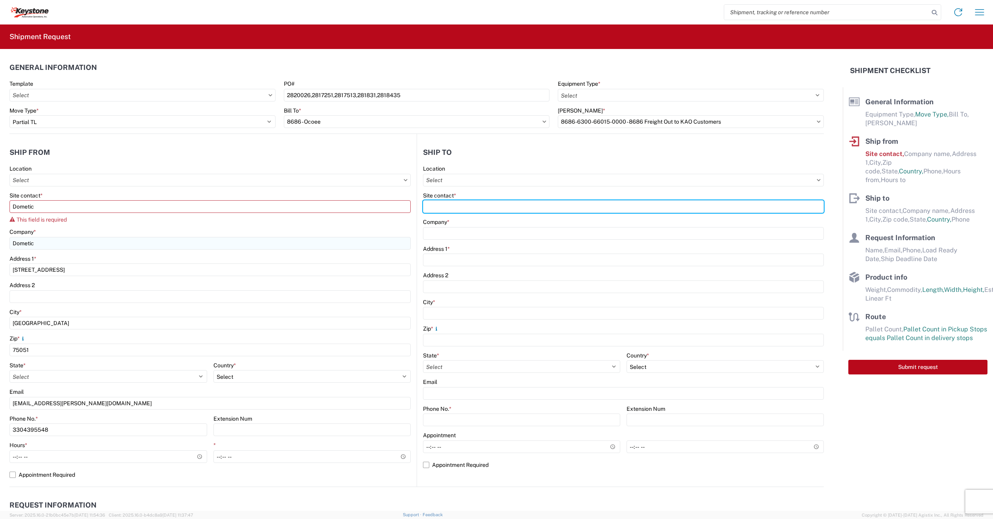
type input "KEYSTONE AUTO OPERATIONS RV"
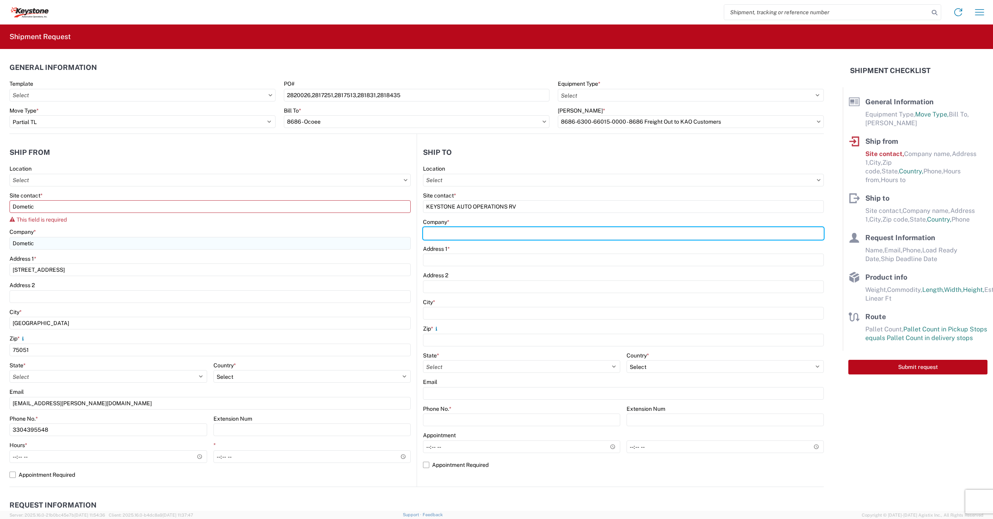
type input "KEYSTONE Automotive Operations"
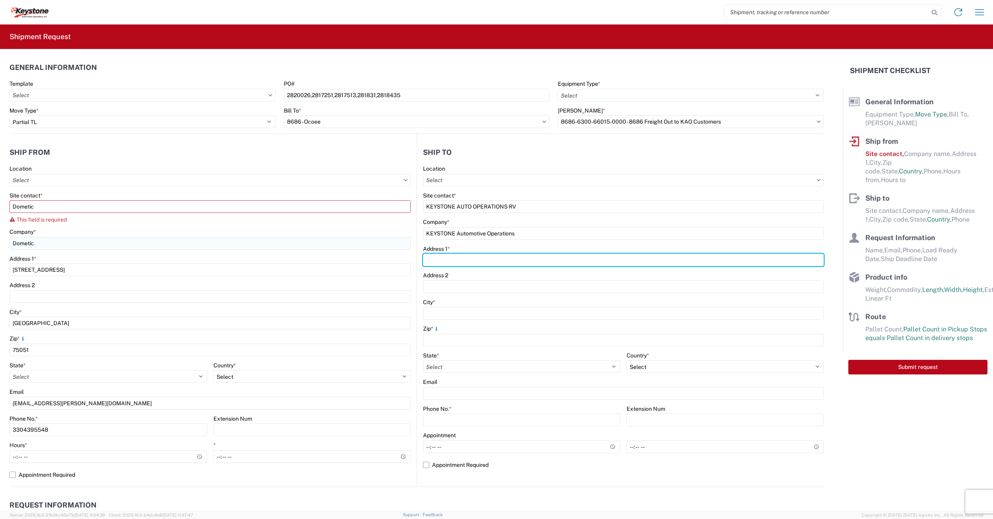
type input "635 OCOEE BUSINESS"
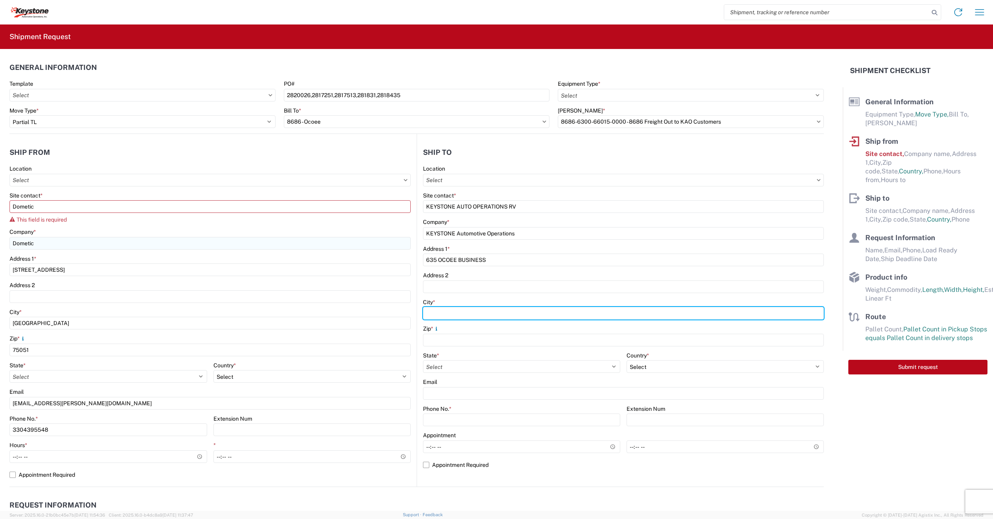
type input "OCOEE"
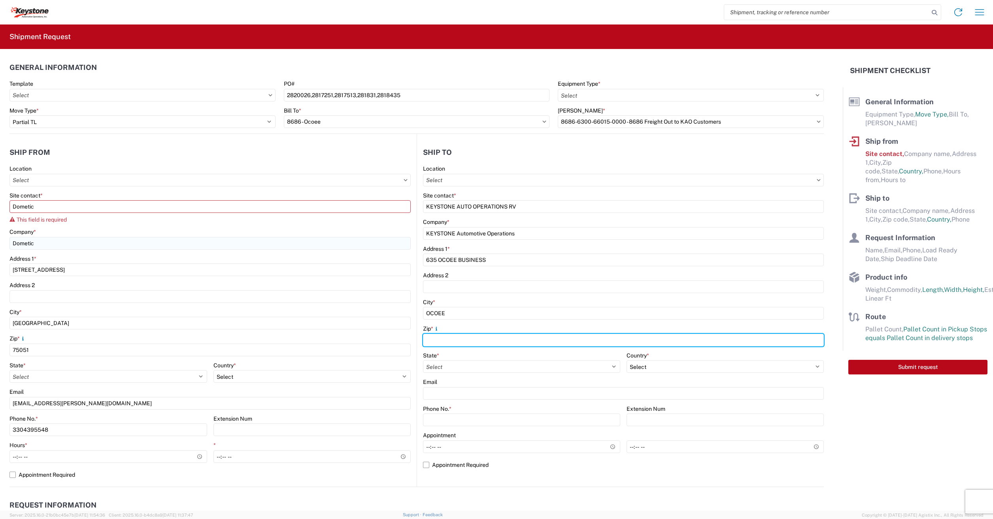
type input "34761"
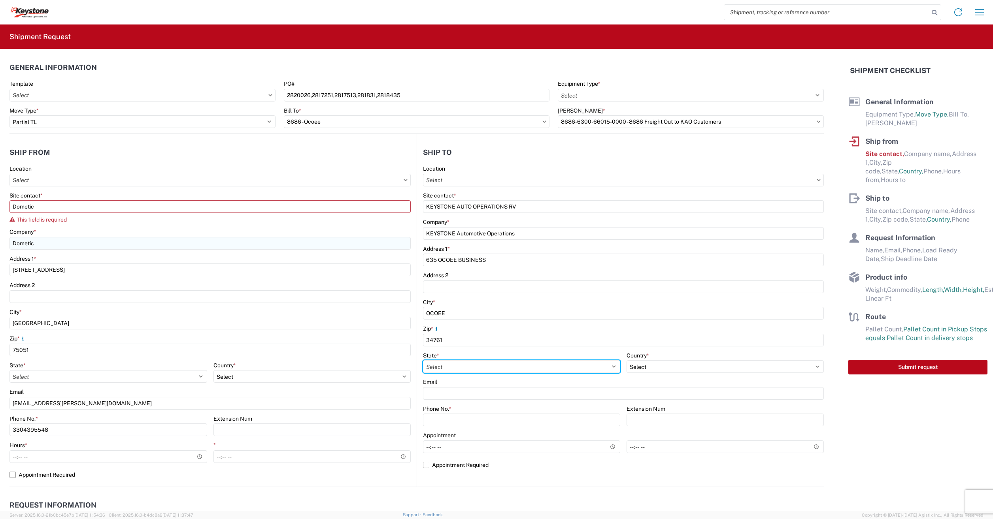
select select "FL"
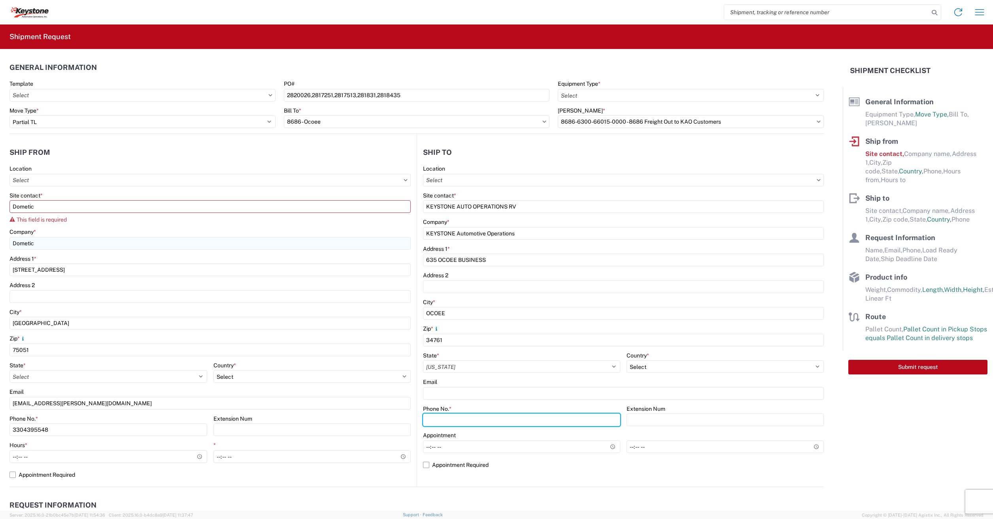
type input "3304395548"
type input "[PERSON_NAME]"
type input "[EMAIL_ADDRESS][PERSON_NAME][DOMAIN_NAME]"
type input "3304395548"
type input "[DATE]"
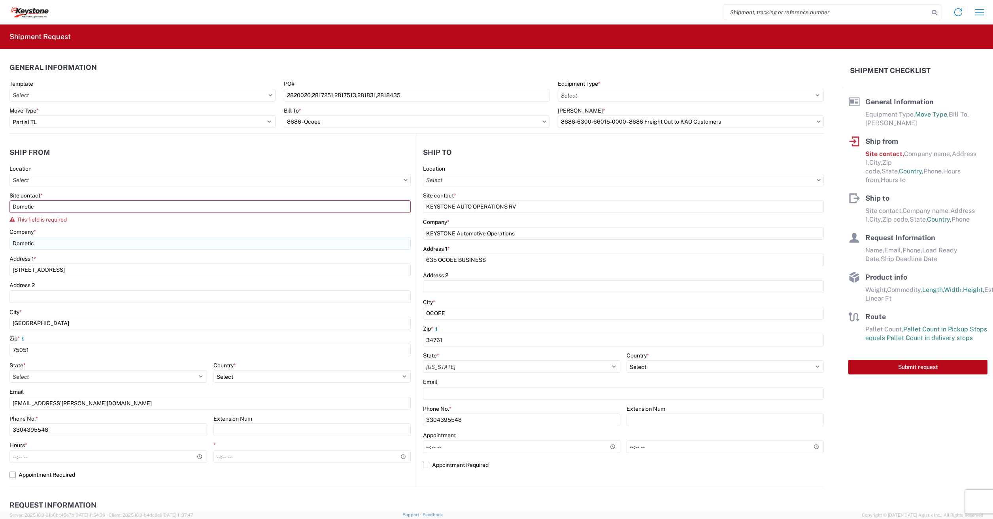
type input "[DATE]"
type input "1289"
type input "Other"
type input "8"
type input "48"
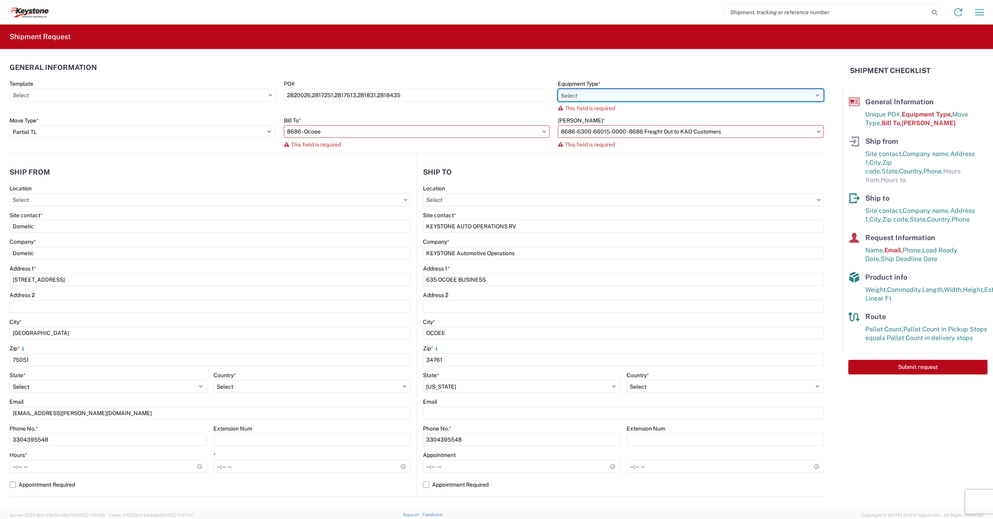
click at [577, 94] on select "Select 53’ Dry Van Flatbed Dropdeck (van) Lowboy (flatbed) Rail" at bounding box center [690, 95] width 266 height 13
select select "STDV"
click at [557, 89] on select "Select 53’ Dry Van Flatbed Dropdeck (van) Lowboy (flatbed) Rail" at bounding box center [690, 95] width 266 height 13
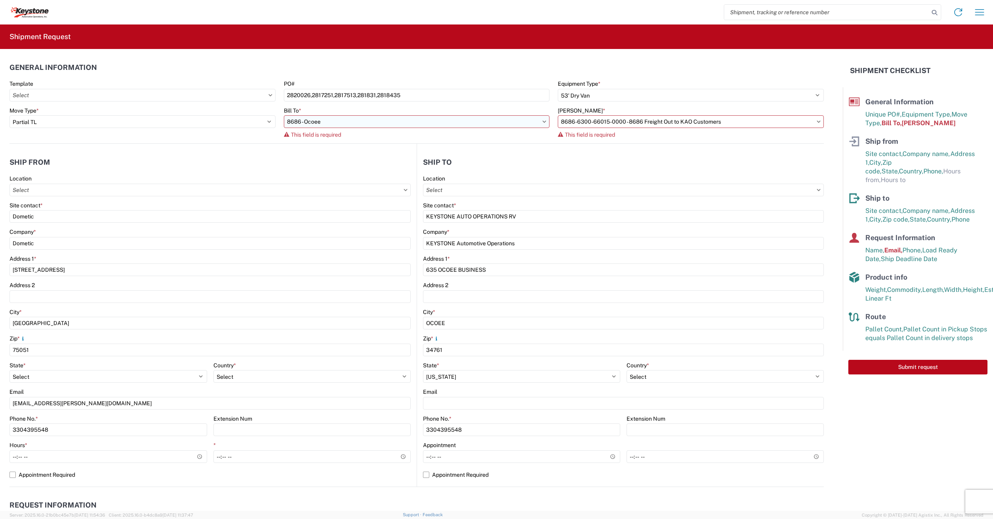
click at [315, 124] on input "8686 - Ocoee" at bounding box center [417, 121] width 266 height 13
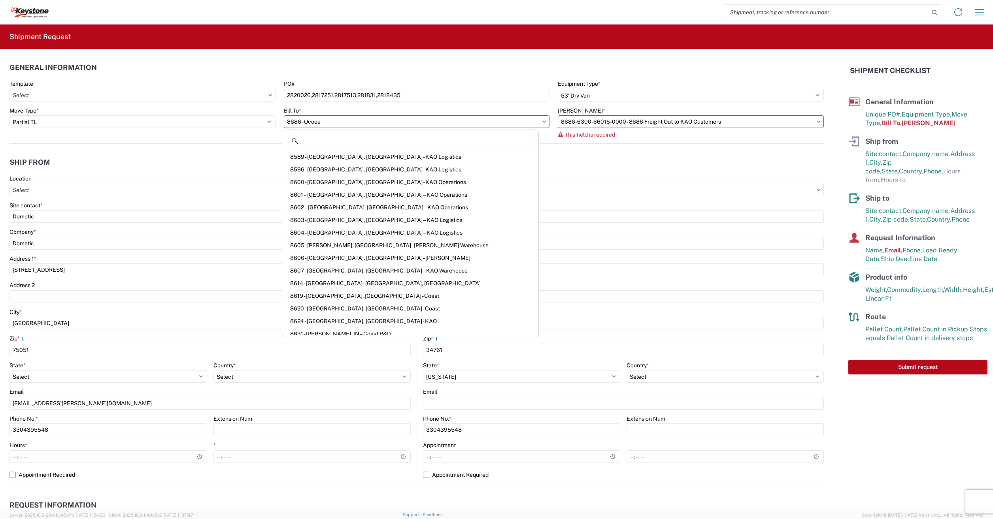
scroll to position [1092, 0]
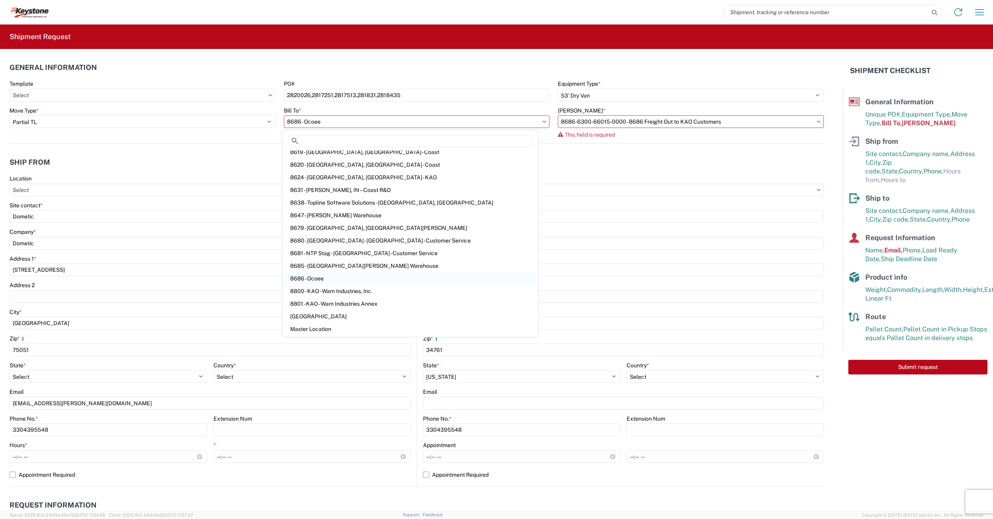
click at [298, 273] on div "8686 - Ocoee" at bounding box center [410, 278] width 253 height 13
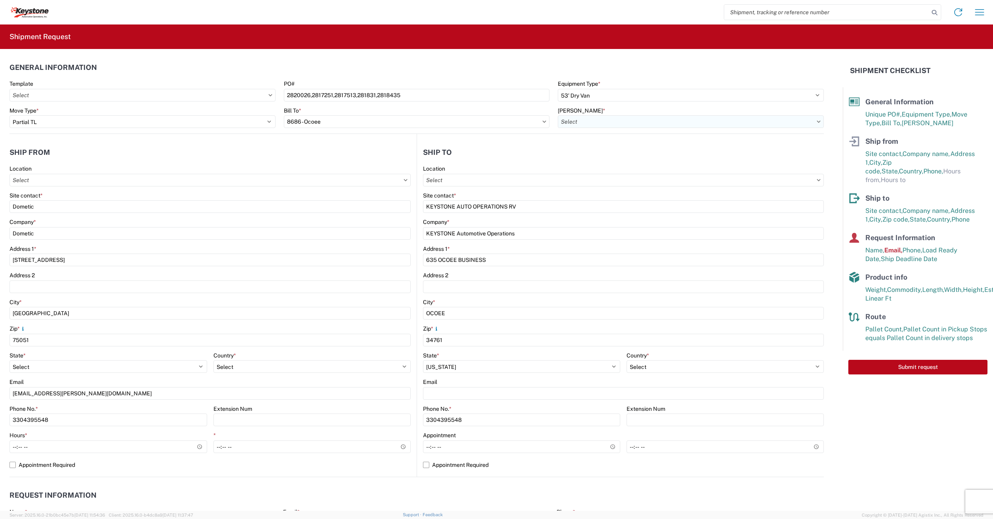
click at [582, 125] on input "[PERSON_NAME] *" at bounding box center [690, 121] width 266 height 13
click at [600, 168] on div "8686-6300-66015-0000 - 8686 Freight Out to KAO Customers" at bounding box center [643, 169] width 175 height 13
type input "8686-6300-66015-0000 - 8686 Freight Out to KAO Customers"
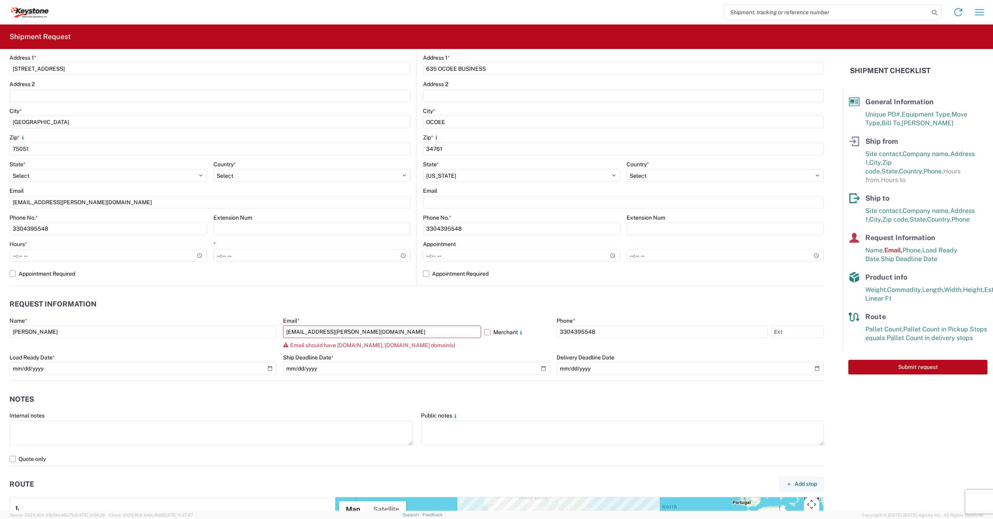
scroll to position [180, 0]
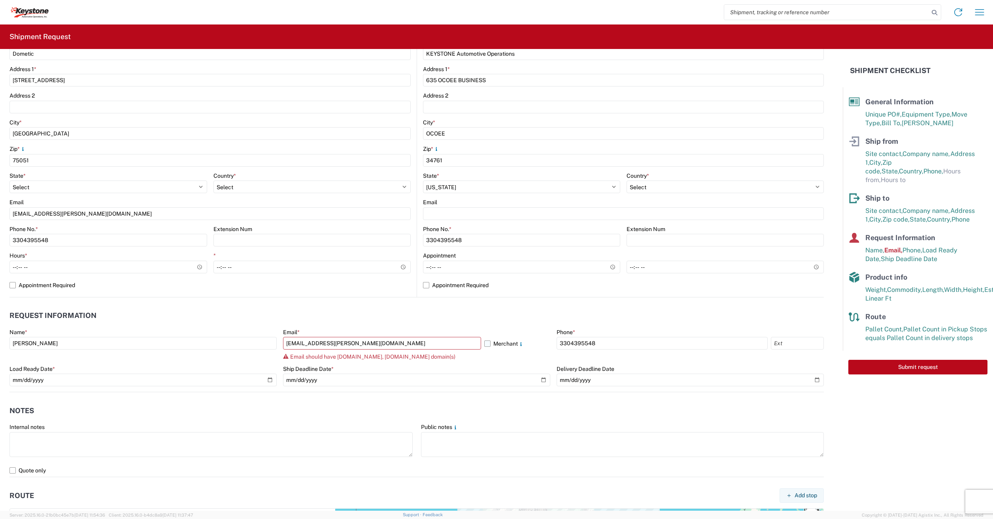
click at [484, 343] on label "Merchant" at bounding box center [517, 343] width 66 height 13
click at [0, 0] on input "Merchant" at bounding box center [0, 0] width 0 height 0
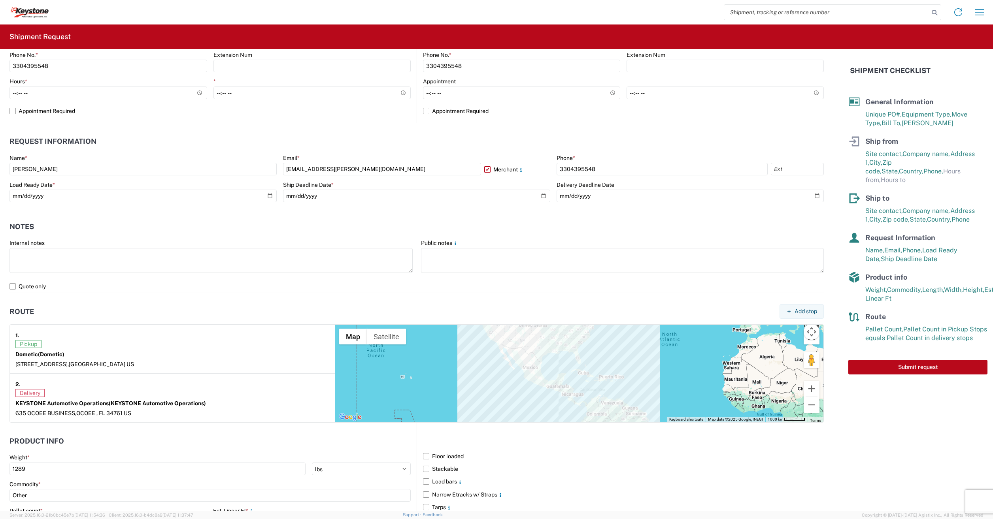
scroll to position [486, 0]
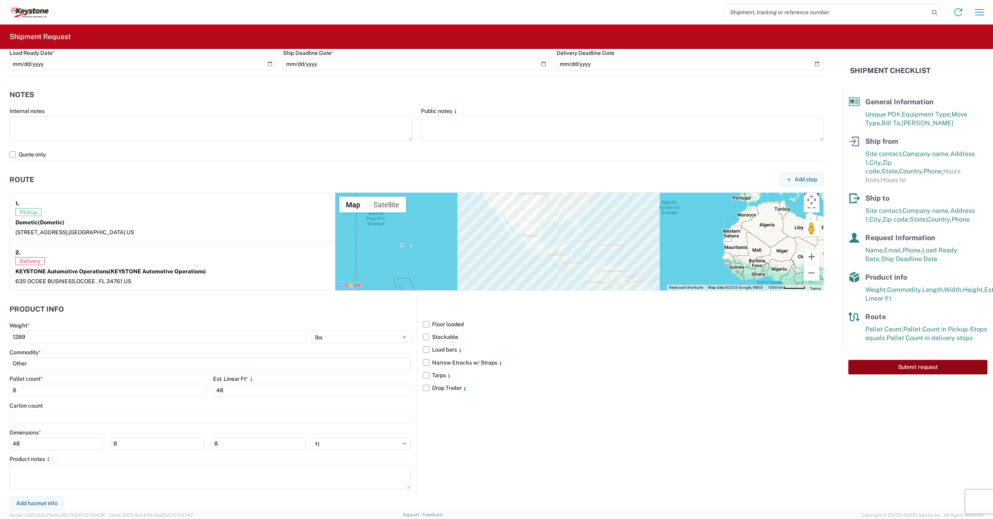
click at [970, 360] on button "Submit request" at bounding box center [917, 367] width 139 height 15
select select "US"
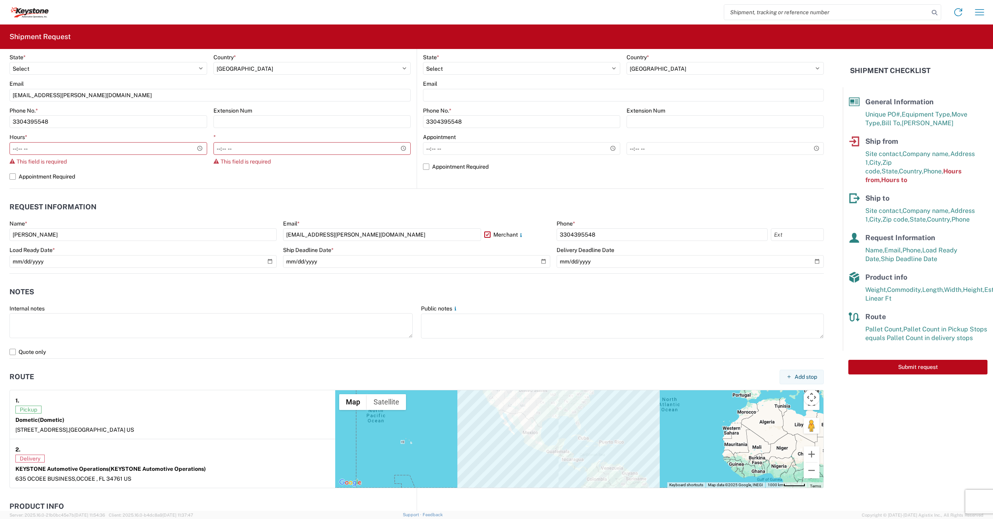
scroll to position [259, 0]
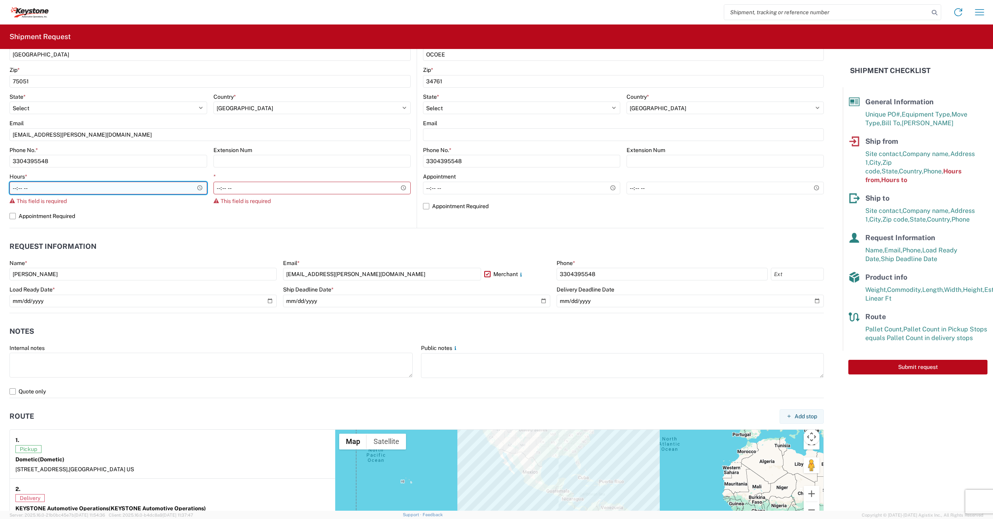
click at [201, 187] on input "Hours *" at bounding box center [108, 188] width 198 height 13
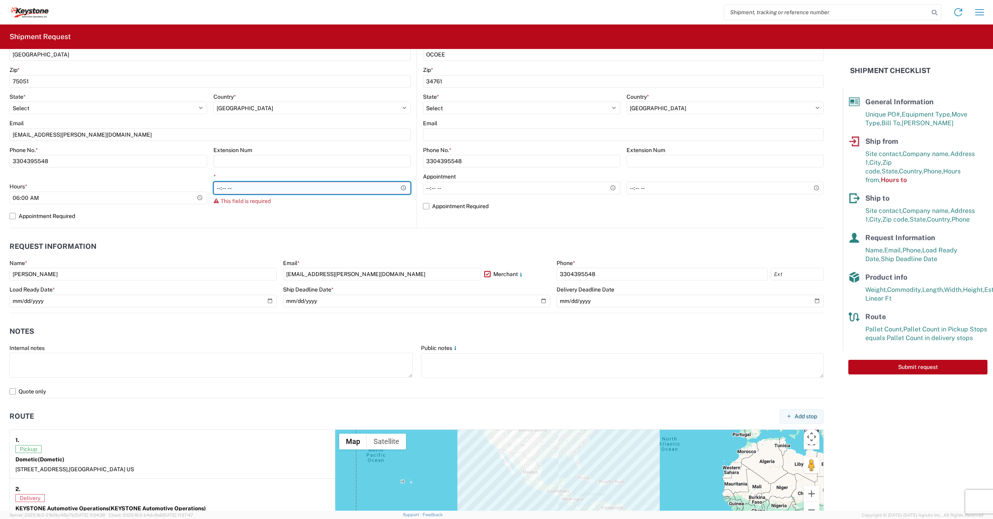
type input "06:00"
click at [290, 188] on input "*" at bounding box center [312, 188] width 198 height 13
click at [405, 188] on input "*" at bounding box center [312, 188] width 198 height 13
click at [401, 190] on input "*" at bounding box center [312, 188] width 198 height 13
click at [353, 239] on header "Request Information" at bounding box center [416, 247] width 814 height 18
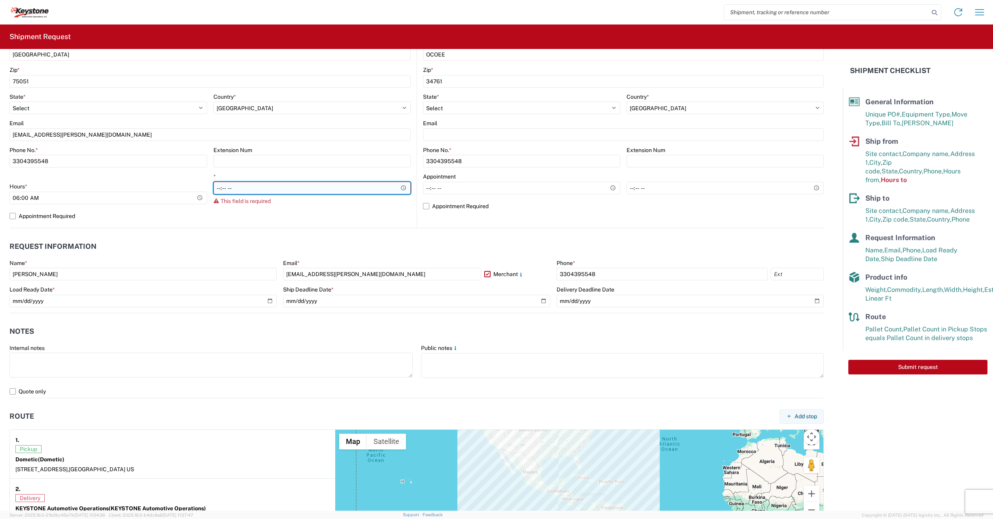
drag, startPoint x: 405, startPoint y: 190, endPoint x: 393, endPoint y: 191, distance: 12.7
click at [403, 190] on input "*" at bounding box center [312, 188] width 198 height 13
click at [396, 186] on input "*" at bounding box center [312, 188] width 198 height 13
click at [400, 188] on input "*" at bounding box center [312, 188] width 198 height 13
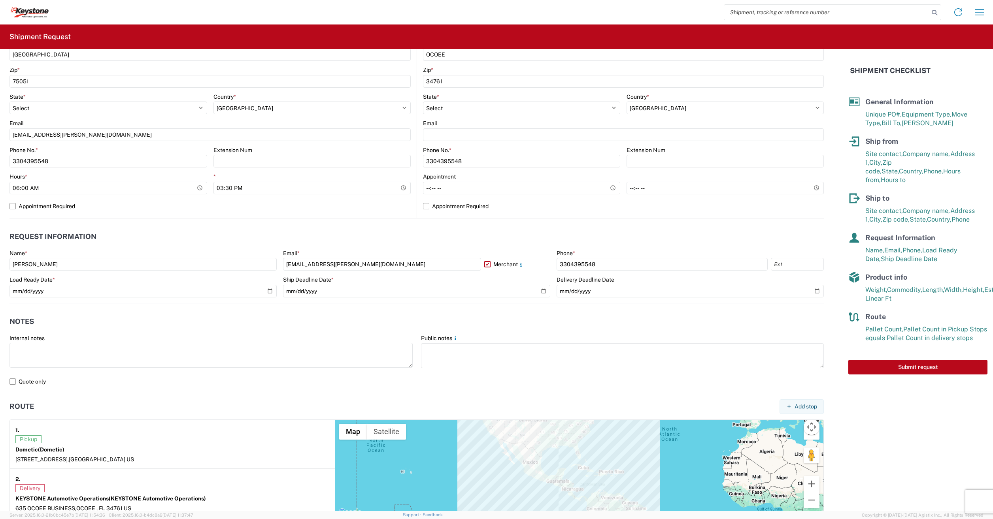
type input "15:30"
click at [362, 230] on header "Request Information" at bounding box center [416, 237] width 814 height 18
click at [882, 360] on button "Submit request" at bounding box center [917, 367] width 139 height 15
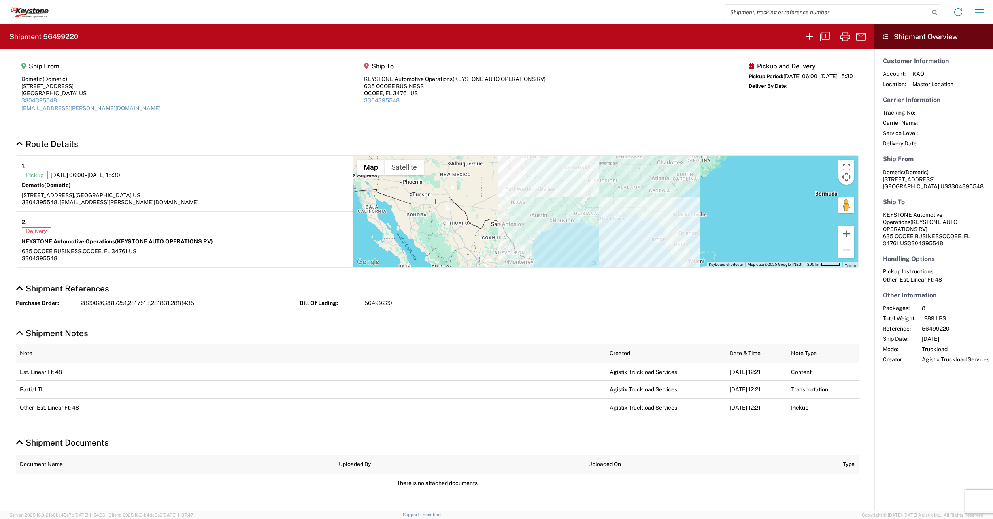
click at [198, 91] on agx-shipment-main-routing-info "Ship From Dometic (Dometic) 2710 N. Forum Dr Suite 300 Grand Prairie, TX 75051 …" at bounding box center [437, 90] width 842 height 66
